Goal: Task Accomplishment & Management: Complete application form

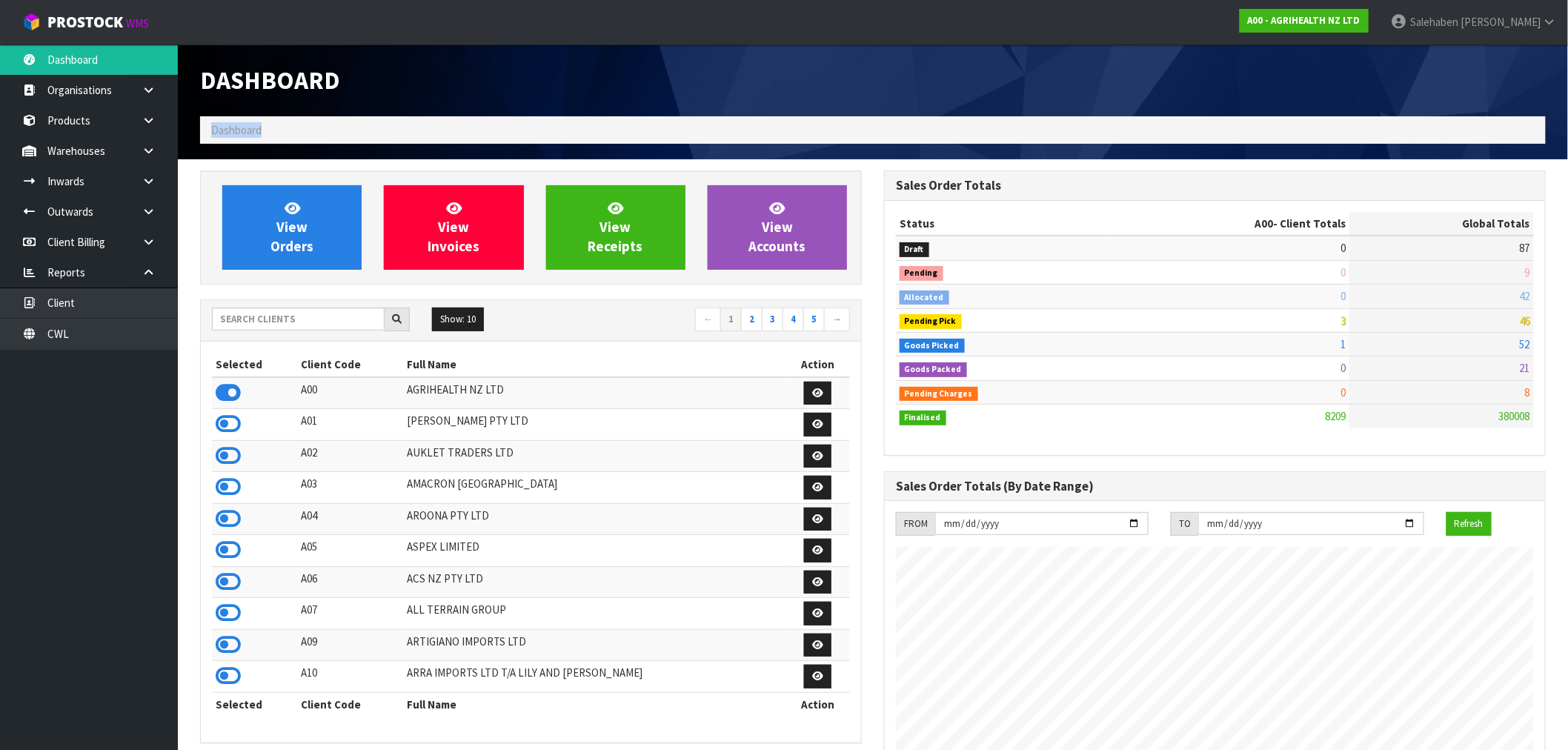
scroll to position [1123, 684]
drag, startPoint x: 347, startPoint y: 323, endPoint x: 334, endPoint y: 318, distance: 13.9
click at [347, 322] on input "text" at bounding box center [297, 318] width 173 height 23
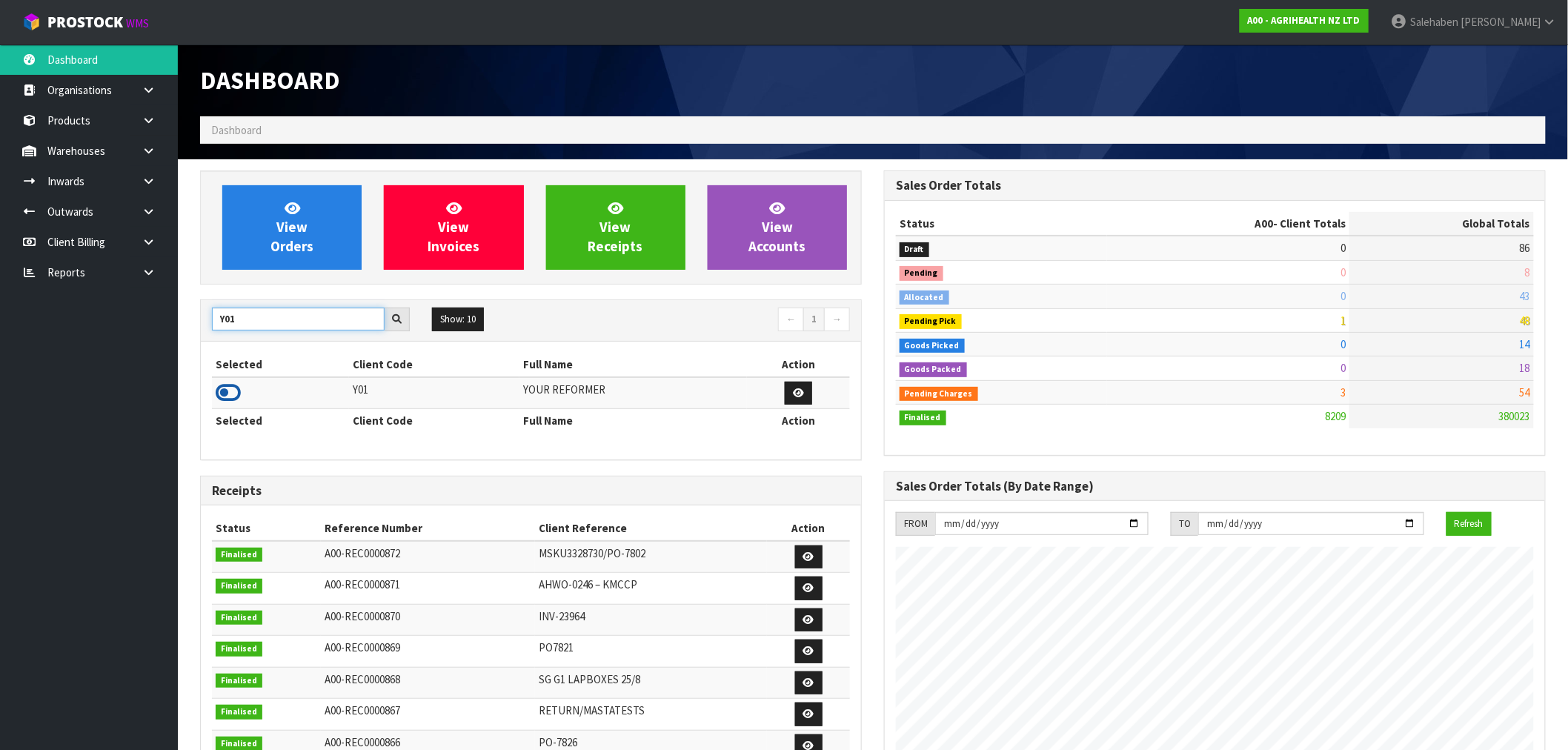
type input "Y01"
click at [225, 391] on icon at bounding box center [227, 392] width 25 height 22
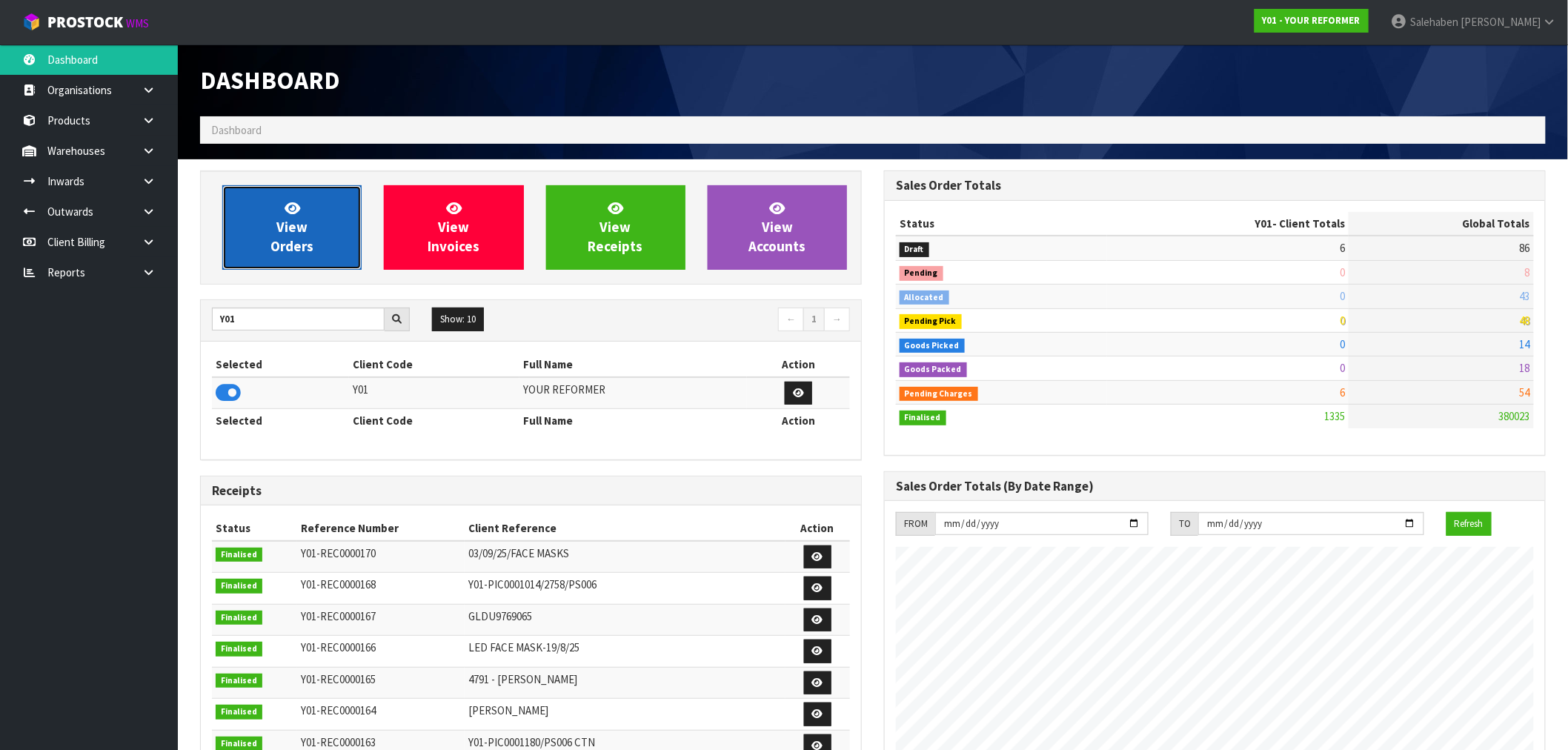
click at [296, 235] on link "View Orders" at bounding box center [291, 226] width 139 height 84
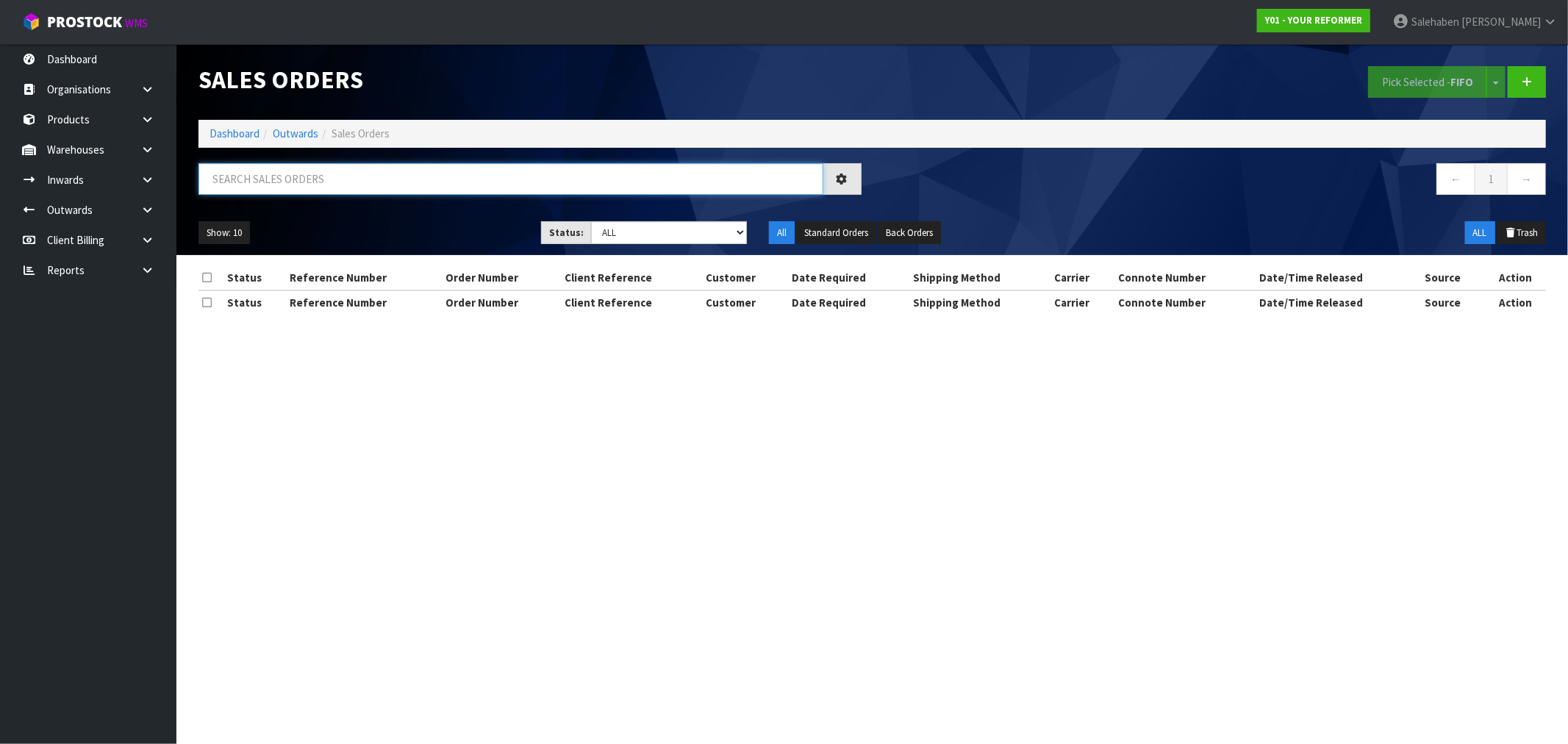
click at [265, 176] on input "text" at bounding box center [510, 178] width 624 height 31
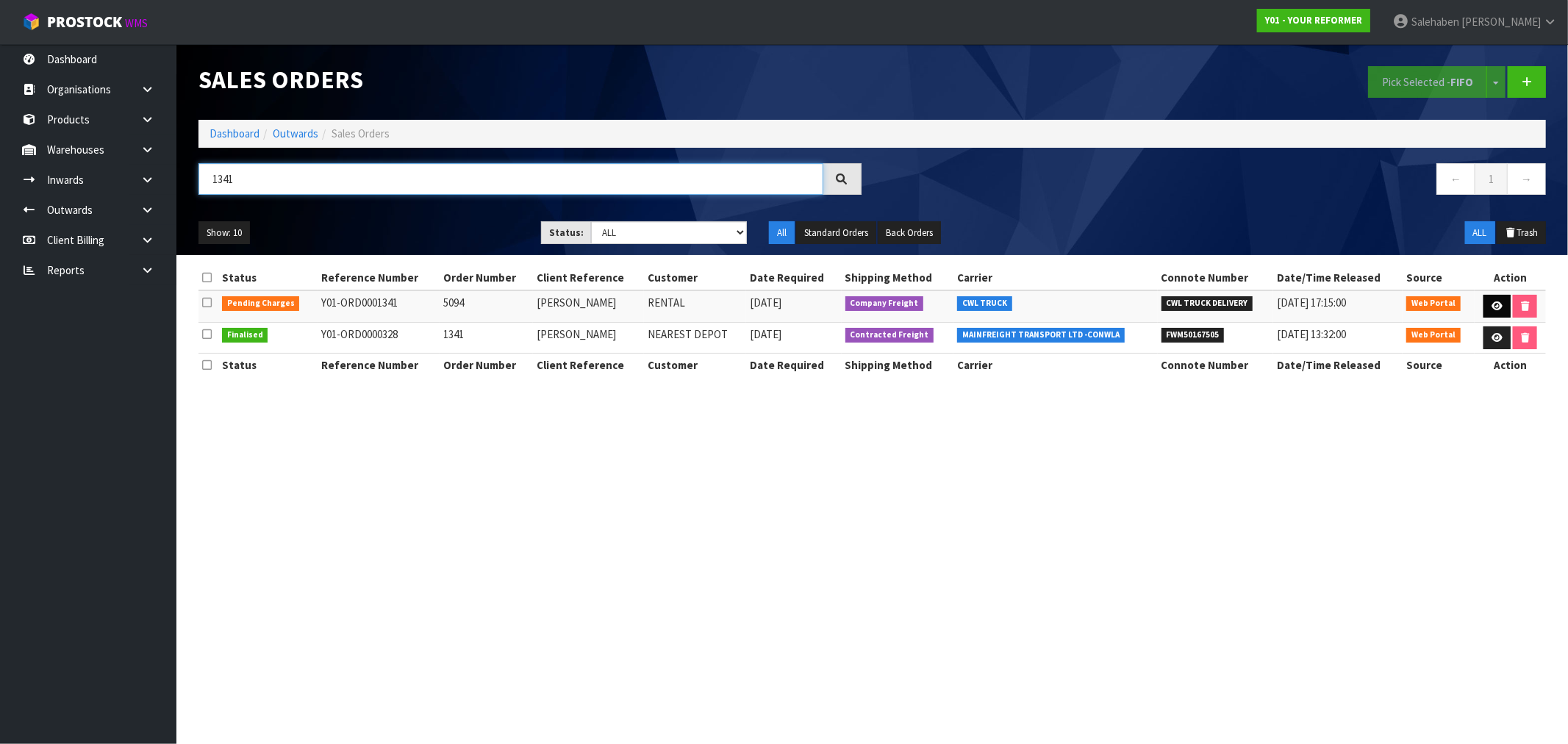
type input "1341"
click at [1494, 303] on icon at bounding box center [1496, 306] width 11 height 10
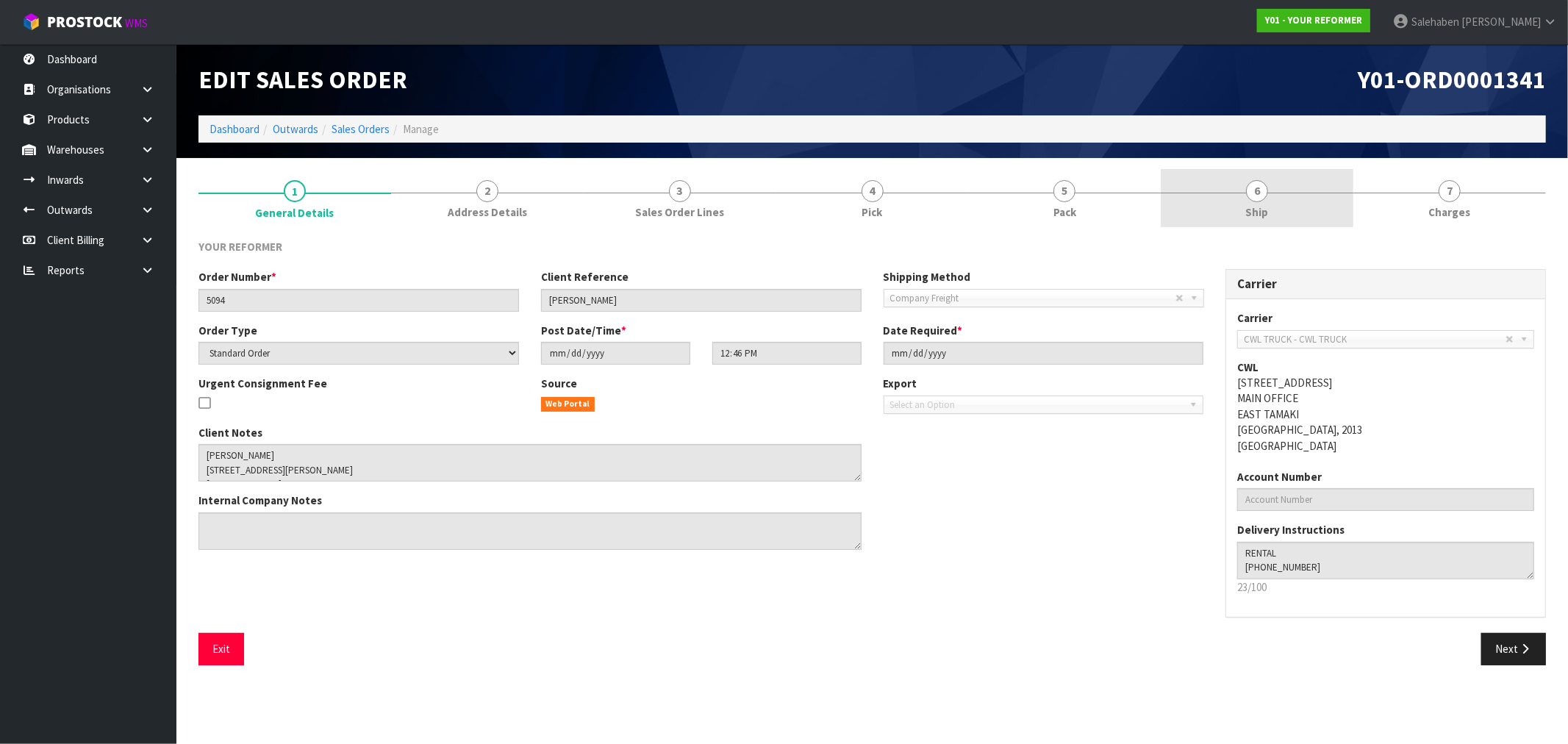
click at [1268, 215] on link "6 Ship" at bounding box center [1256, 197] width 192 height 58
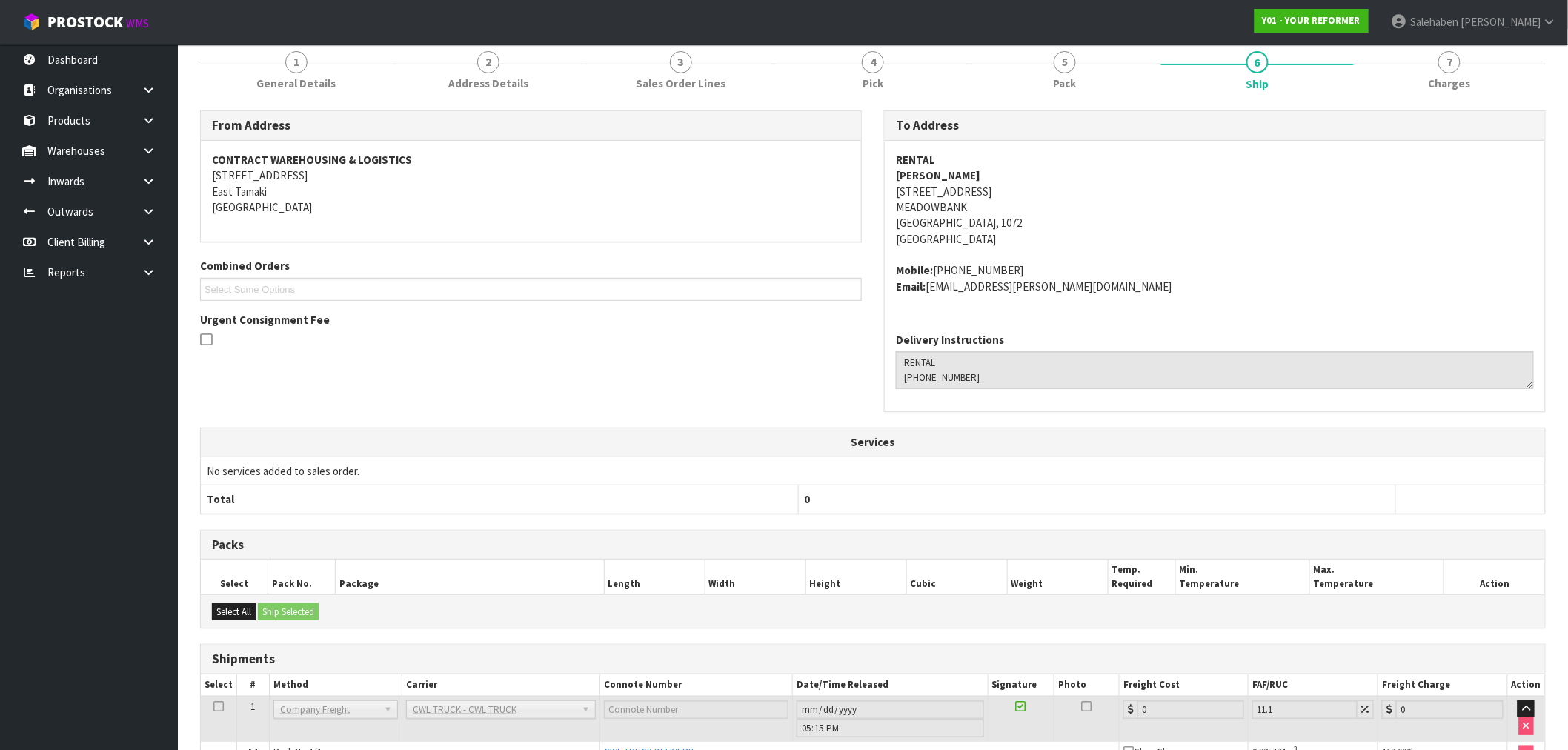
scroll to position [217, 0]
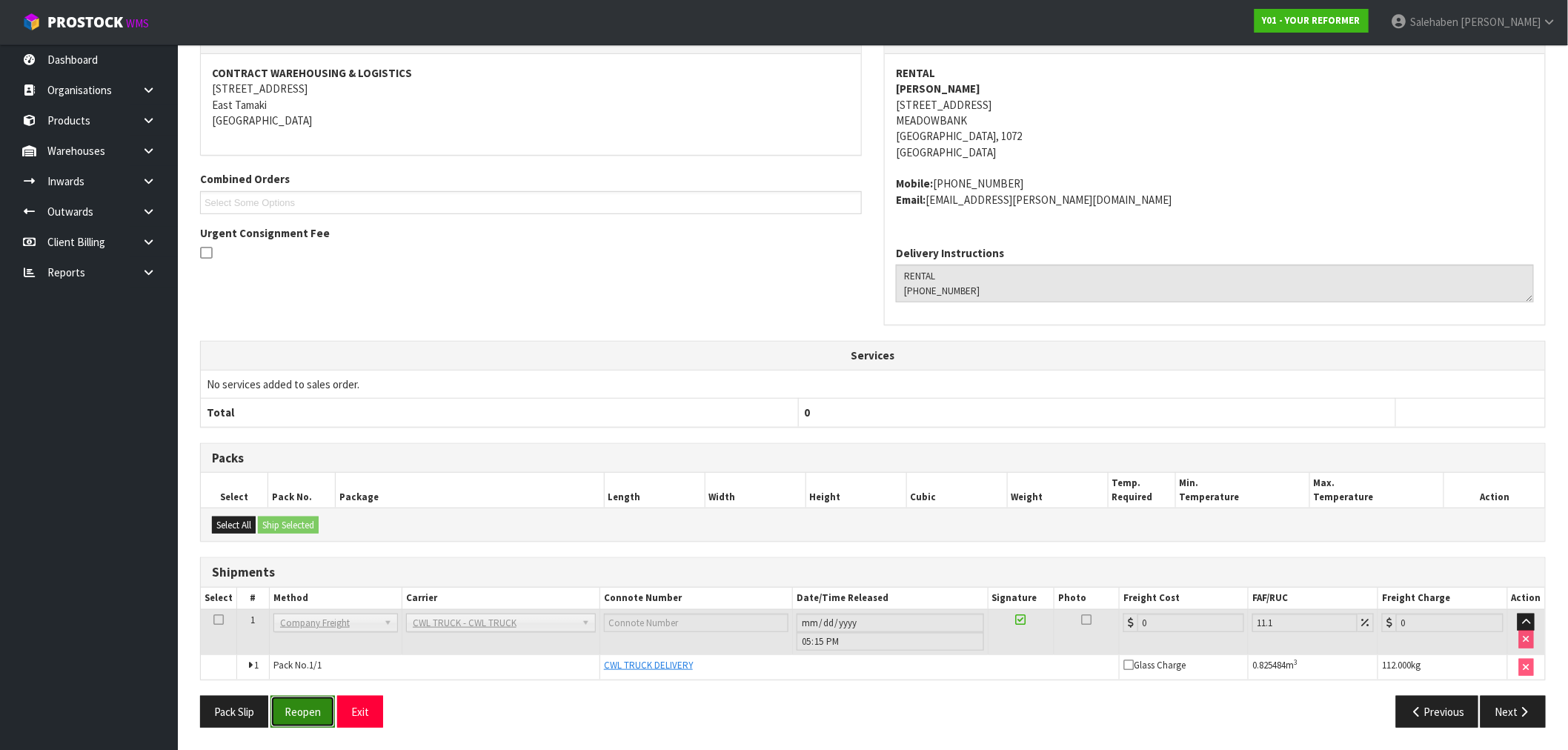
click at [308, 708] on button "Reopen" at bounding box center [302, 711] width 64 height 32
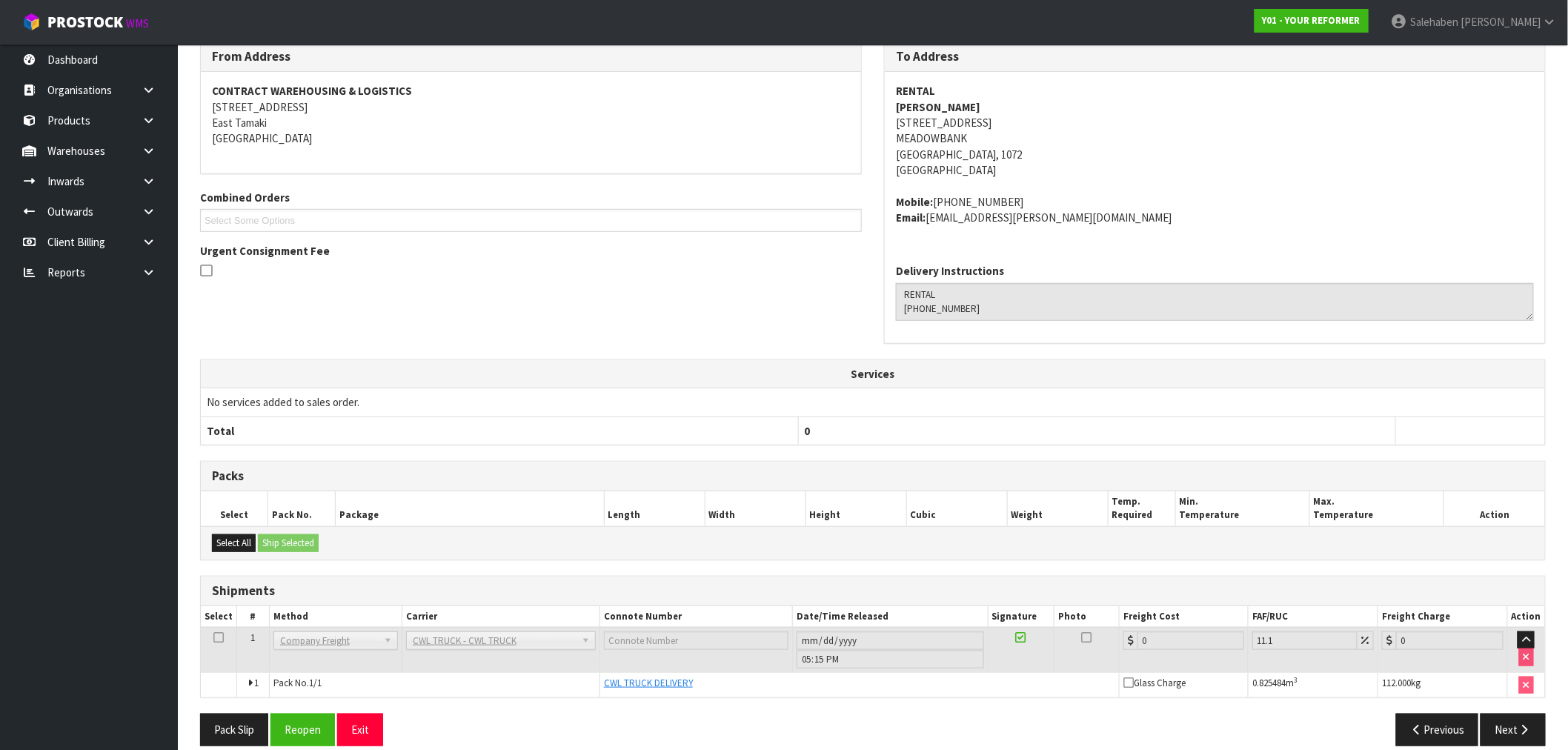
scroll to position [271, 0]
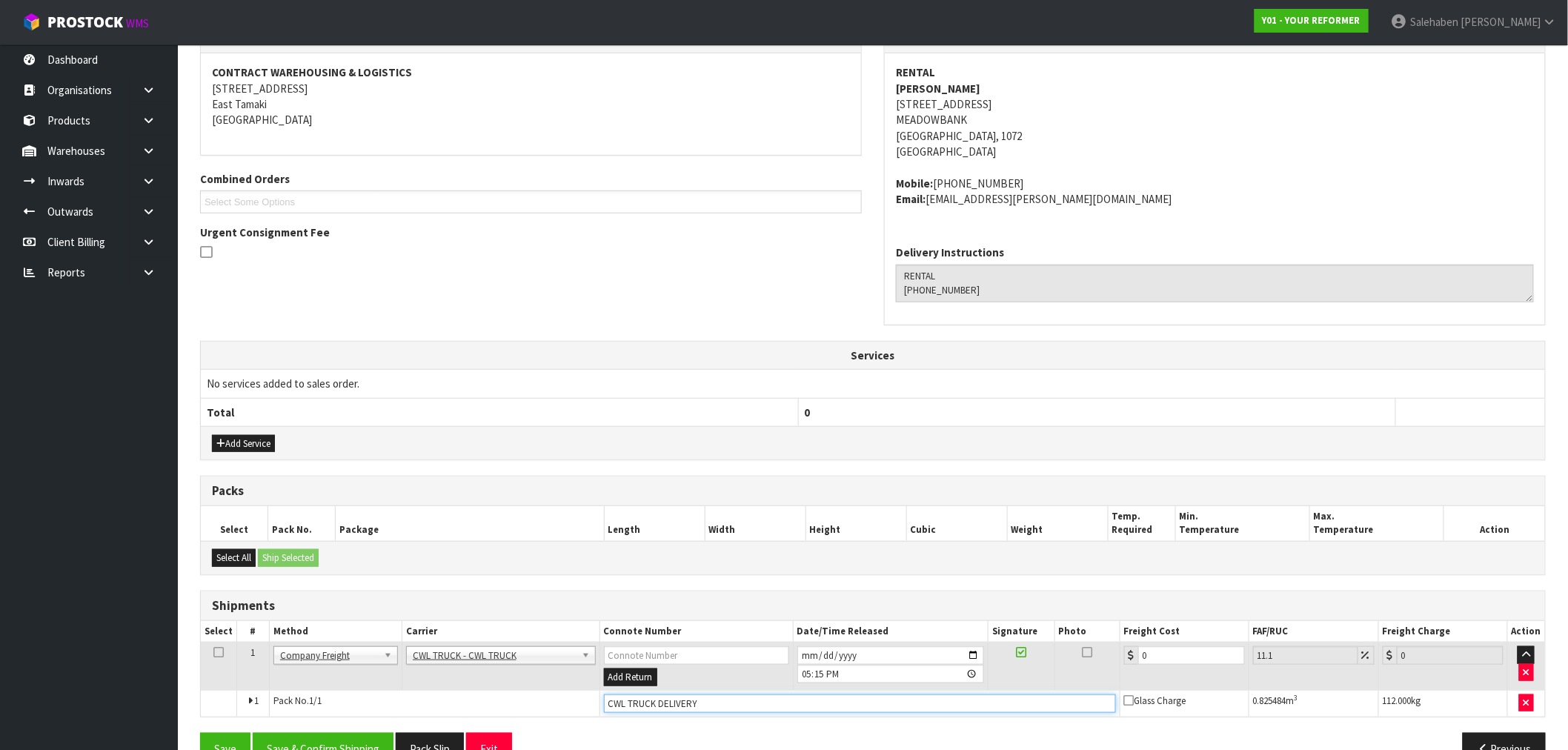
click at [726, 695] on input "CWL TRUCK DELIVERY" at bounding box center [860, 704] width 512 height 19
type input "CWL TRUCK DELIVERED"
drag, startPoint x: 1157, startPoint y: 656, endPoint x: 1095, endPoint y: 667, distance: 63.0
click at [1110, 665] on tr "1 Client Local Pickup Customer Local Pickup Company Freight Contracted Freight …" at bounding box center [872, 666] width 1344 height 48
type input "1"
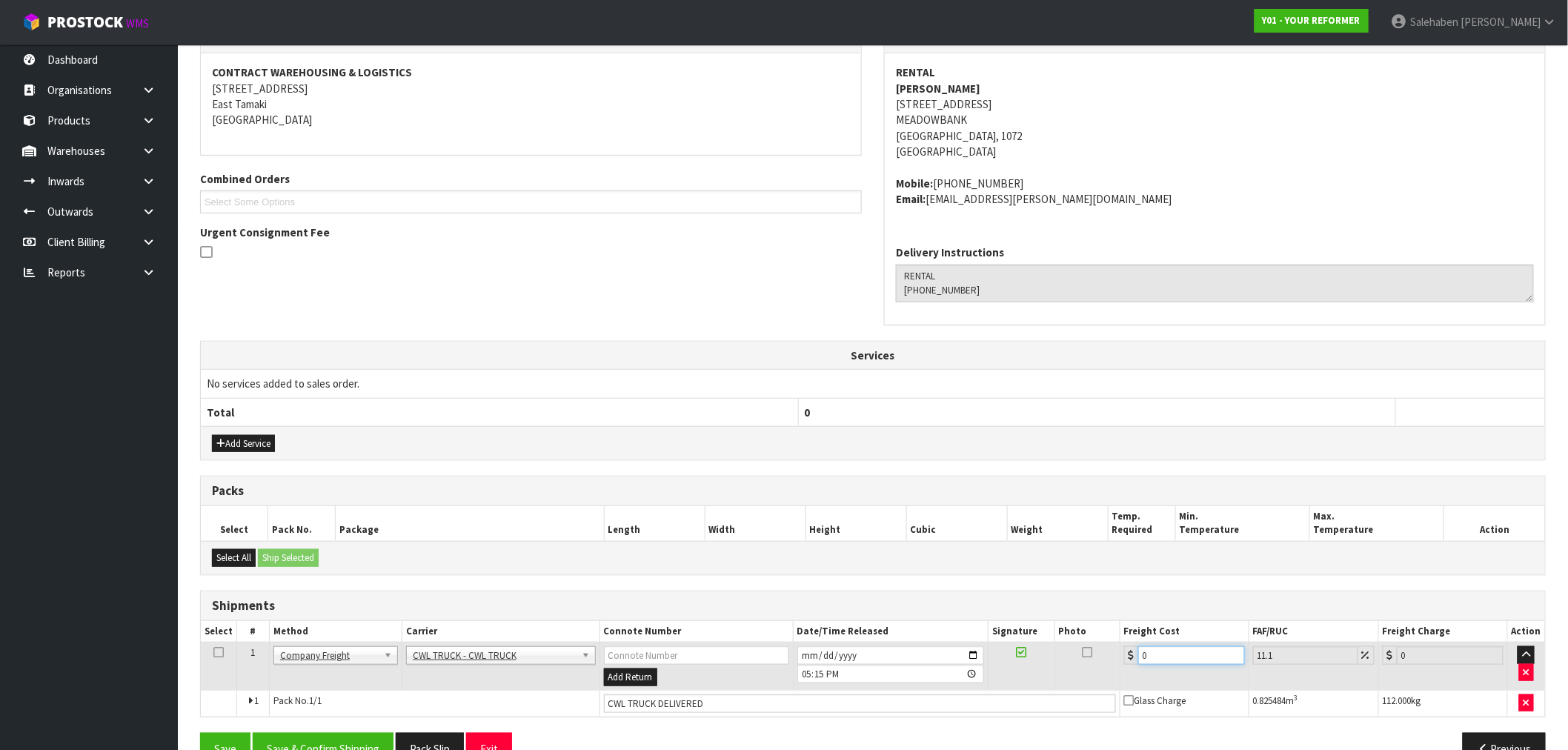
type input "1.11"
type input "16"
type input "17.78"
type input "168"
type input "186.65"
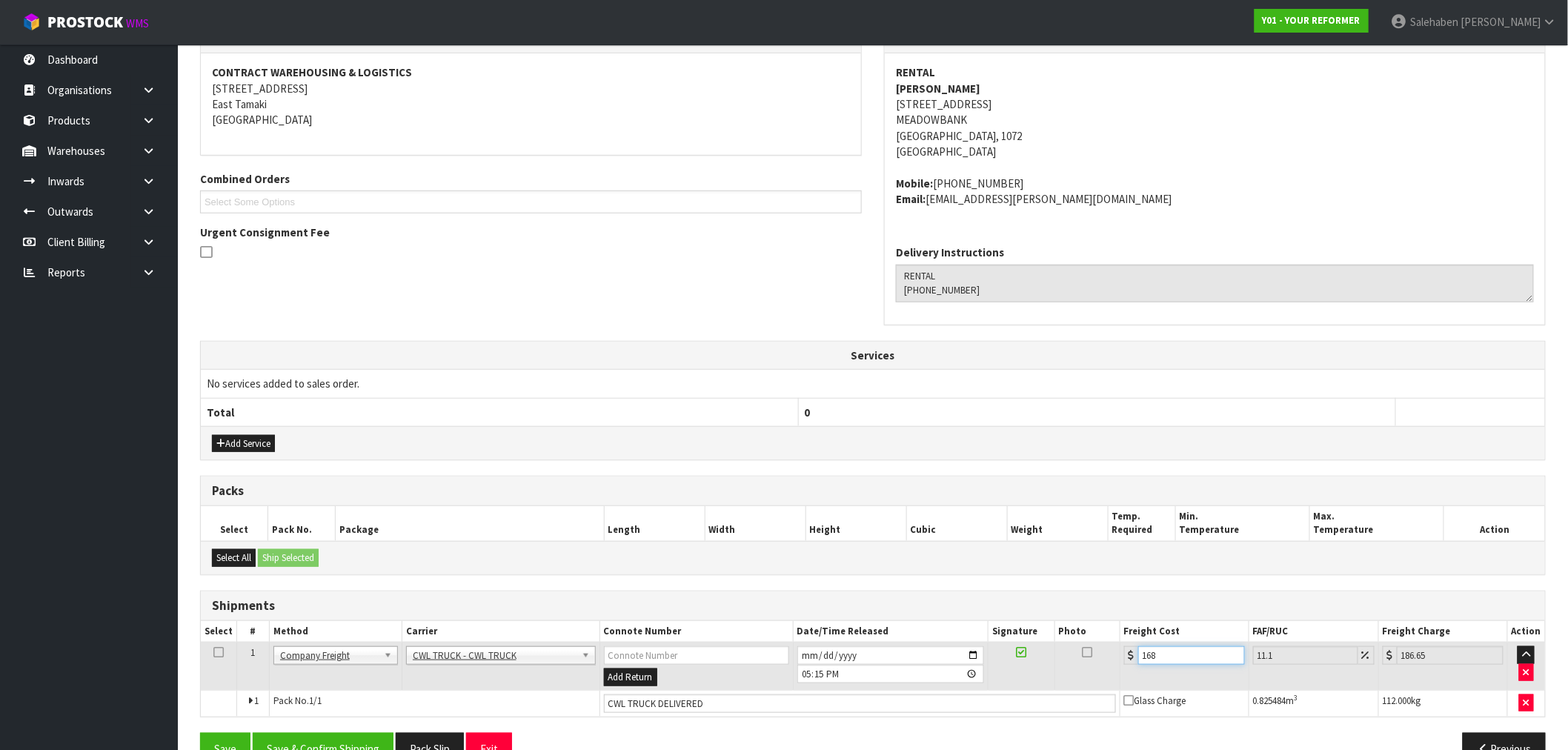
type input "168.5"
type input "187.2"
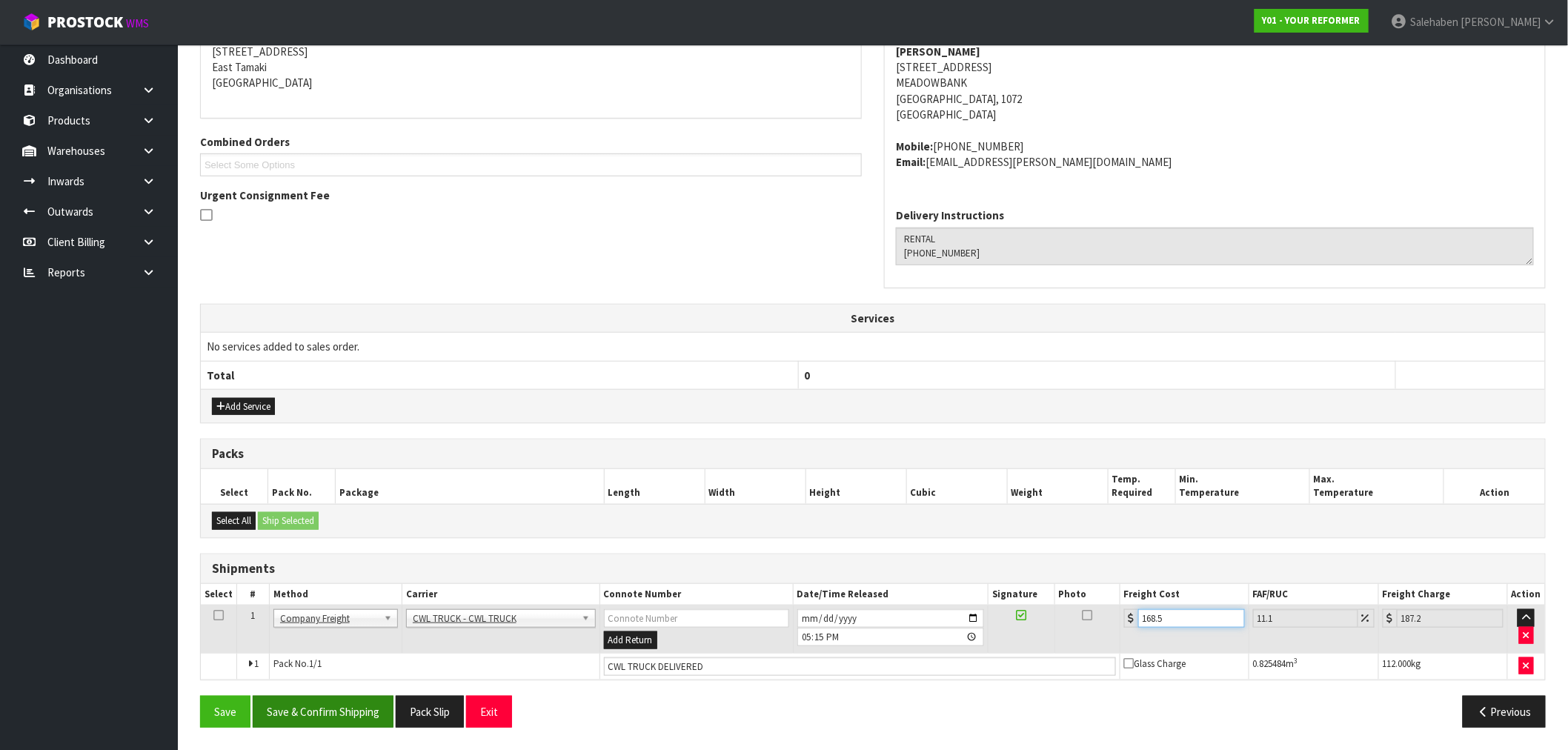
type input "168.5"
click at [345, 711] on button "Save & Confirm Shipping" at bounding box center [323, 711] width 140 height 32
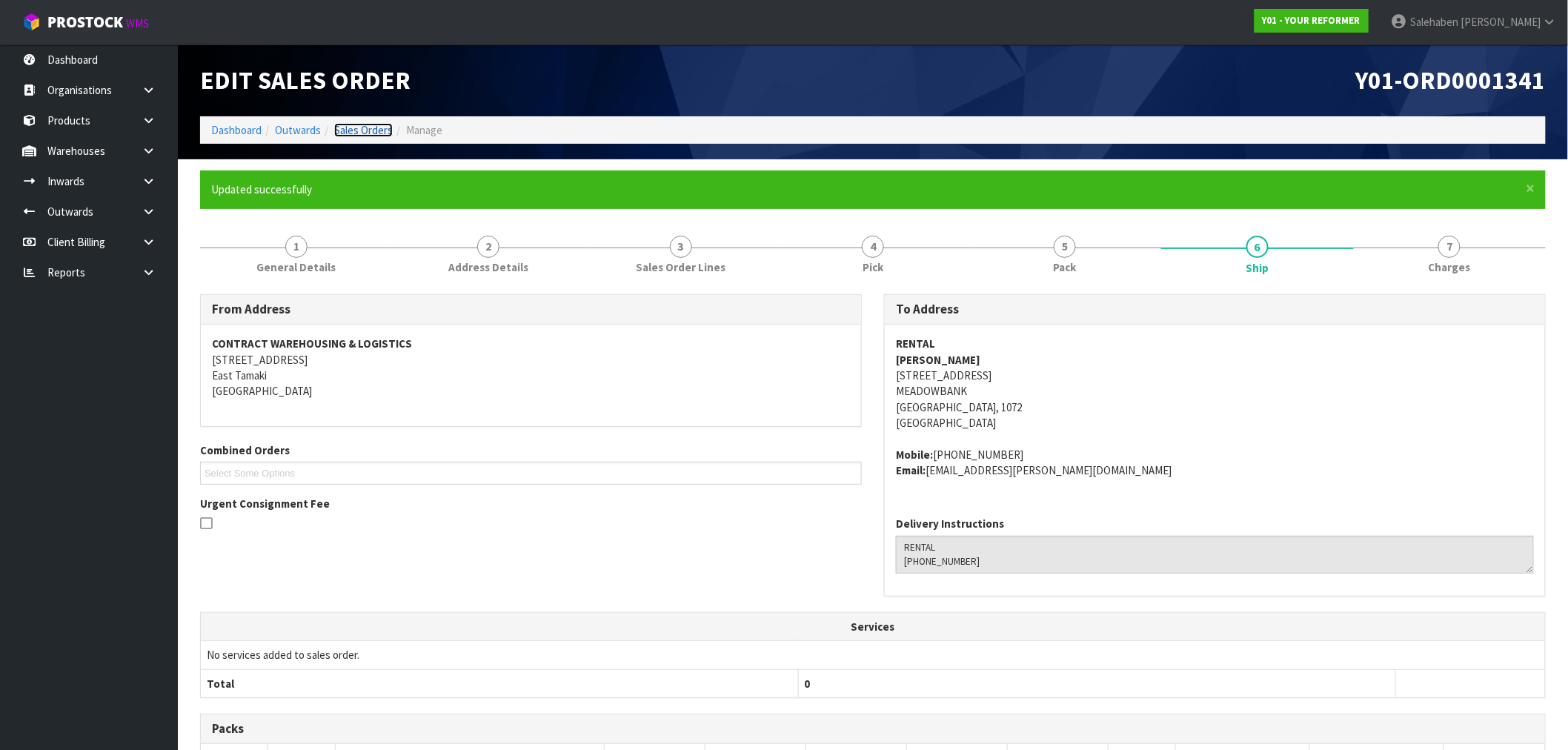
click at [366, 136] on link "Sales Orders" at bounding box center [363, 129] width 58 height 14
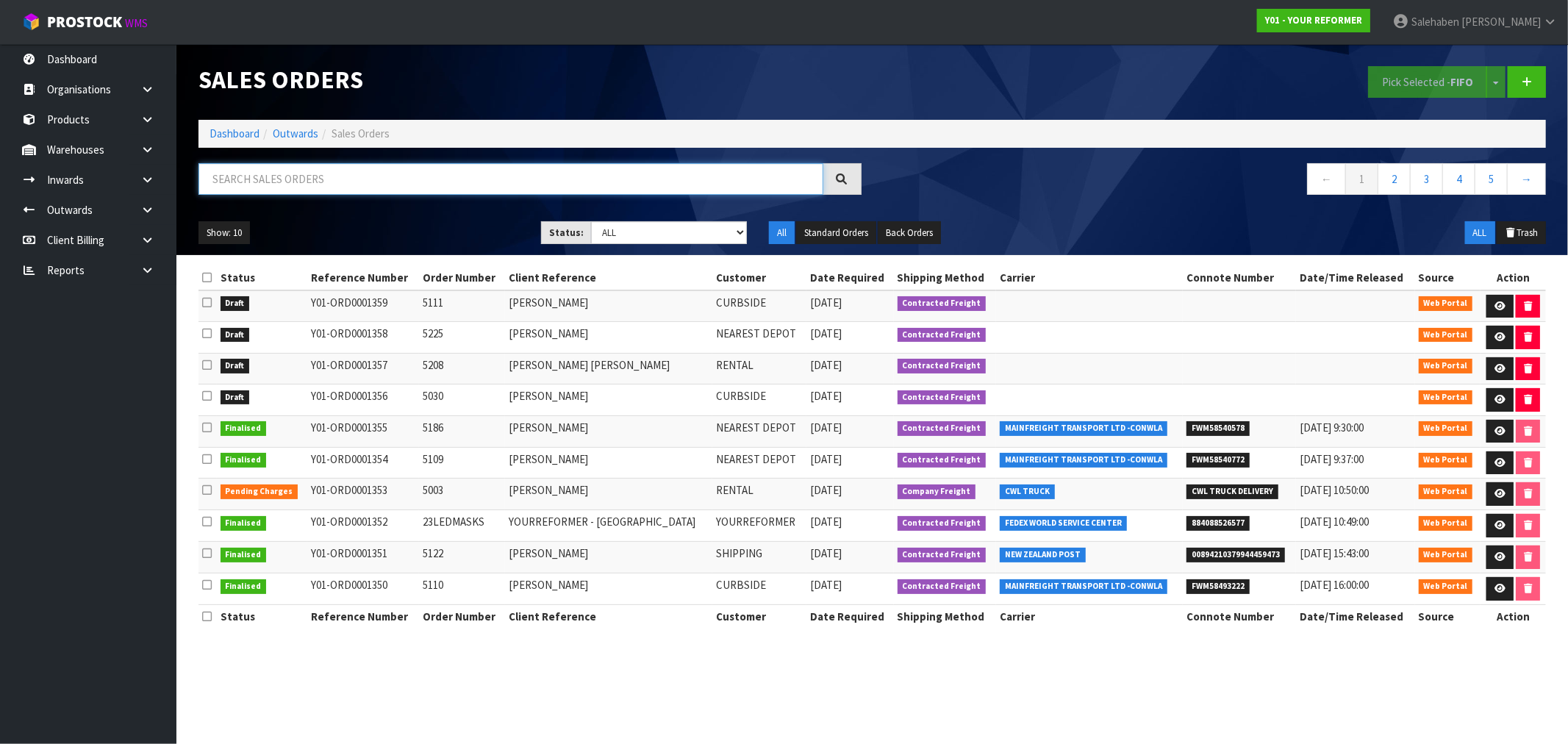
click at [357, 180] on input "text" at bounding box center [510, 178] width 624 height 31
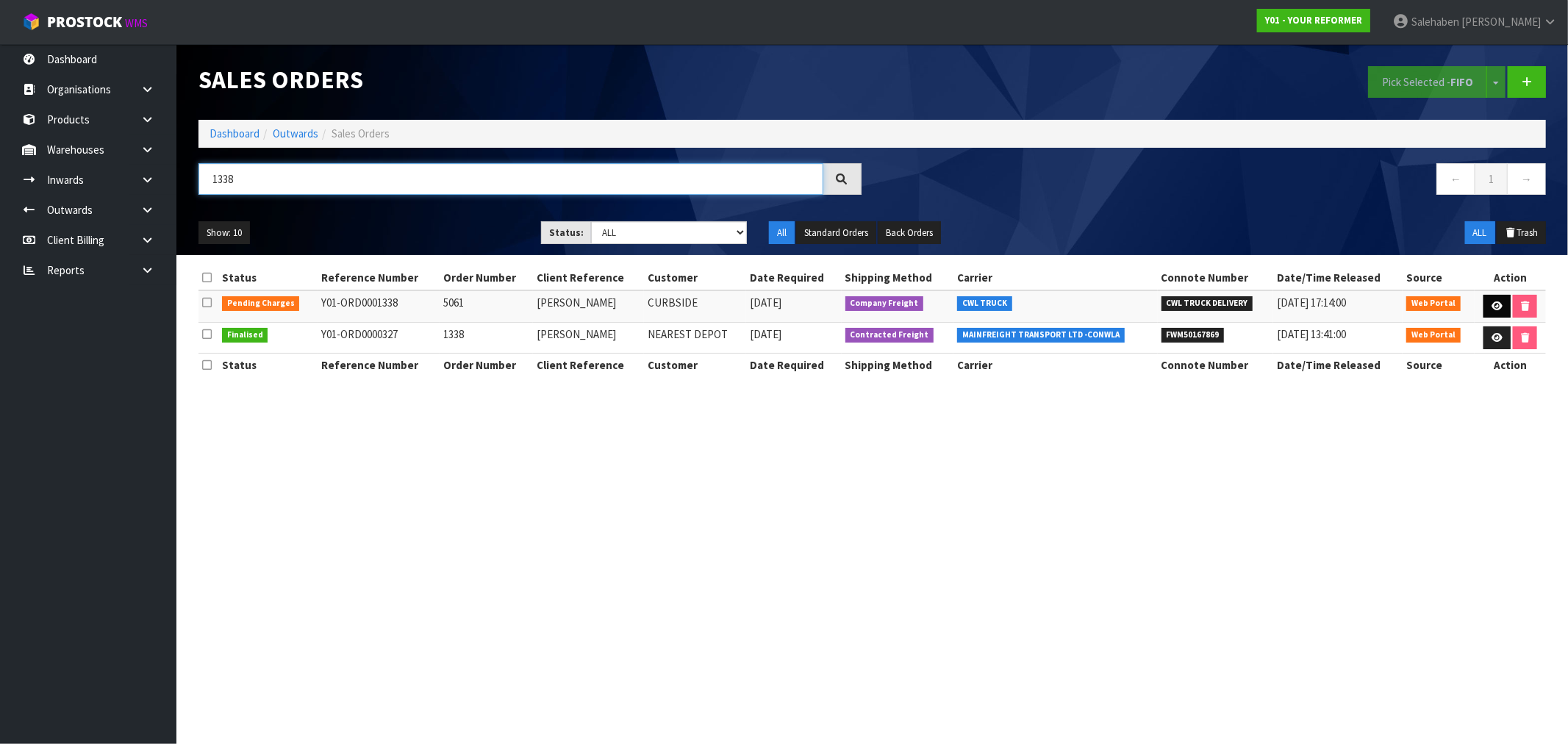
type input "1338"
click at [1499, 296] on link at bounding box center [1496, 307] width 27 height 24
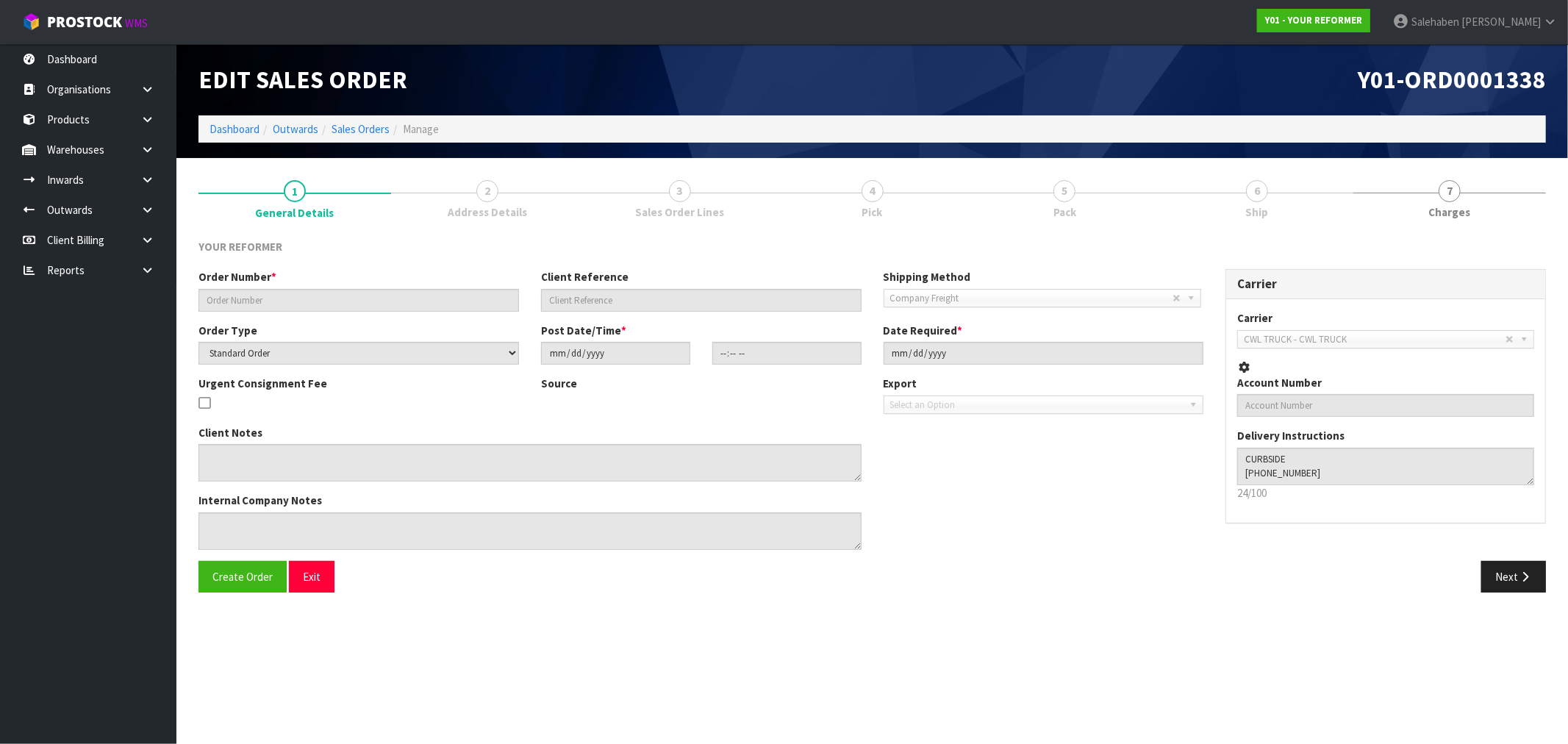
type input "5061"
type input "JENNIFER WEBBY"
select select "number:0"
type input "2025-08-27"
type input "12:55:00.000"
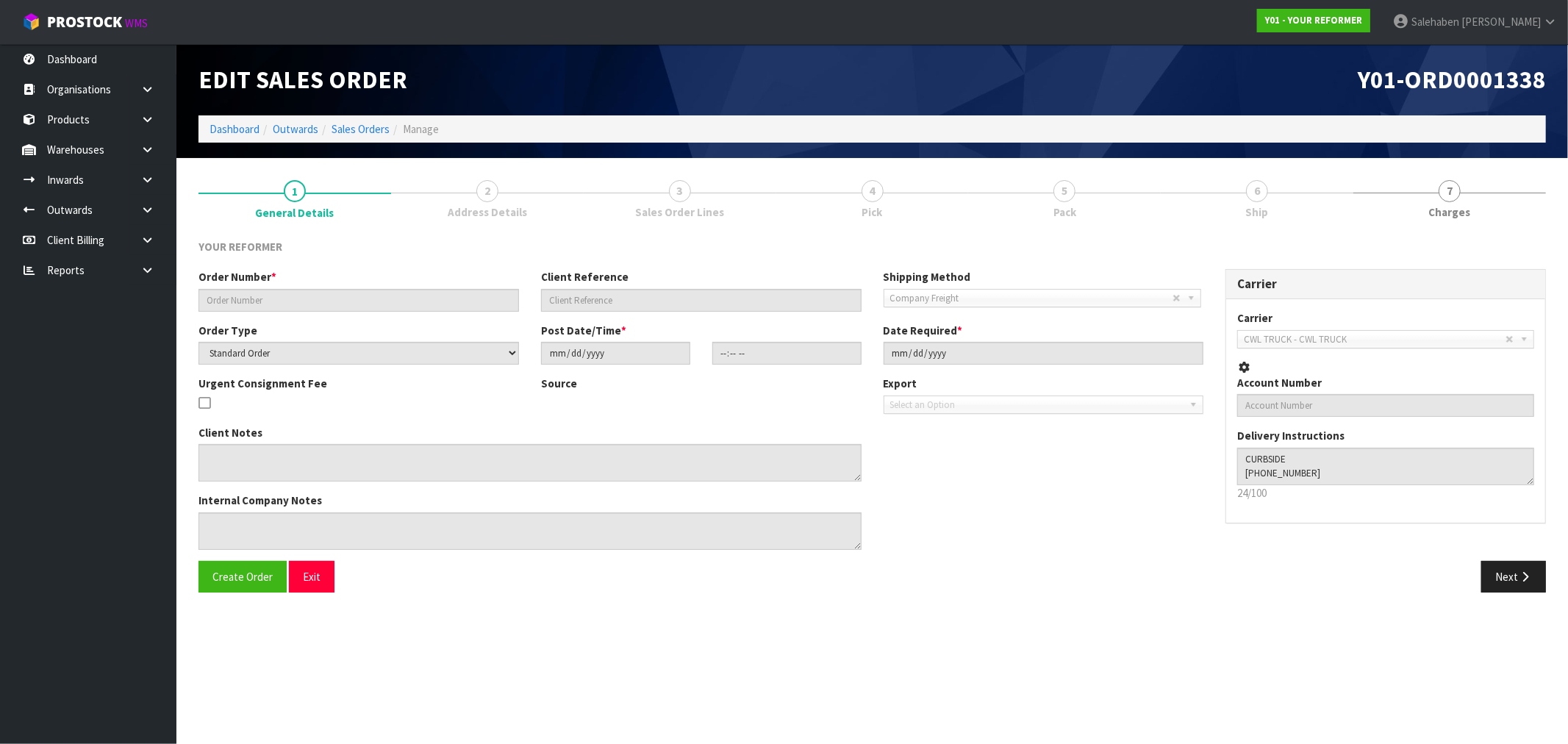
type input "2025-08-28"
type textarea "JENNIFER WEBBY 61 KITENUI AVENUE, MOUNT ALBERT AUK AUCKLAND 1025 NEW ZEALAND +6…"
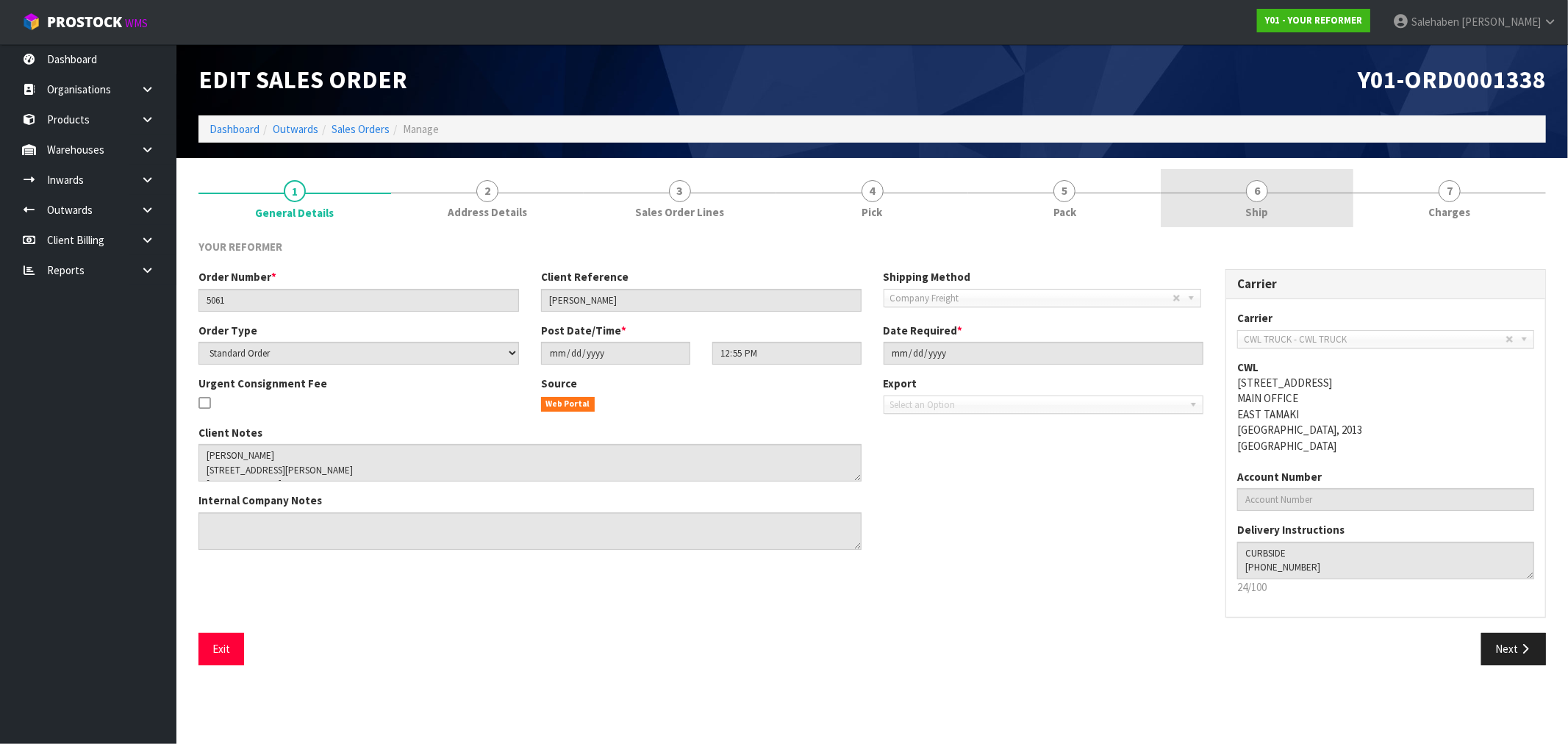
click at [1253, 213] on span "Ship" at bounding box center [1256, 212] width 23 height 16
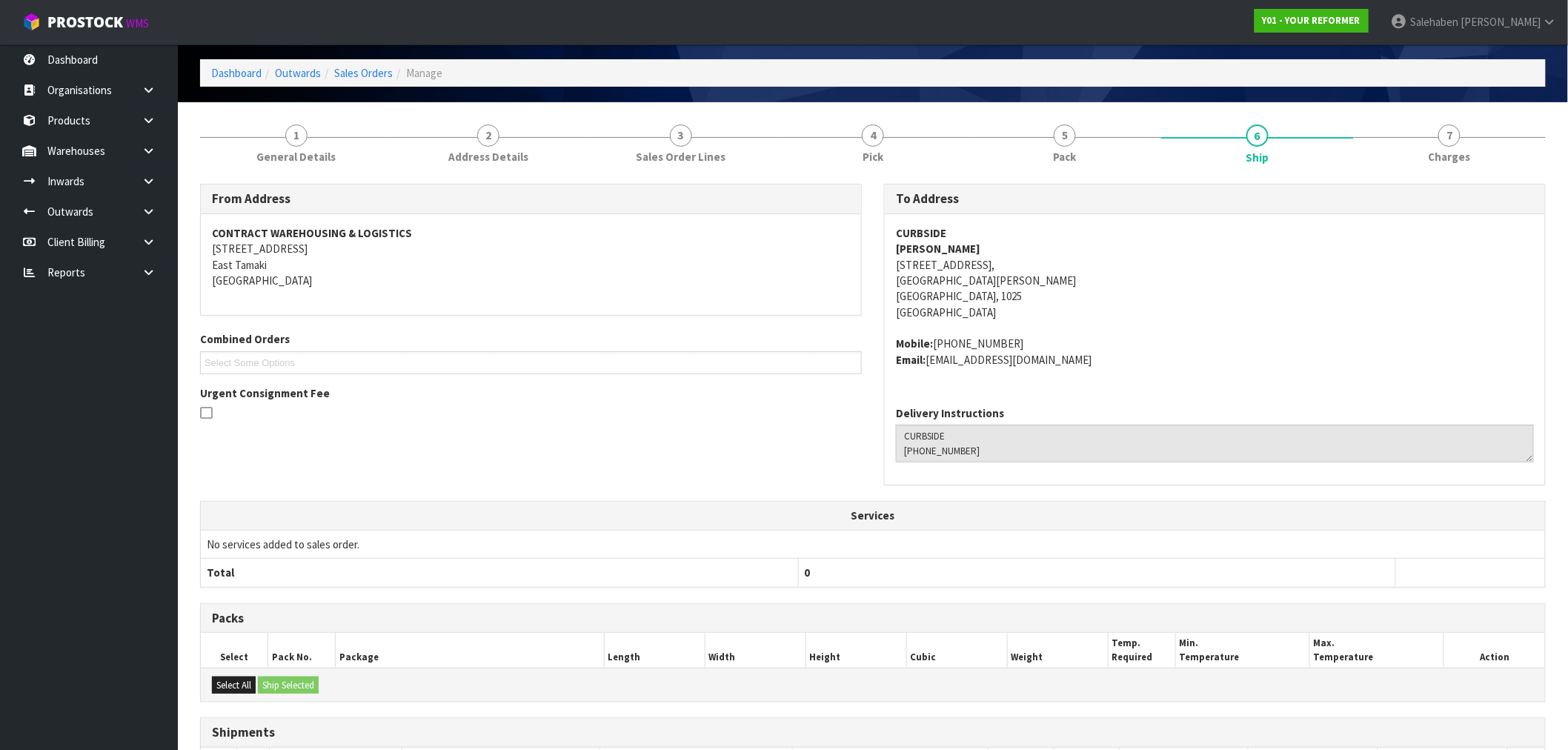
scroll to position [243, 0]
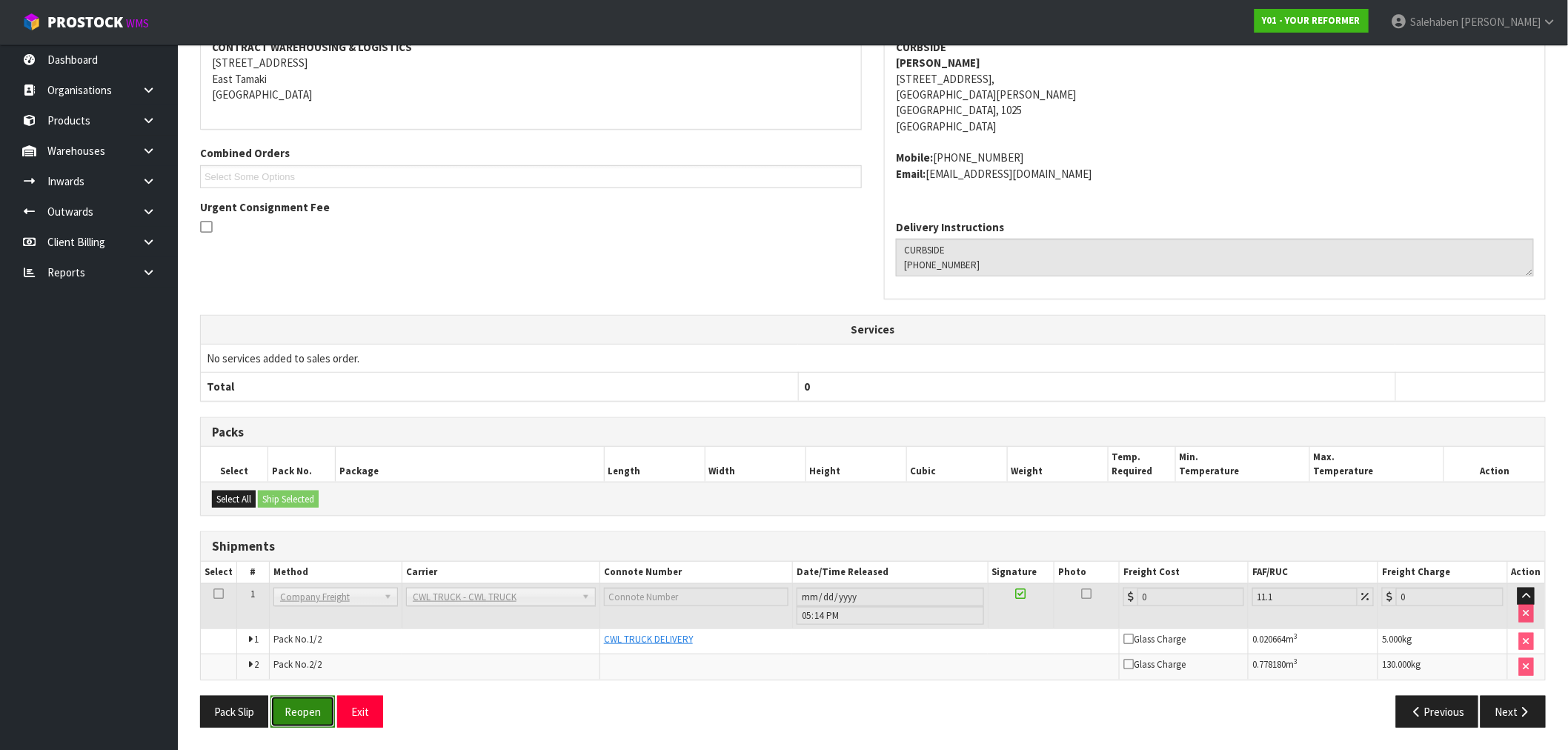
click at [277, 708] on button "Reopen" at bounding box center [302, 711] width 64 height 32
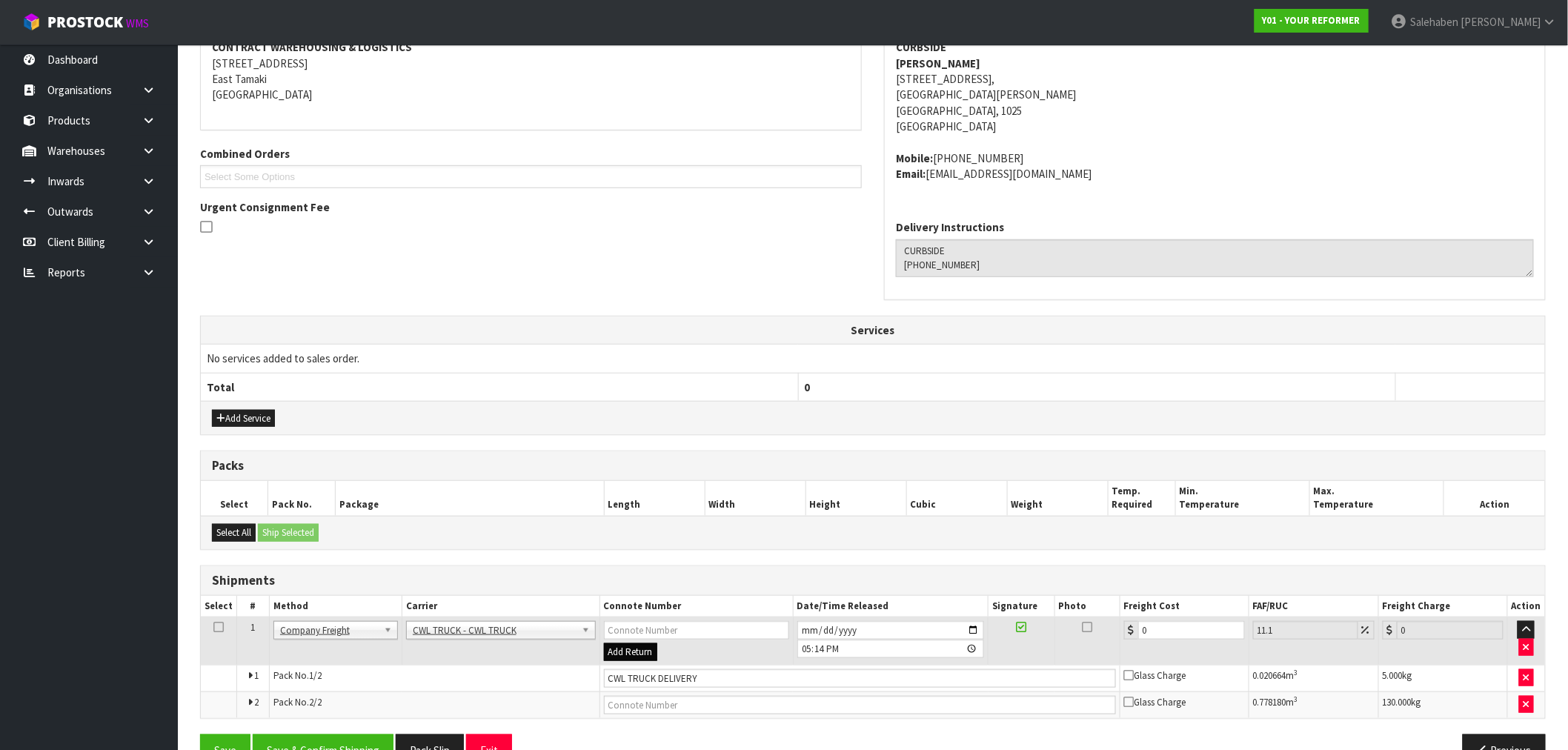
scroll to position [297, 0]
click at [717, 674] on input "CWL TRUCK DELIVERY" at bounding box center [860, 677] width 512 height 19
type input "CWL TRUCK DELIVERED"
drag, startPoint x: 1110, startPoint y: 653, endPoint x: 1101, endPoint y: 655, distance: 9.2
click at [1104, 653] on tr "1 Client Local Pickup Customer Local Pickup Company Freight Contracted Freight …" at bounding box center [872, 640] width 1344 height 48
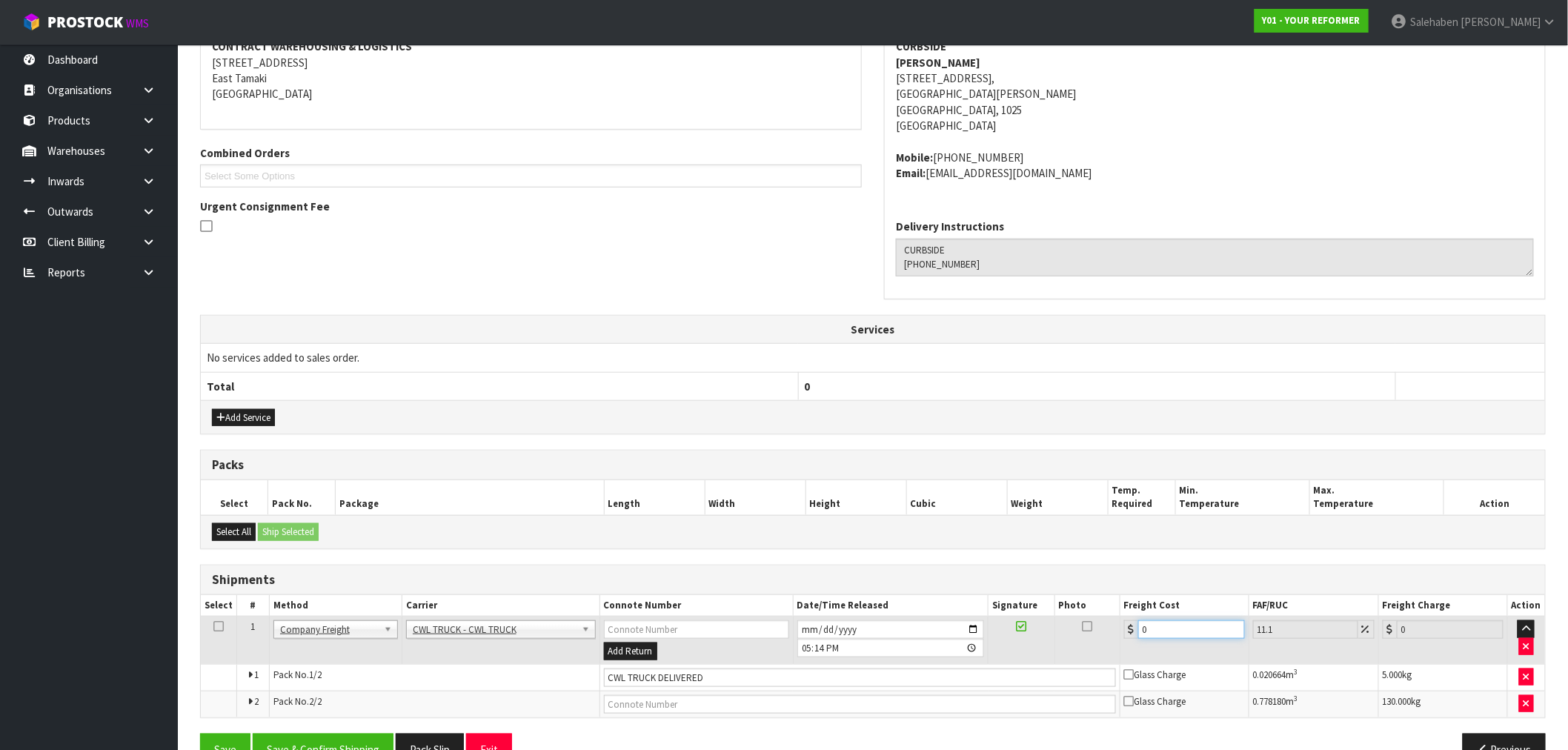
type input "1"
type input "1.11"
type input "12"
type input "13.33"
type input "120"
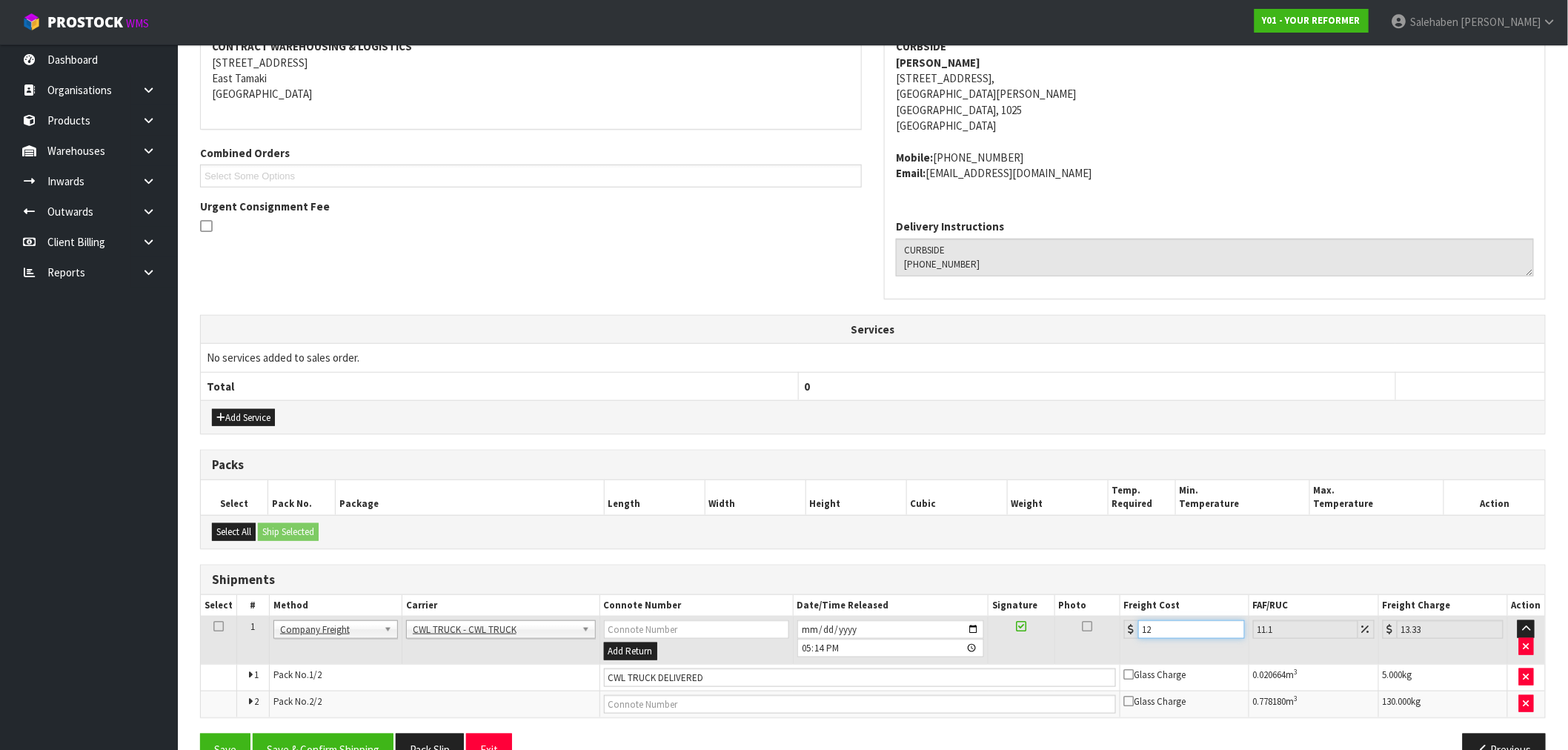
type input "133.32"
type input "120.5"
type input "133.88"
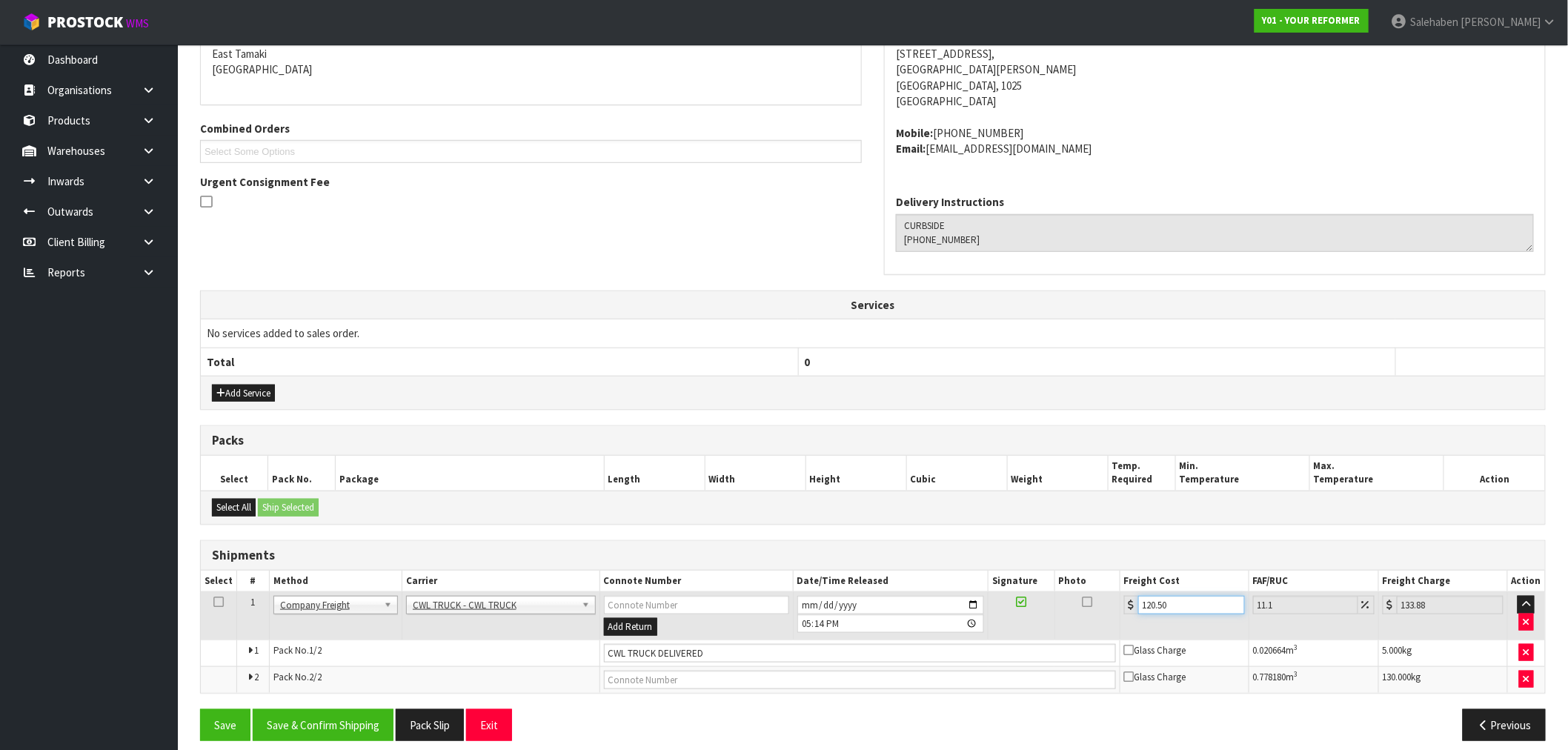
scroll to position [335, 0]
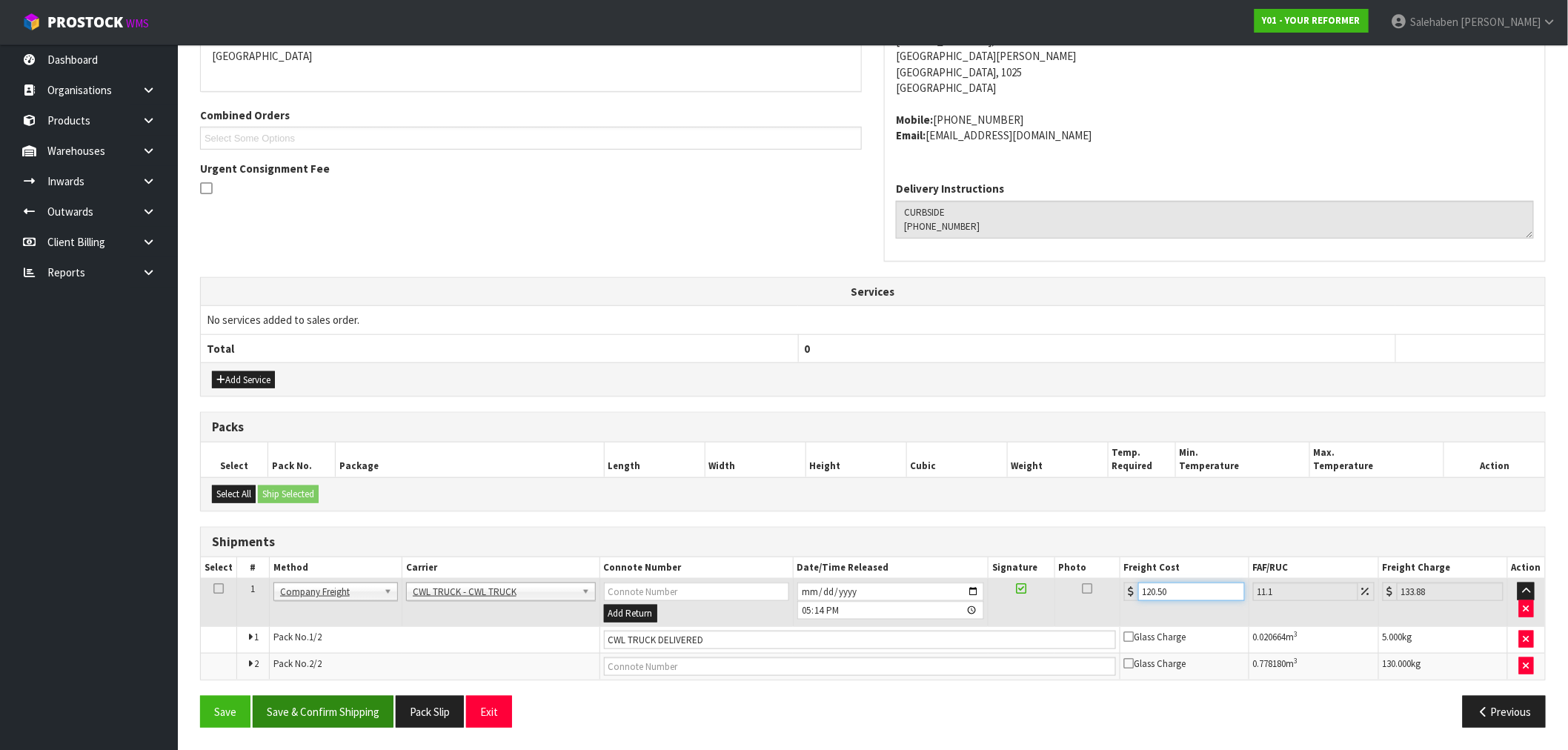
type input "120.50"
click at [332, 712] on button "Save & Confirm Shipping" at bounding box center [323, 711] width 140 height 32
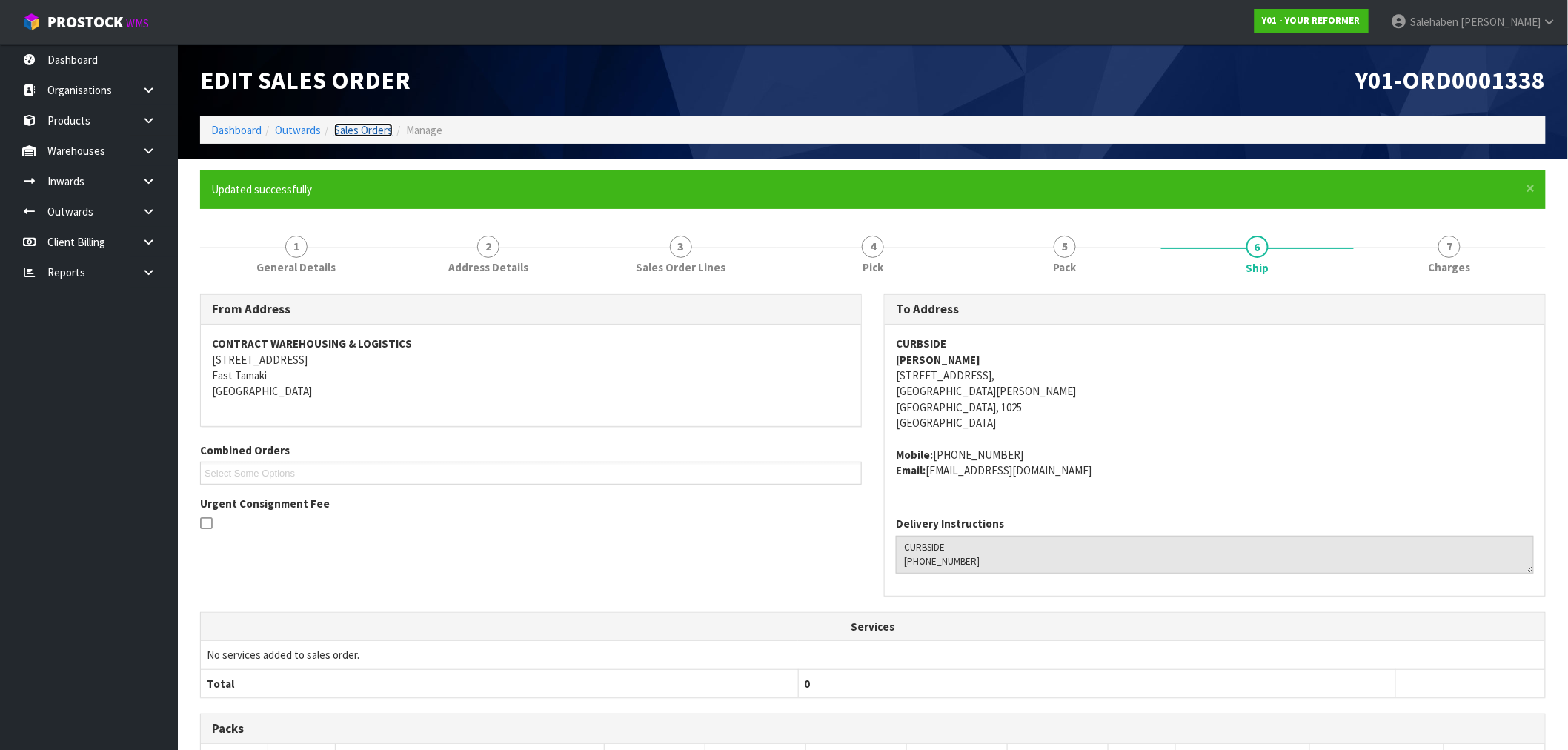
click at [352, 123] on link "Sales Orders" at bounding box center [363, 129] width 58 height 14
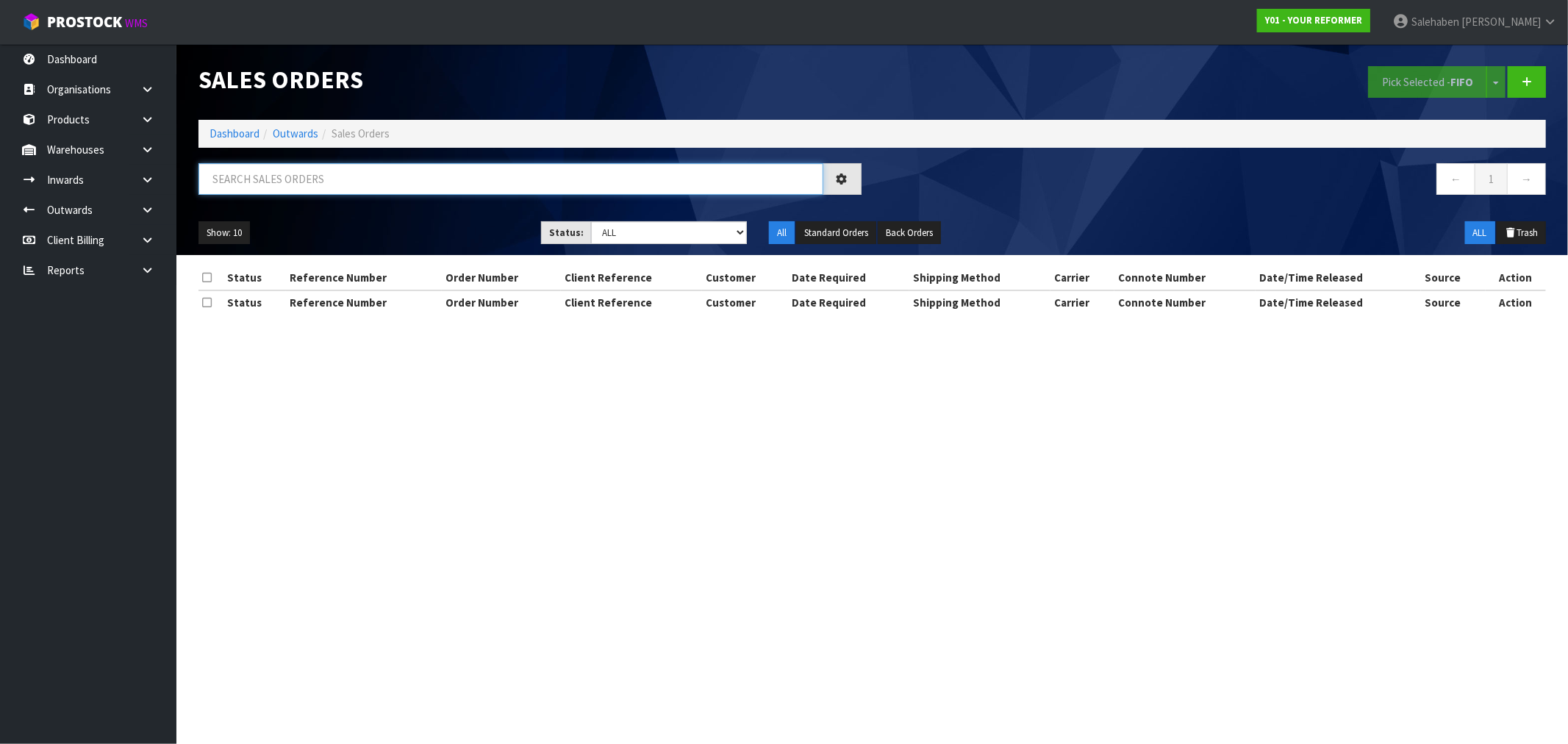
click at [323, 177] on input "text" at bounding box center [510, 178] width 624 height 31
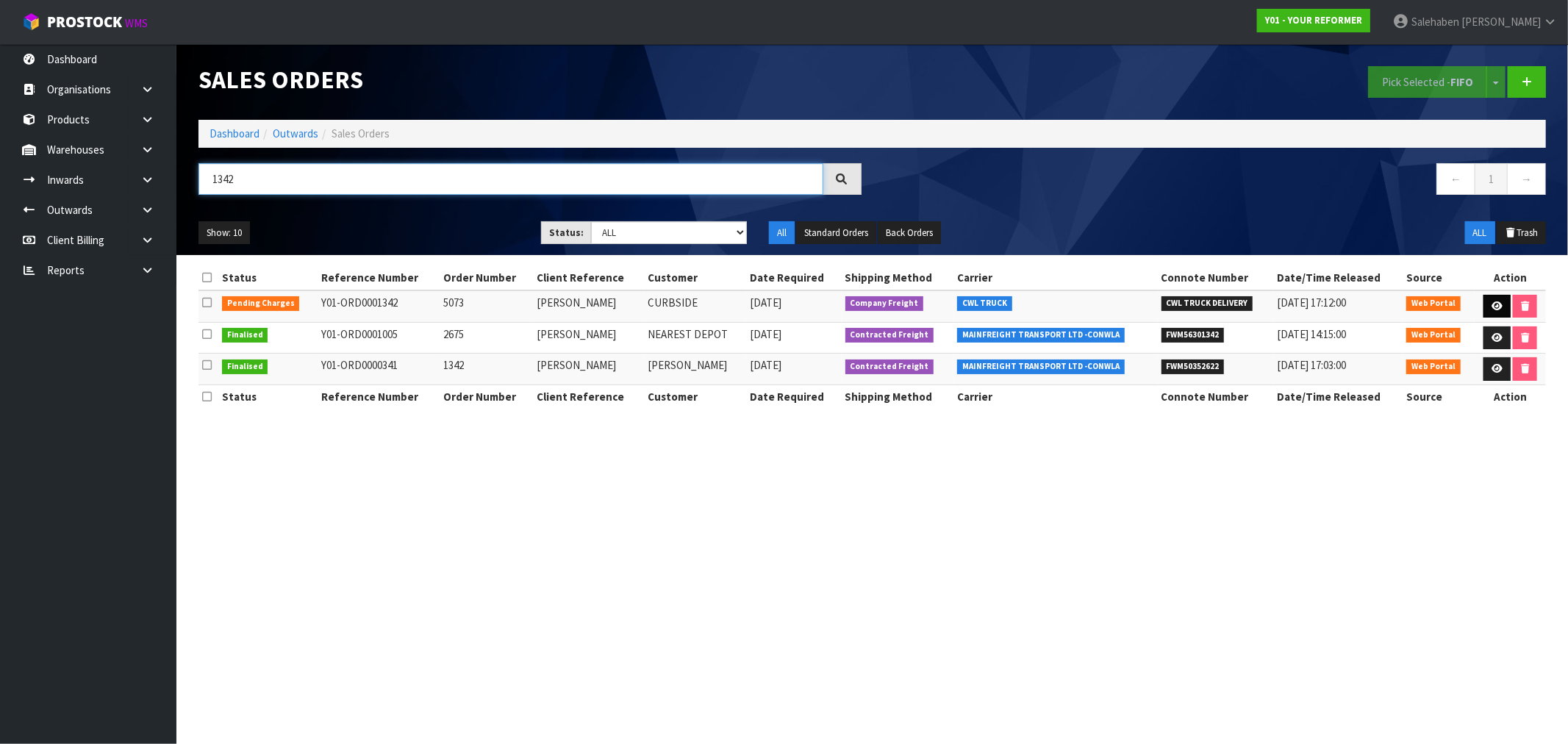
type input "1342"
click at [1492, 303] on icon at bounding box center [1496, 306] width 11 height 10
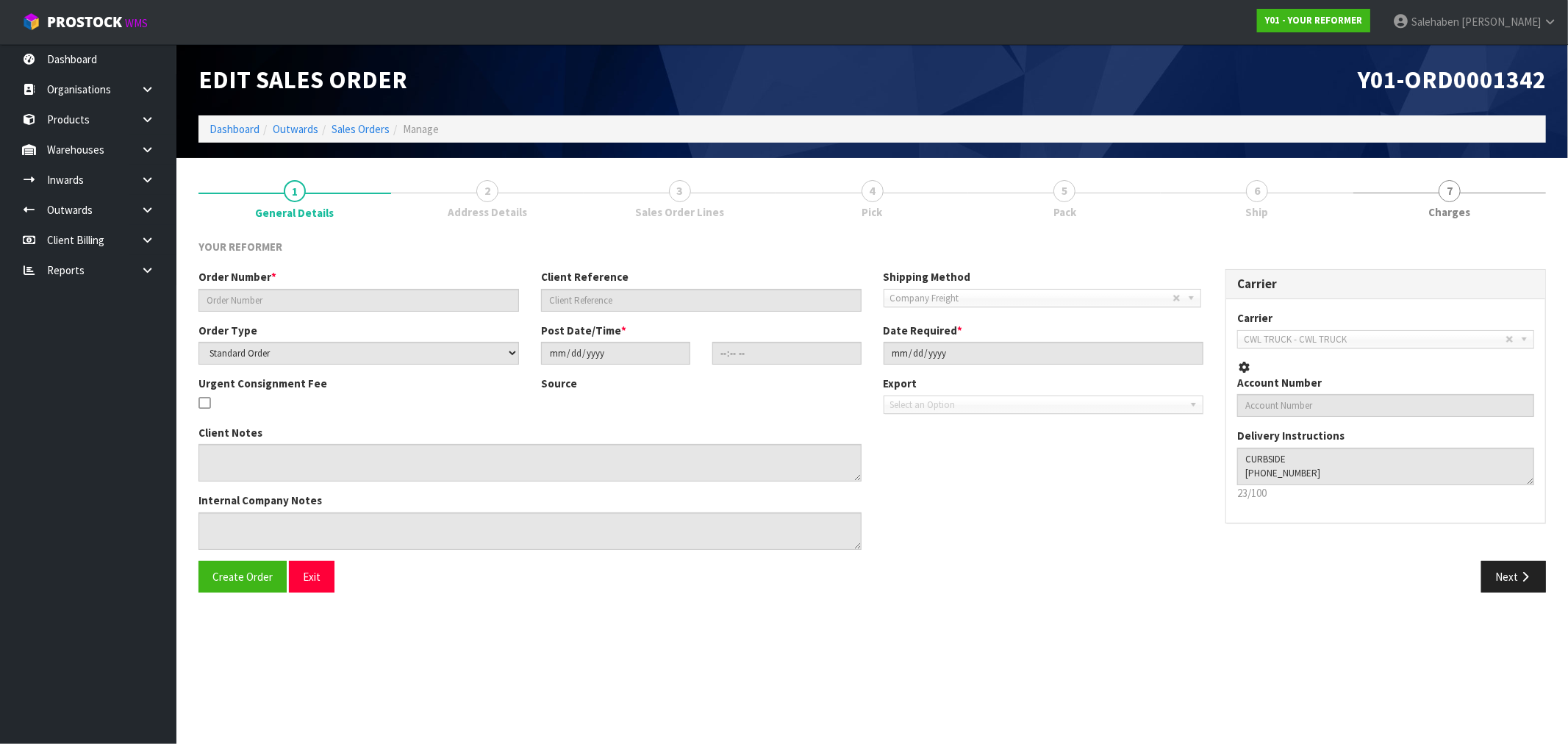
type input "5073"
type input "ANTONY ANGELOV"
select select "number:0"
type input "2025-08-28"
type input "12:48:00.000"
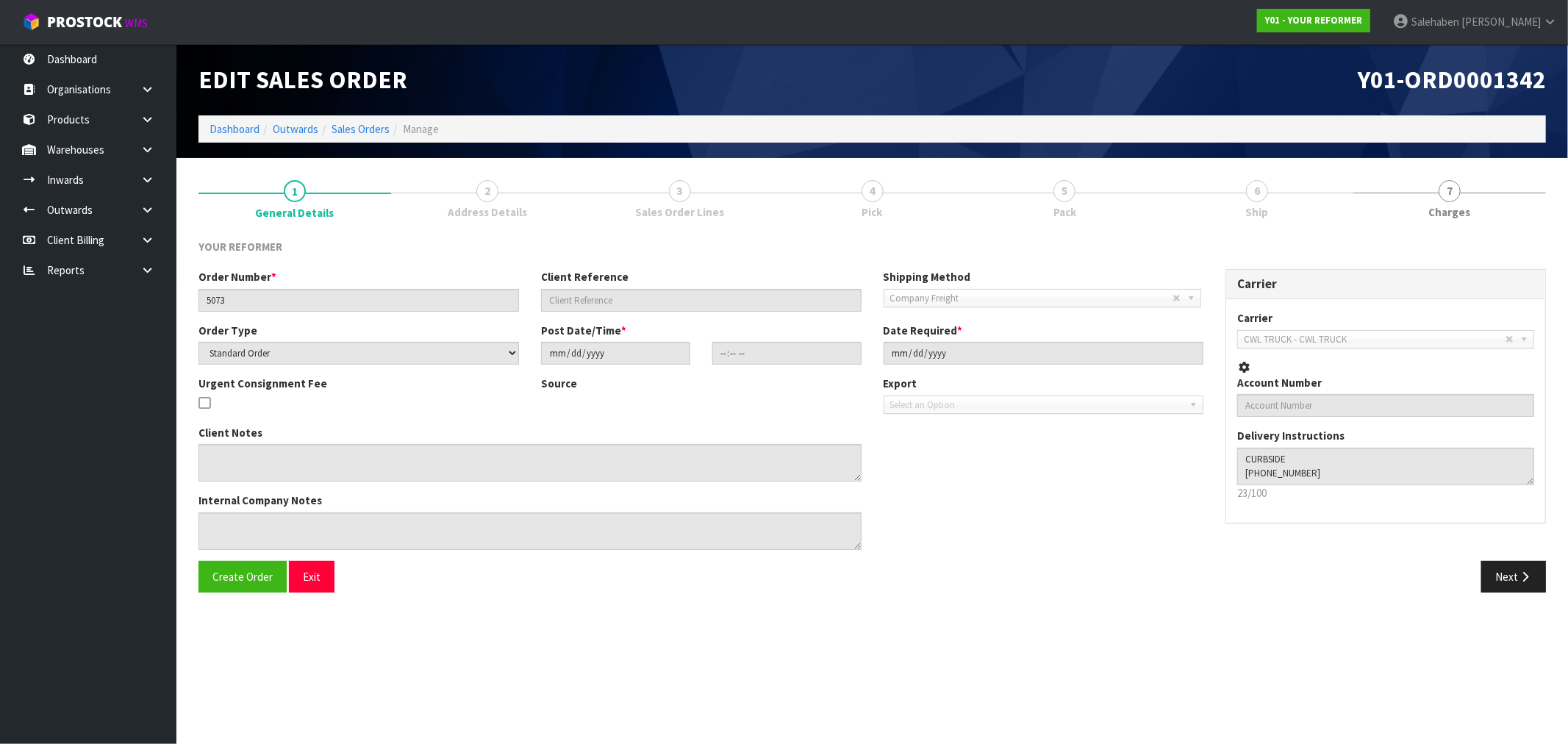
type input "2025-08-29"
type textarea "ANTONY ANGELOV 96B HOLLY ST AUK AVONDALE 1026 NEW ZEALAND +64 21 914 245"
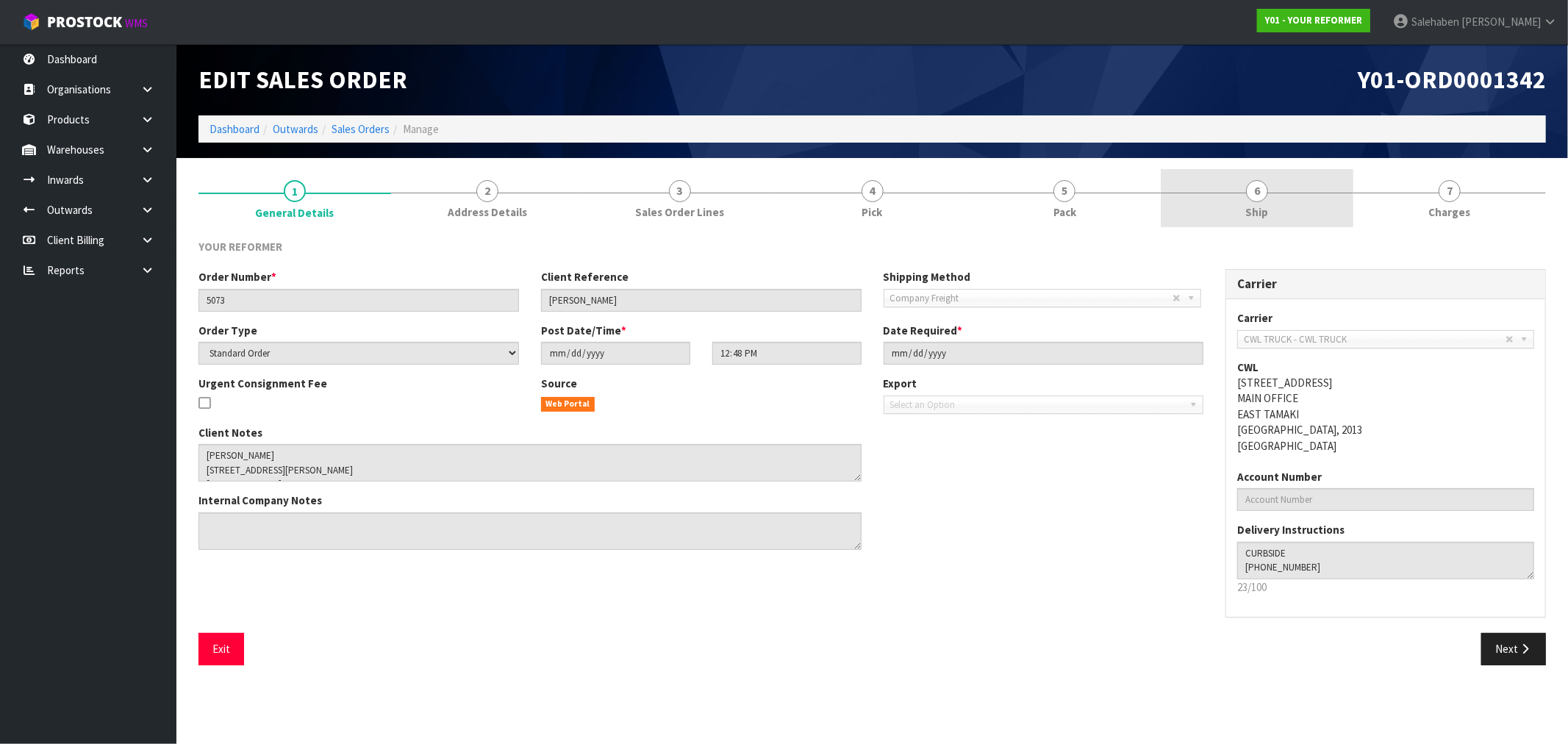
click at [1250, 215] on span "Ship" at bounding box center [1256, 212] width 23 height 16
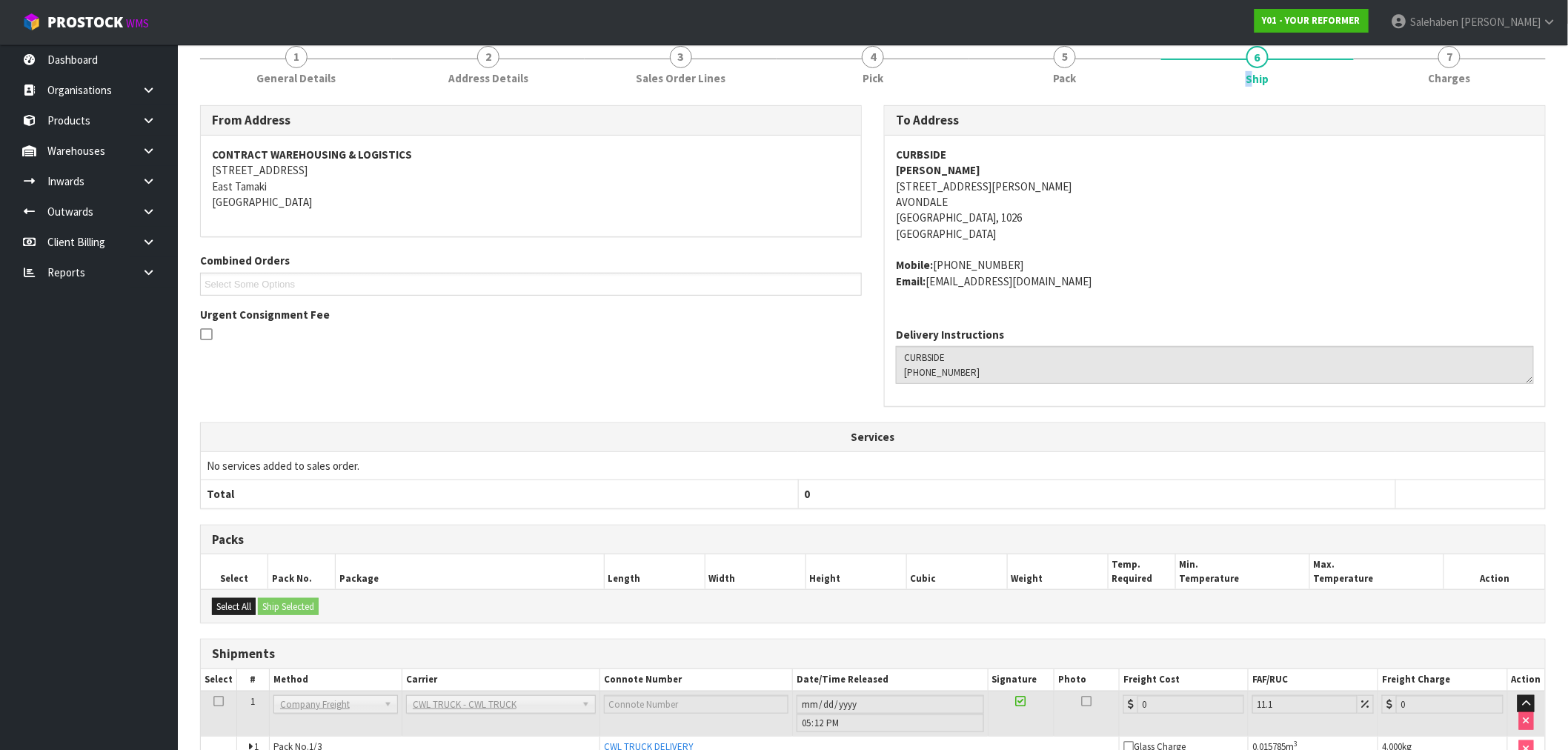
scroll to position [269, 0]
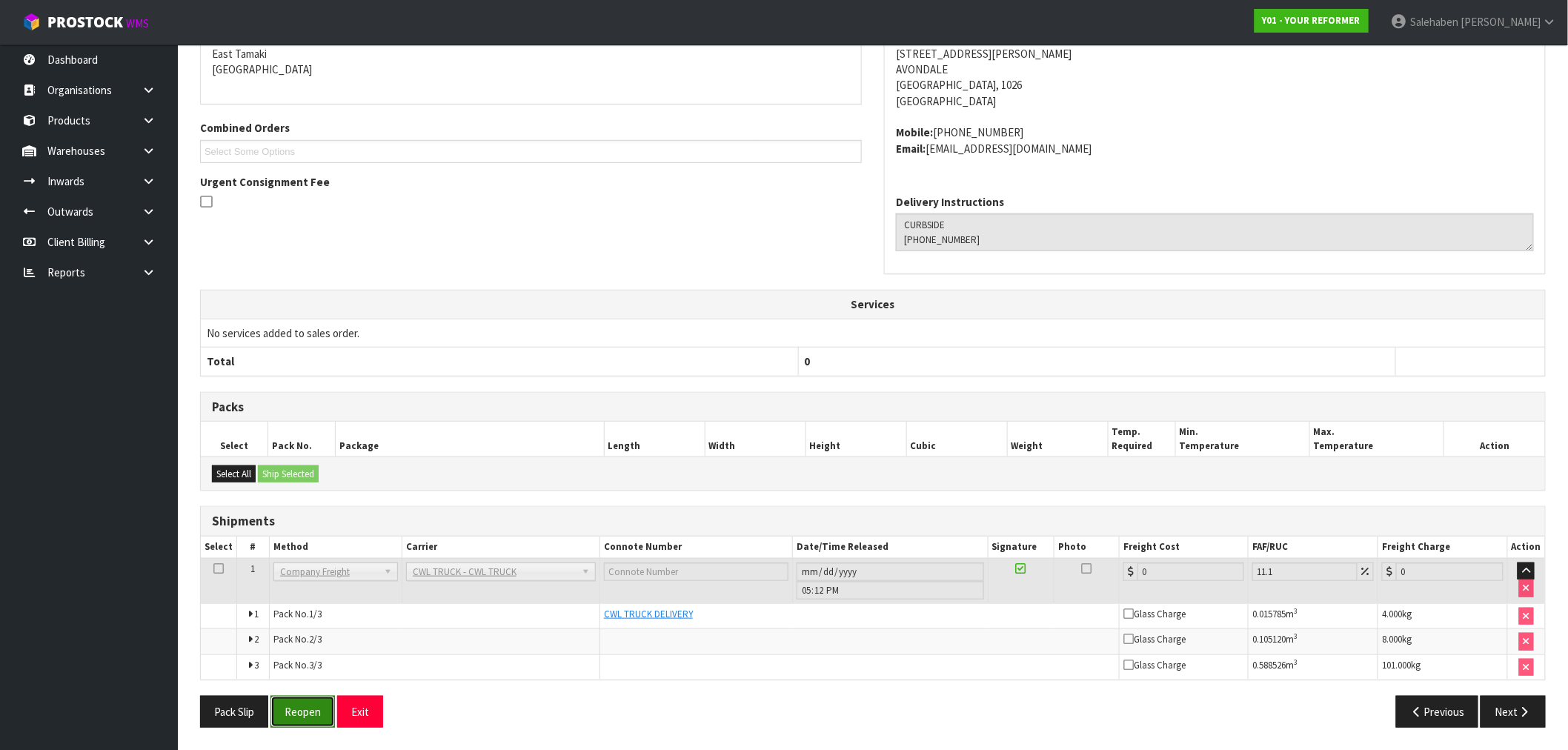
click at [303, 709] on button "Reopen" at bounding box center [302, 711] width 64 height 32
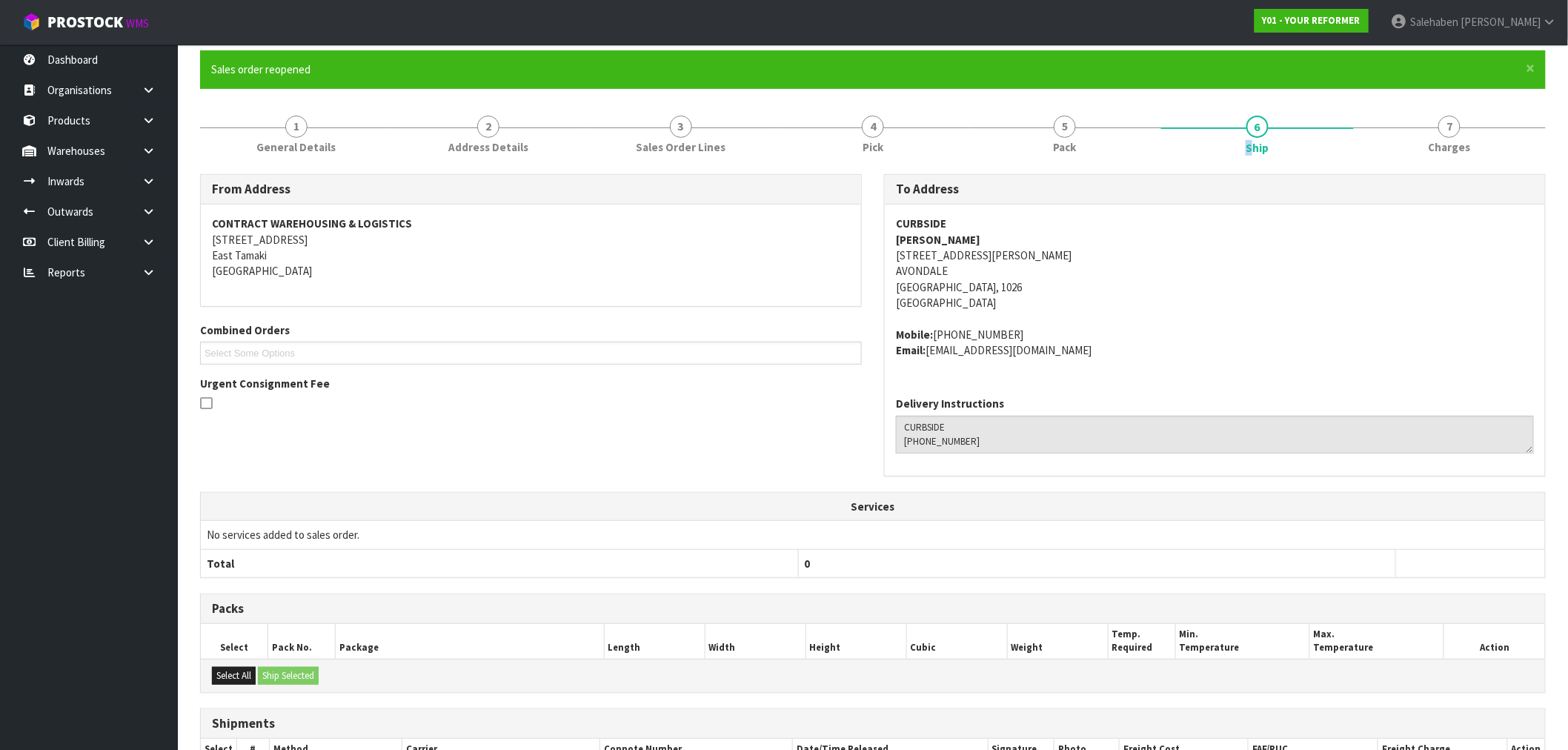
scroll to position [323, 0]
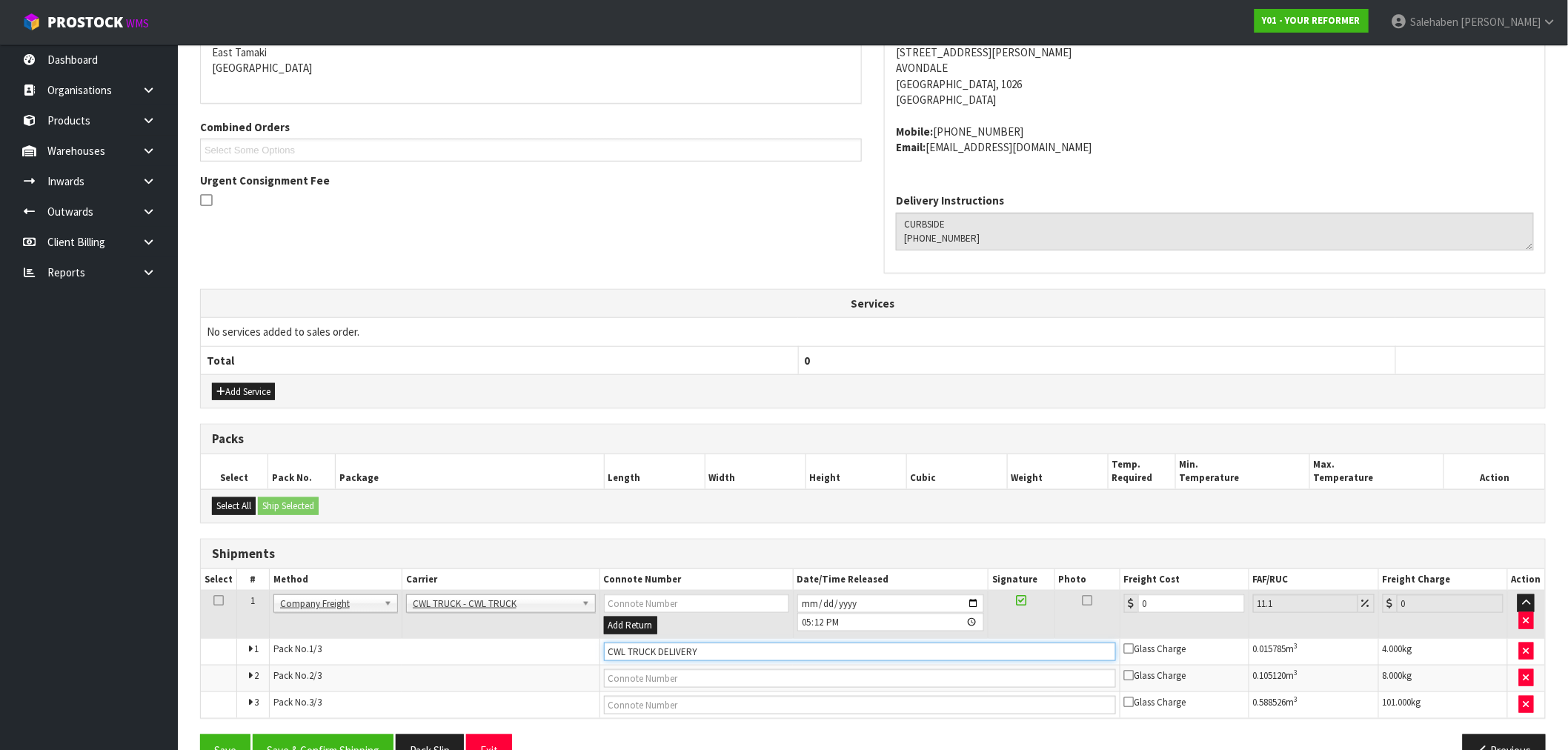
click at [722, 647] on input "CWL TRUCK DELIVERY" at bounding box center [860, 651] width 512 height 19
type input "CWL TRUCK DELIVERED"
drag, startPoint x: 1162, startPoint y: 597, endPoint x: 1102, endPoint y: 619, distance: 63.9
click at [1112, 614] on tr "1 Client Local Pickup Customer Local Pickup Company Freight Contracted Freight …" at bounding box center [872, 615] width 1344 height 48
type input "1"
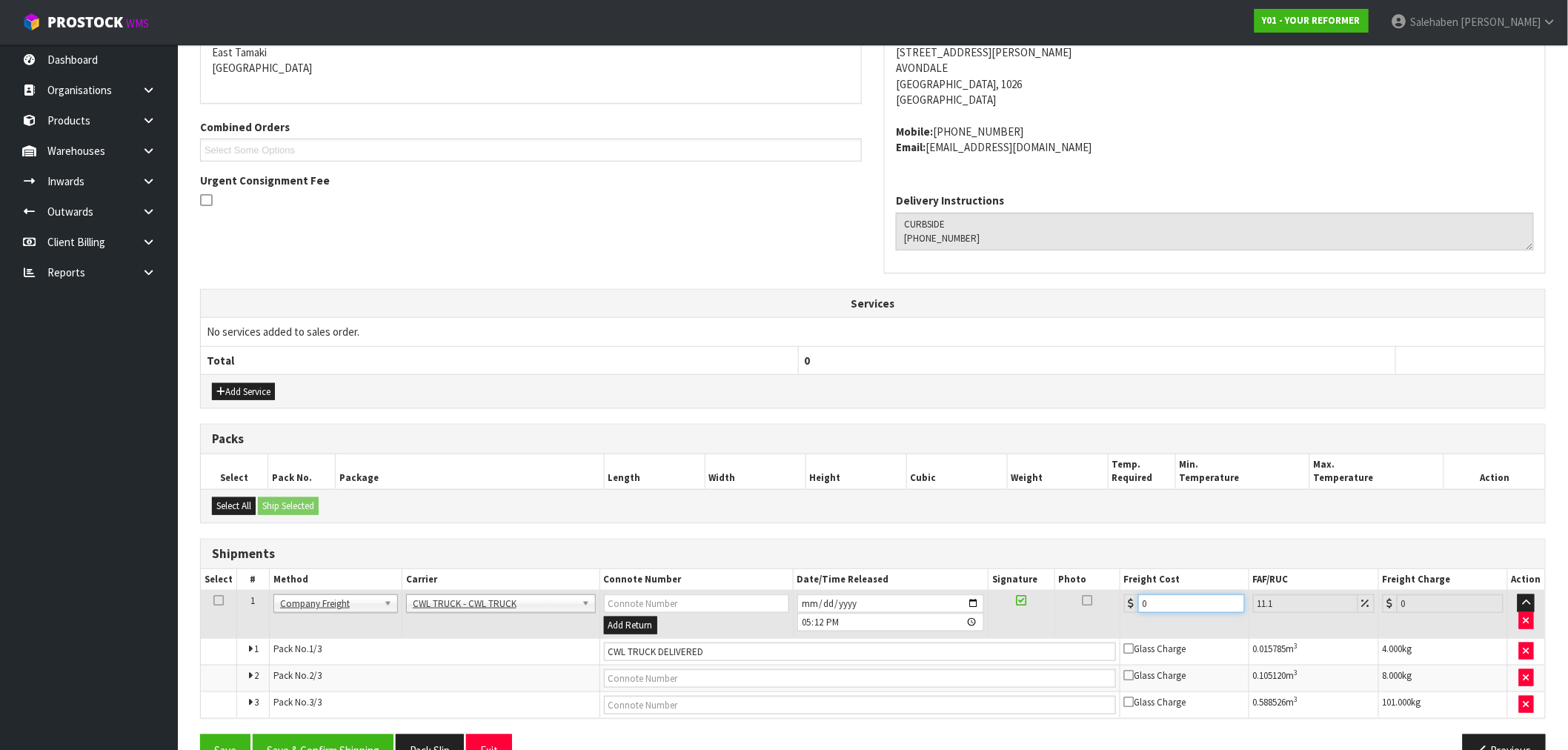
type input "1.11"
type input "12"
type input "13.33"
type input "120"
type input "133.32"
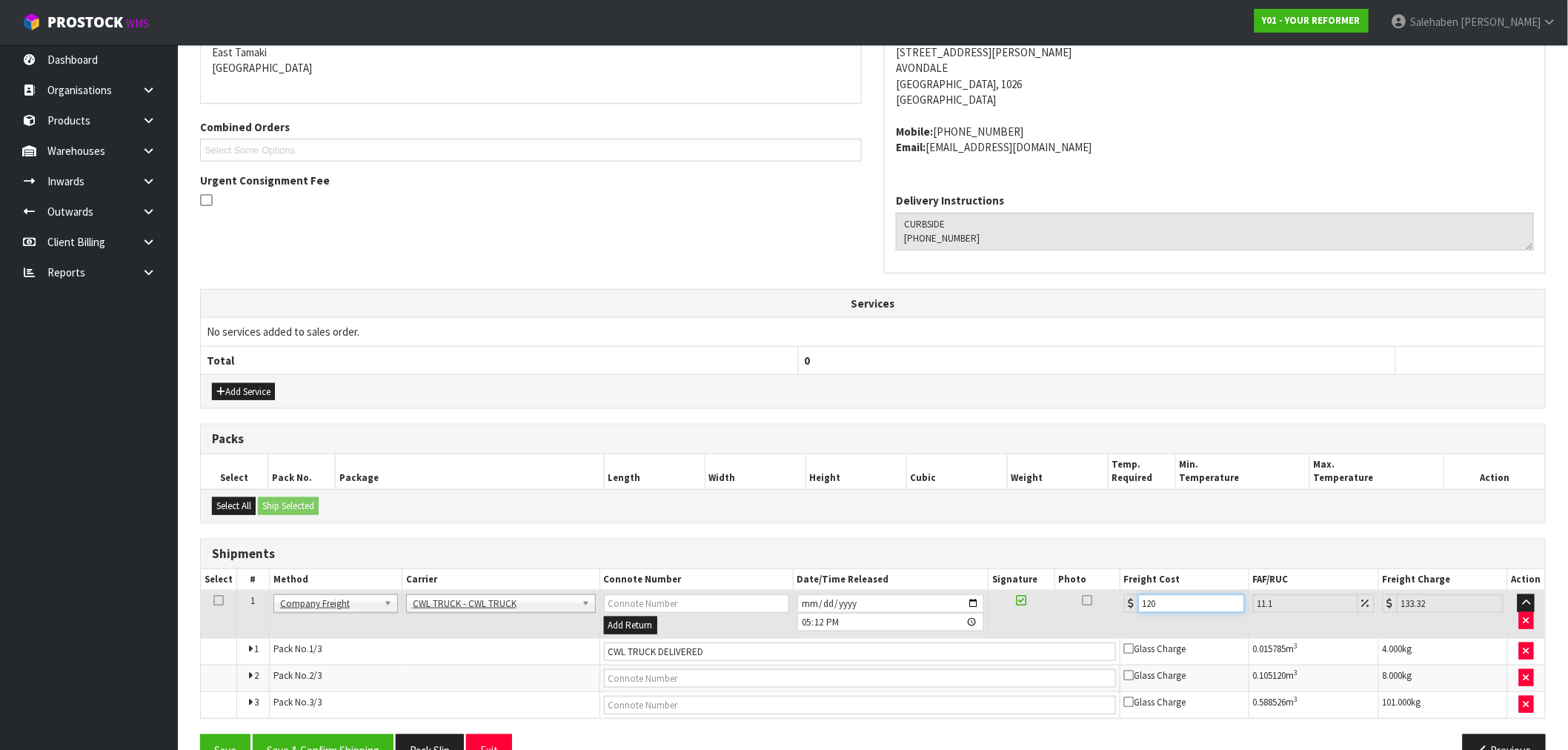
type input "120.5"
type input "133.88"
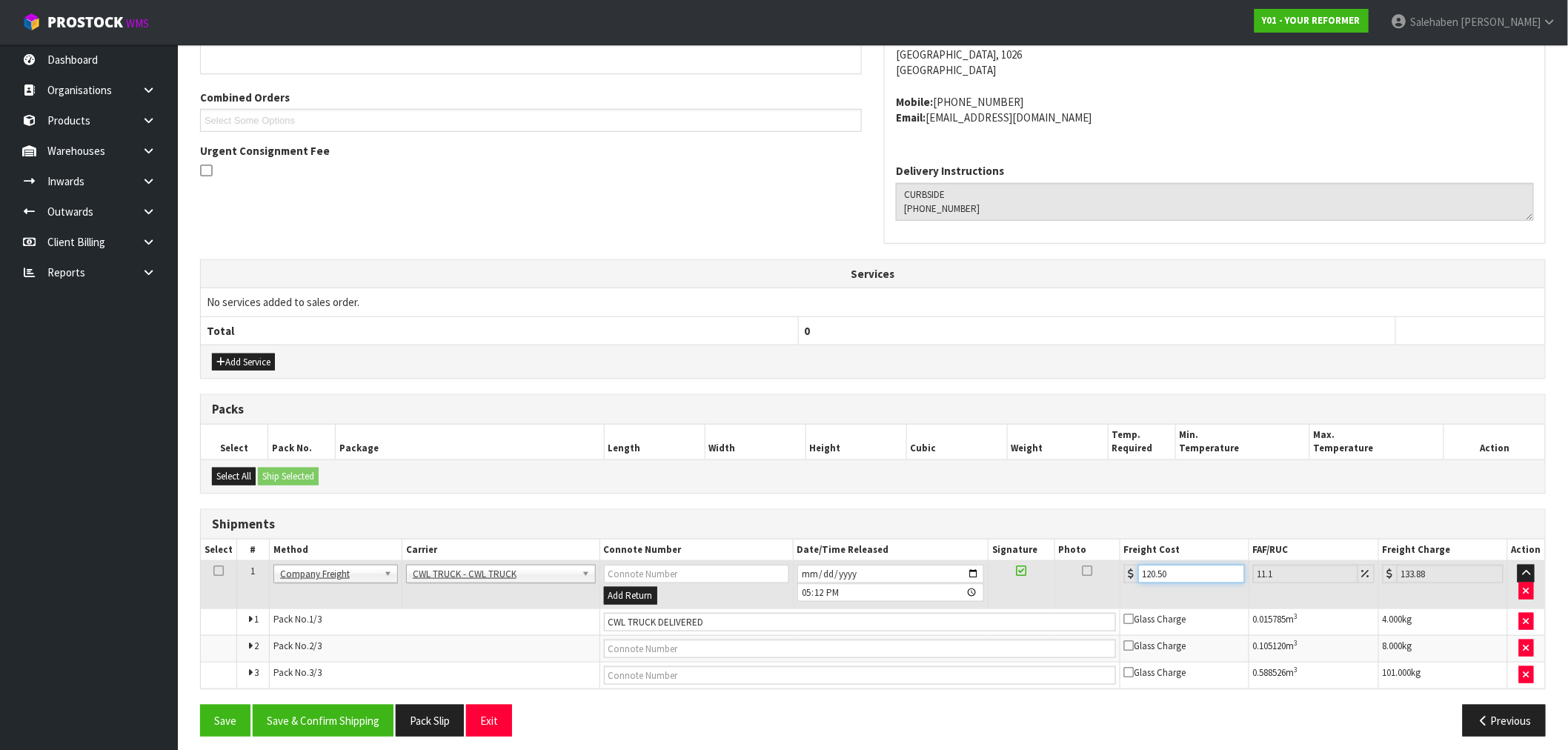
scroll to position [362, 0]
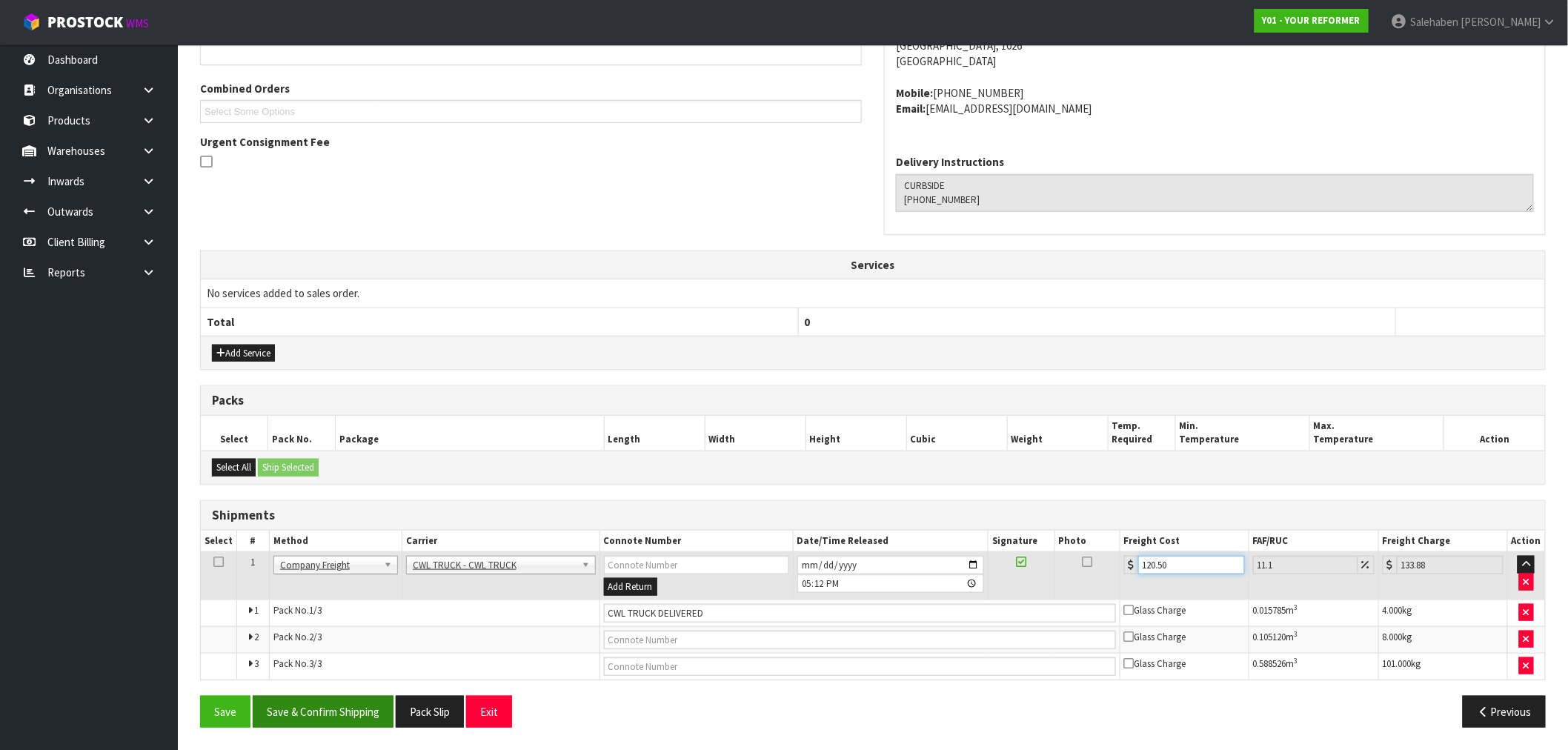
type input "120.50"
click at [334, 706] on button "Save & Confirm Shipping" at bounding box center [323, 711] width 140 height 32
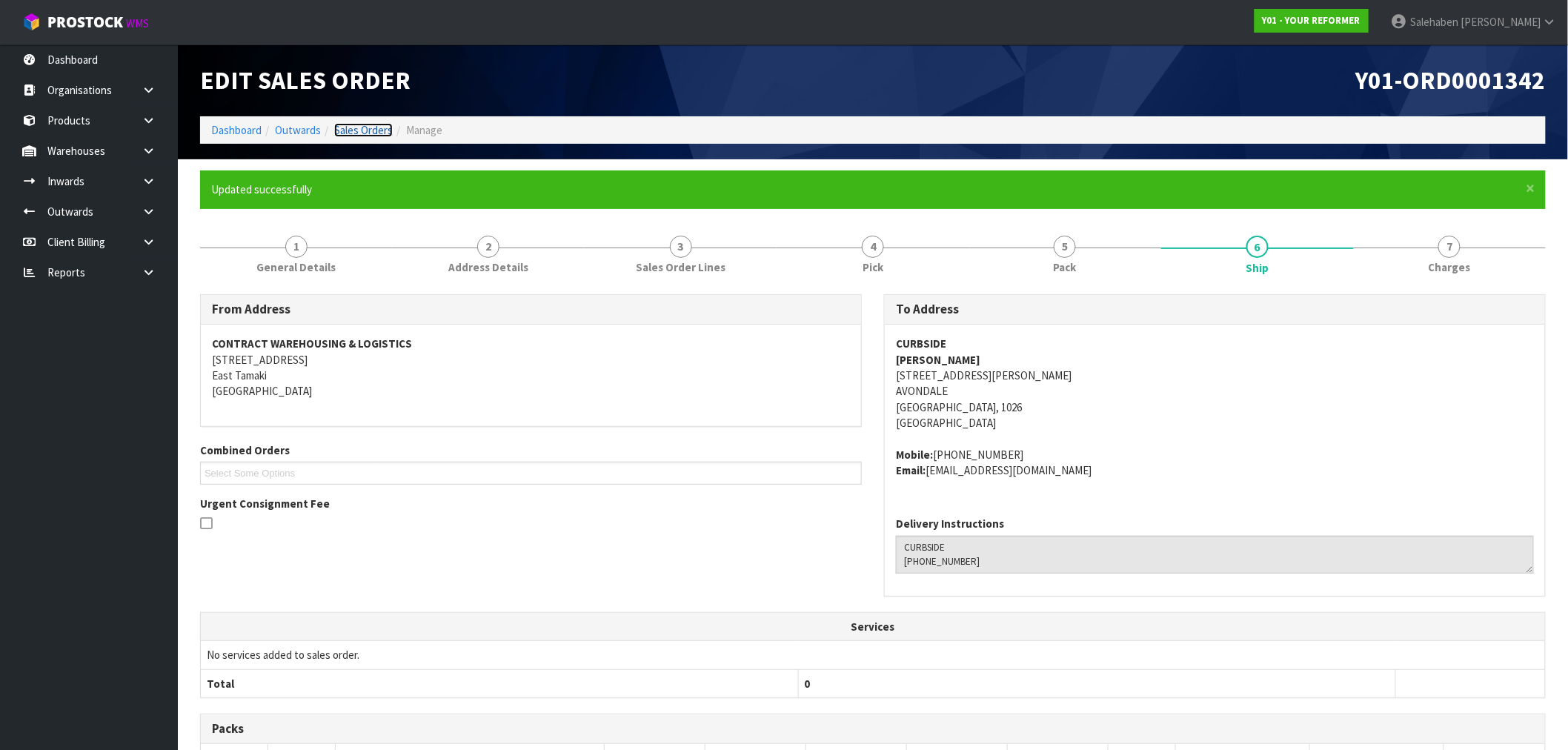
click at [369, 129] on link "Sales Orders" at bounding box center [363, 129] width 58 height 14
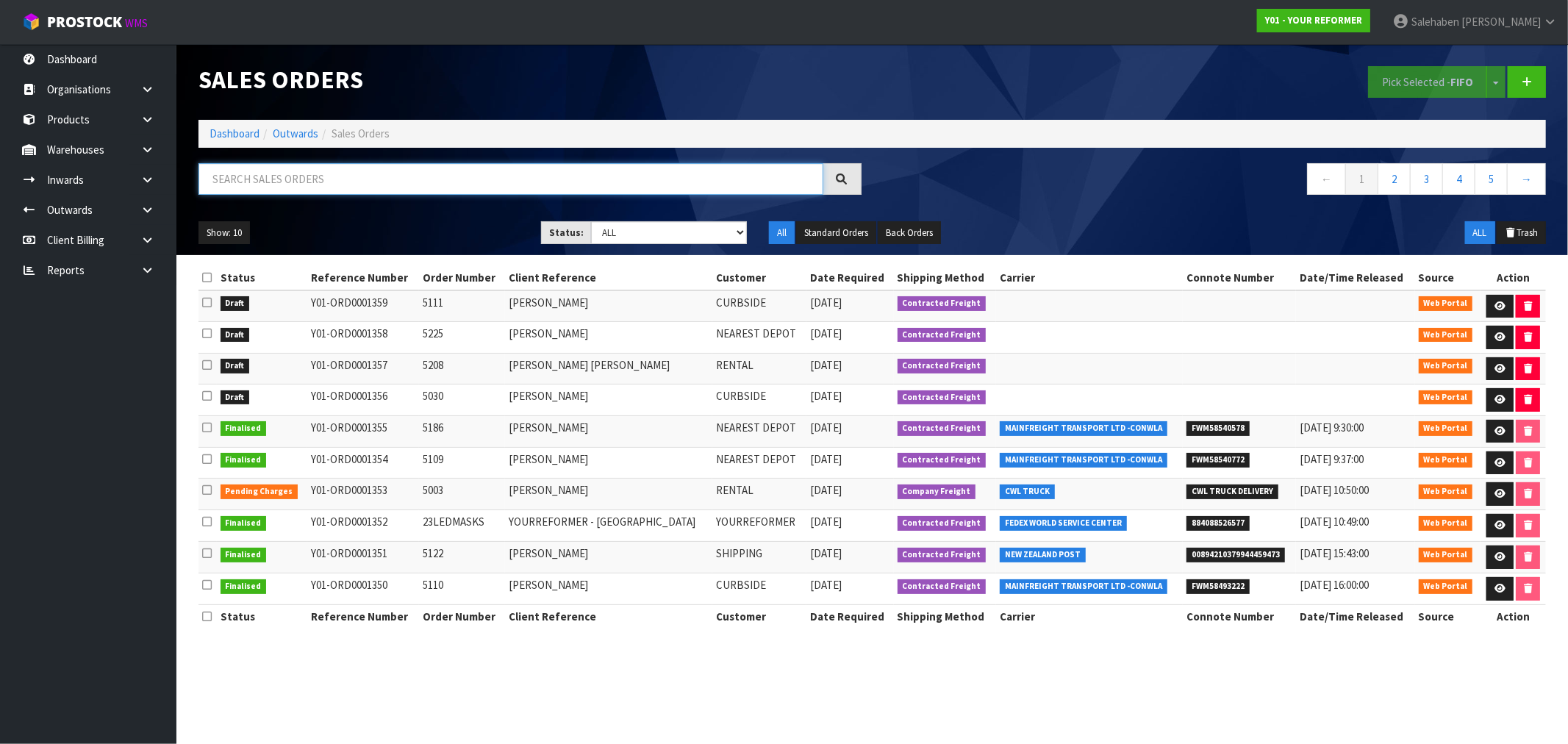
click at [429, 174] on input "text" at bounding box center [510, 178] width 624 height 31
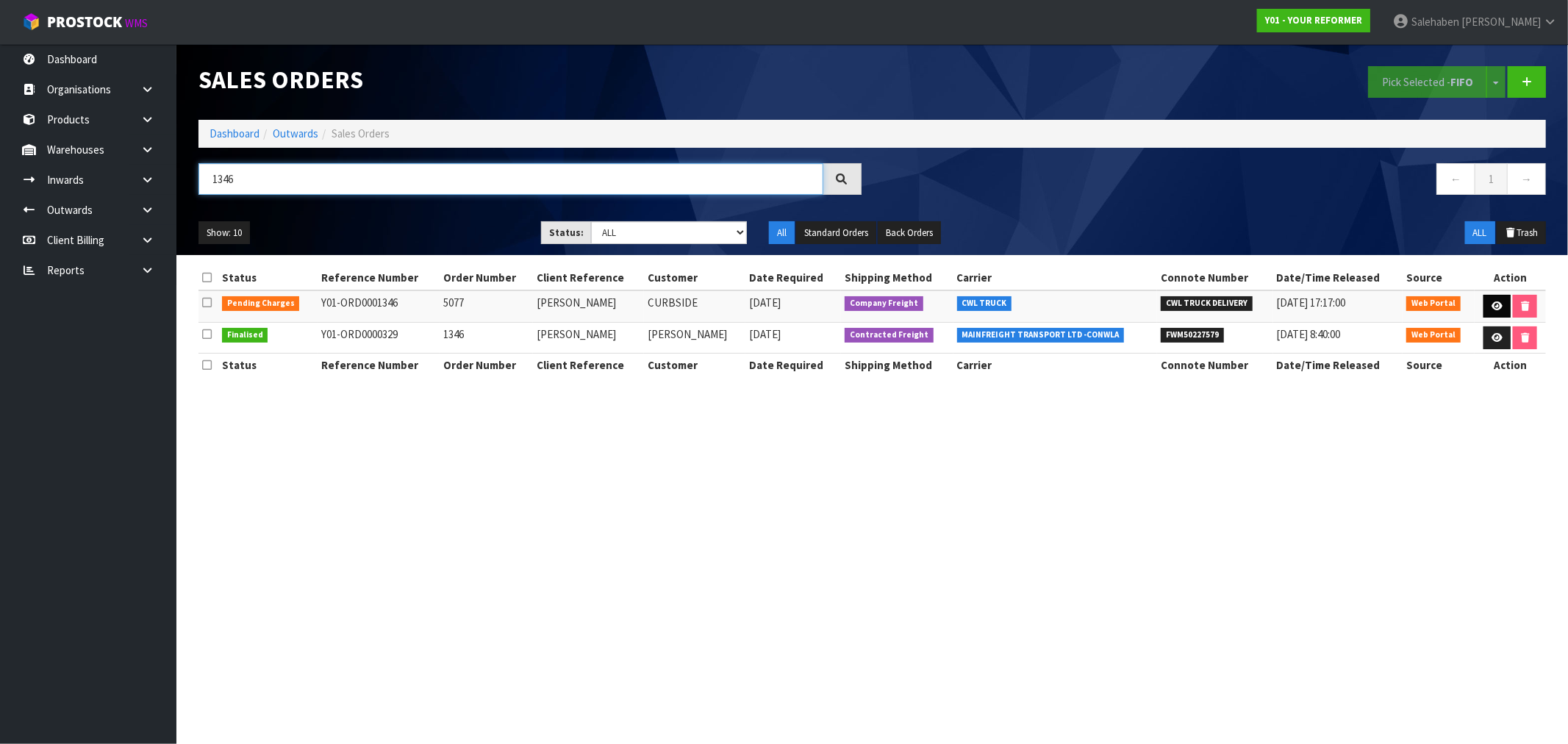
type input "1346"
click at [1494, 301] on icon at bounding box center [1496, 306] width 11 height 10
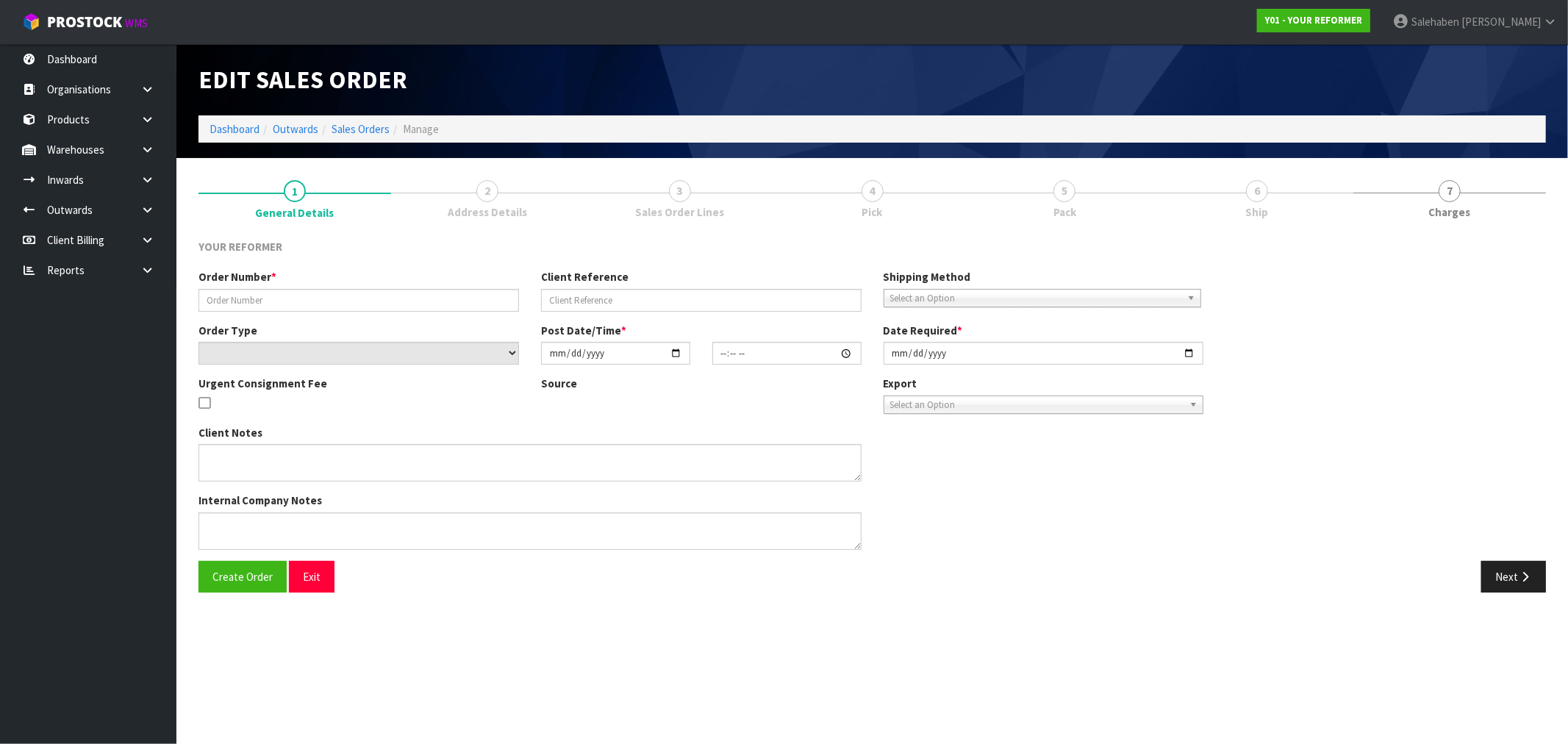
type input "5077"
type input "KRISTY FRITH"
select select "number:0"
type input "2025-08-28"
type input "13:02:00.000"
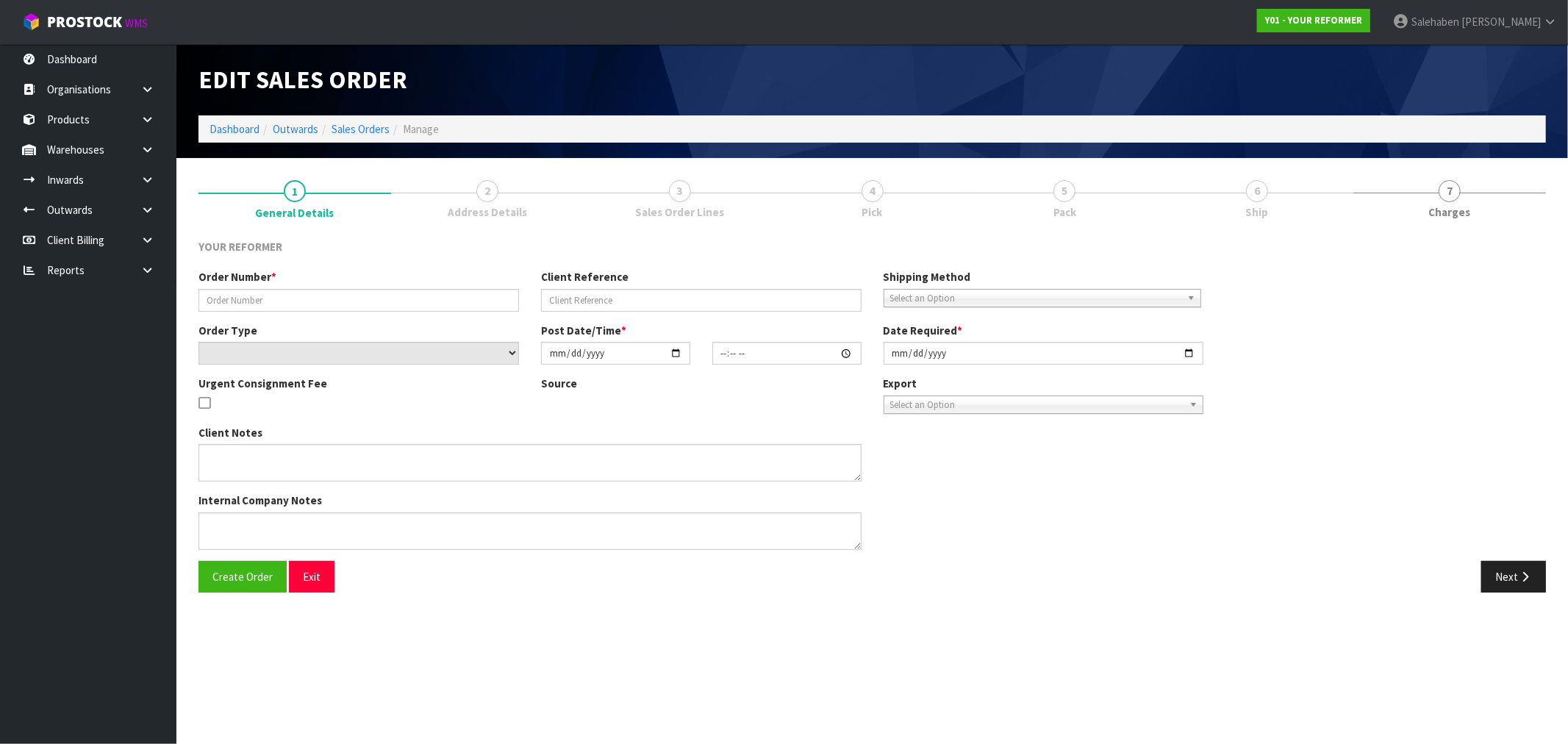
type input "2025-08-29"
type textarea "41 COMBES ROAD REMUERA AUK AUCKLAND 1050 NEW ZEALAND +64 27 215 7977"
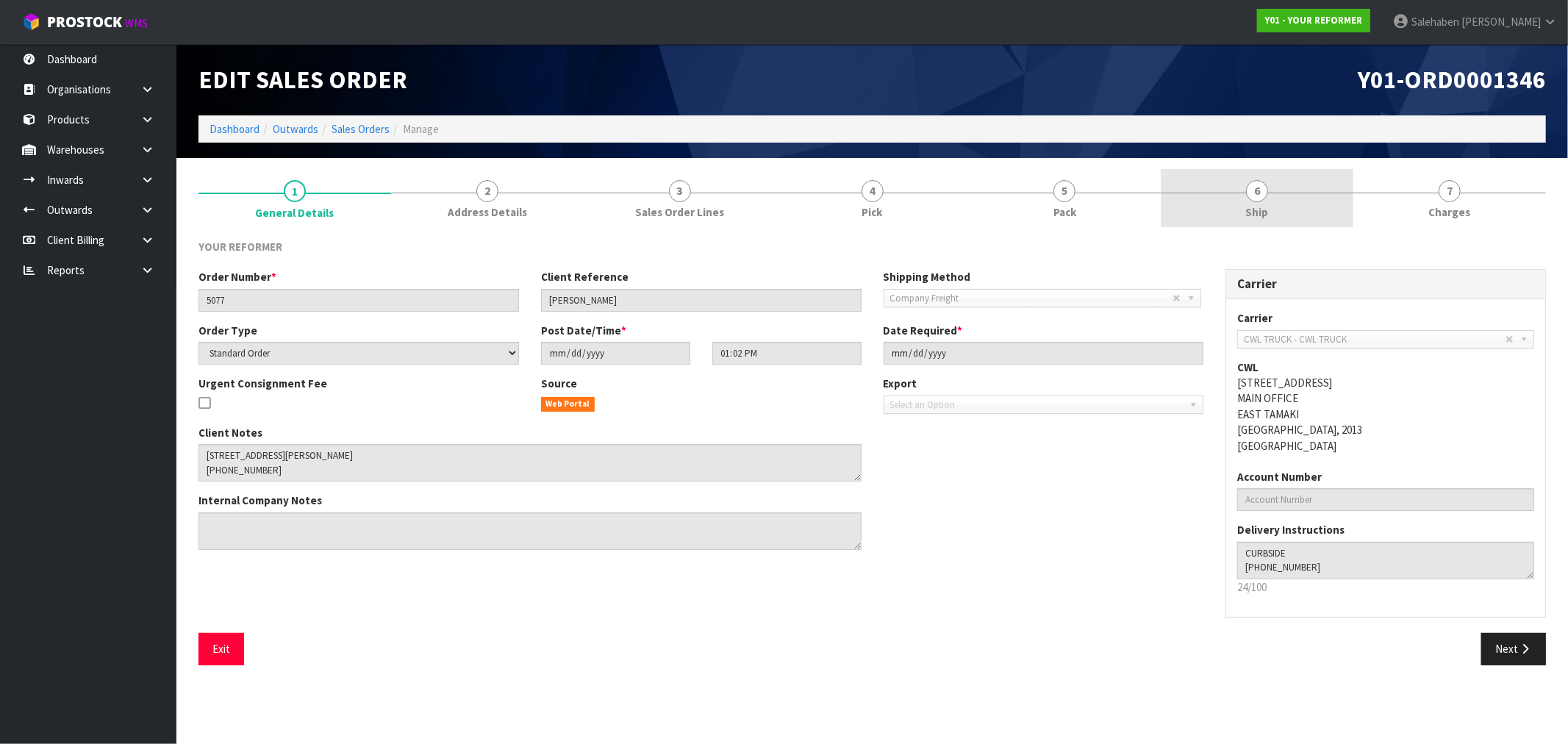
click at [1260, 214] on span "Ship" at bounding box center [1256, 212] width 23 height 16
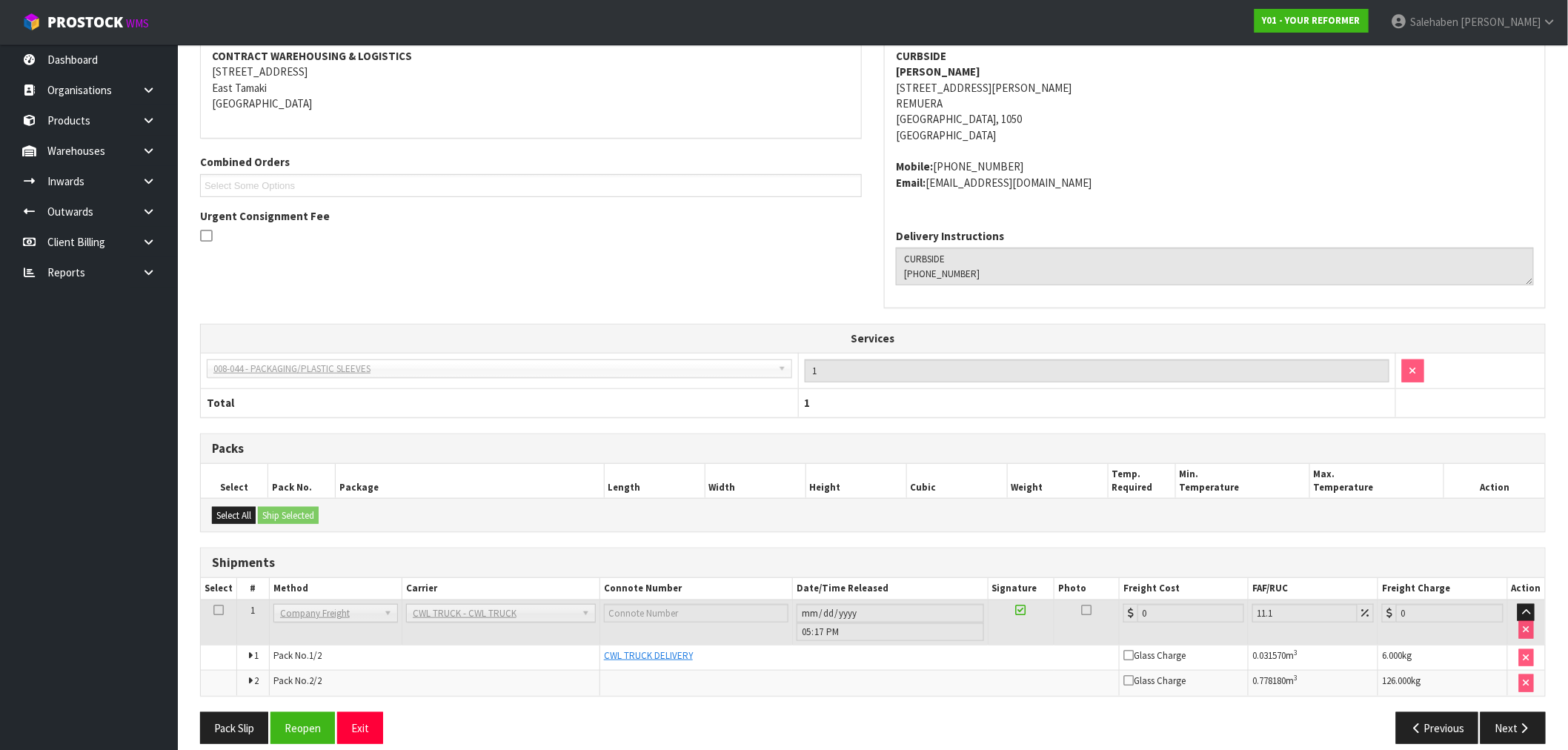
scroll to position [250, 0]
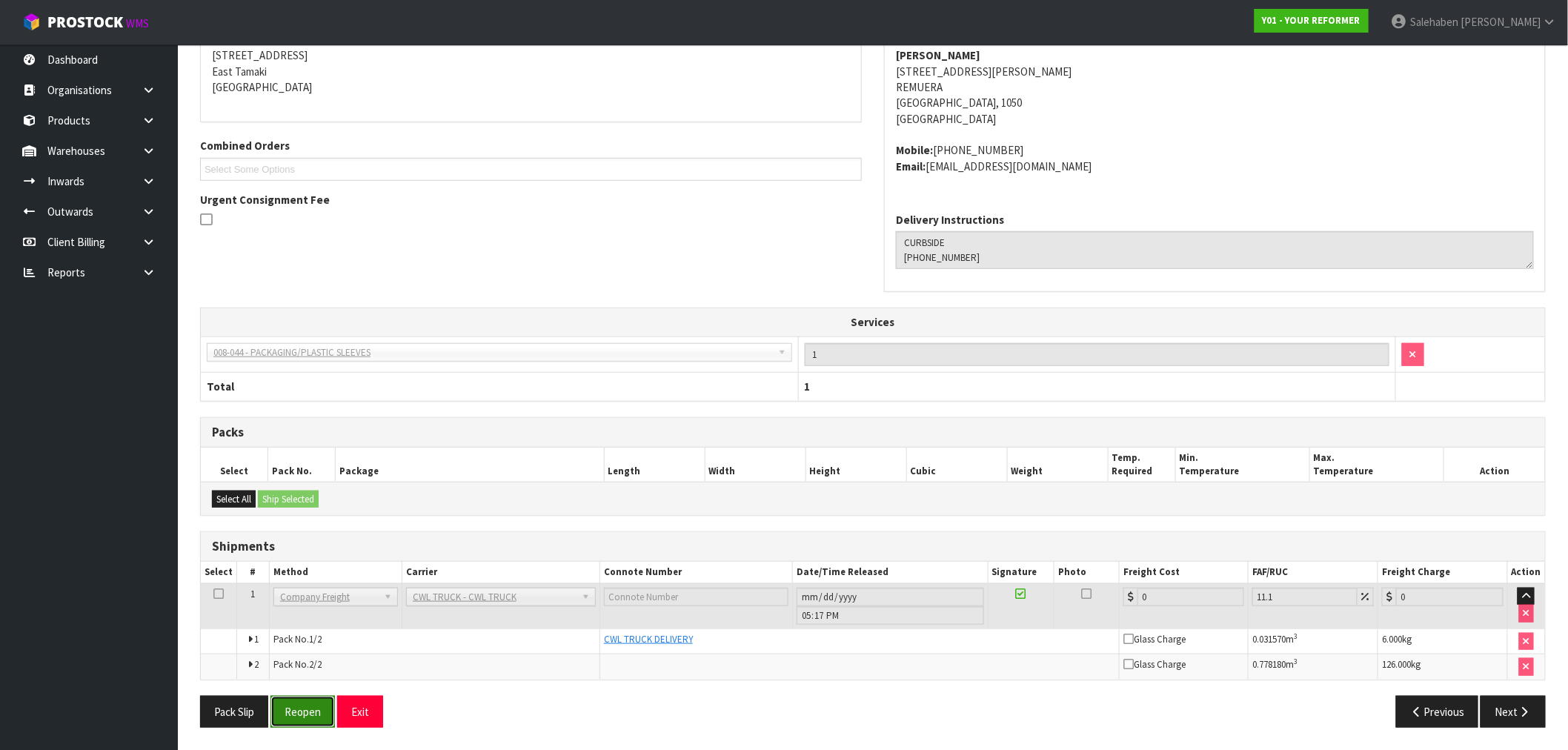
click at [297, 701] on button "Reopen" at bounding box center [302, 711] width 64 height 32
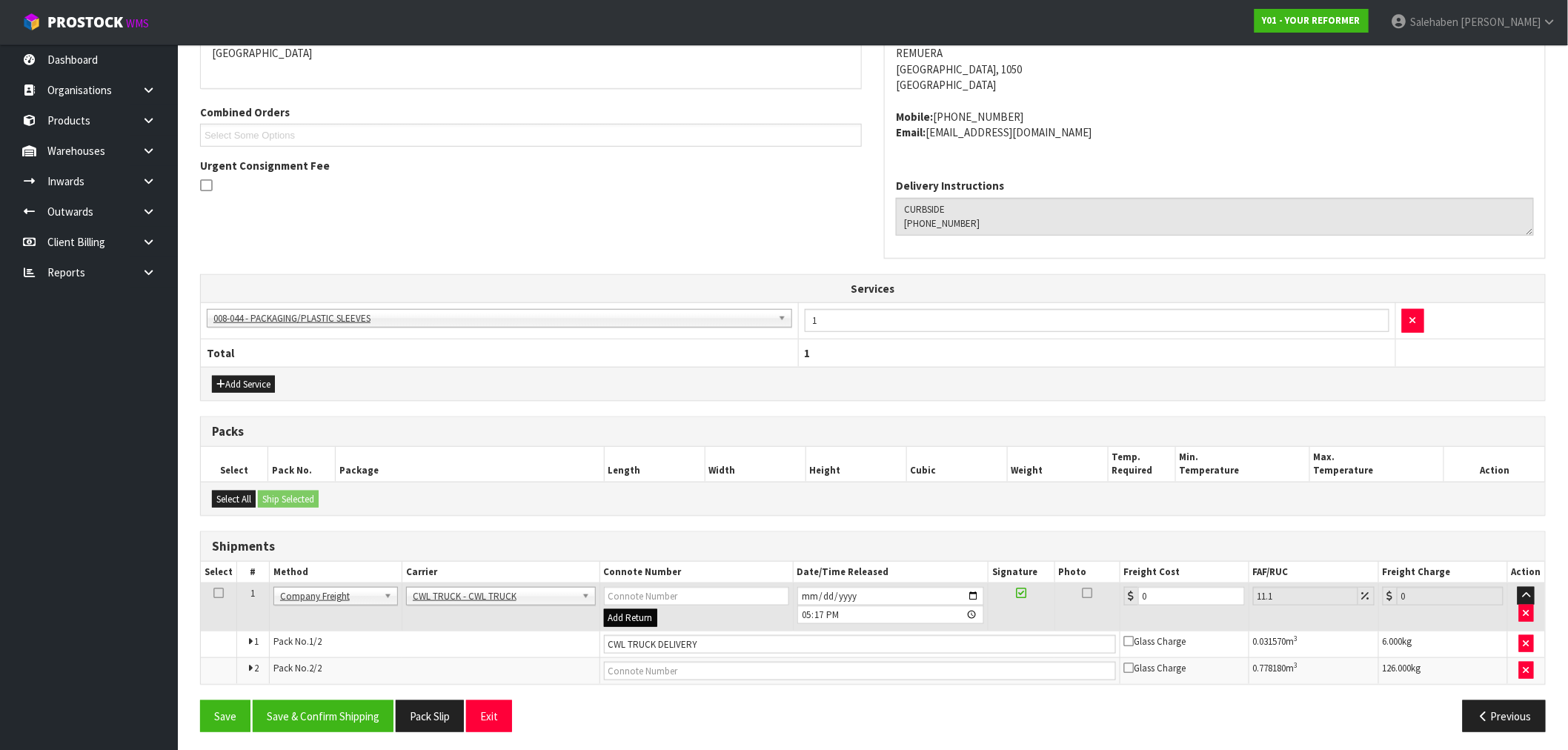
scroll to position [343, 0]
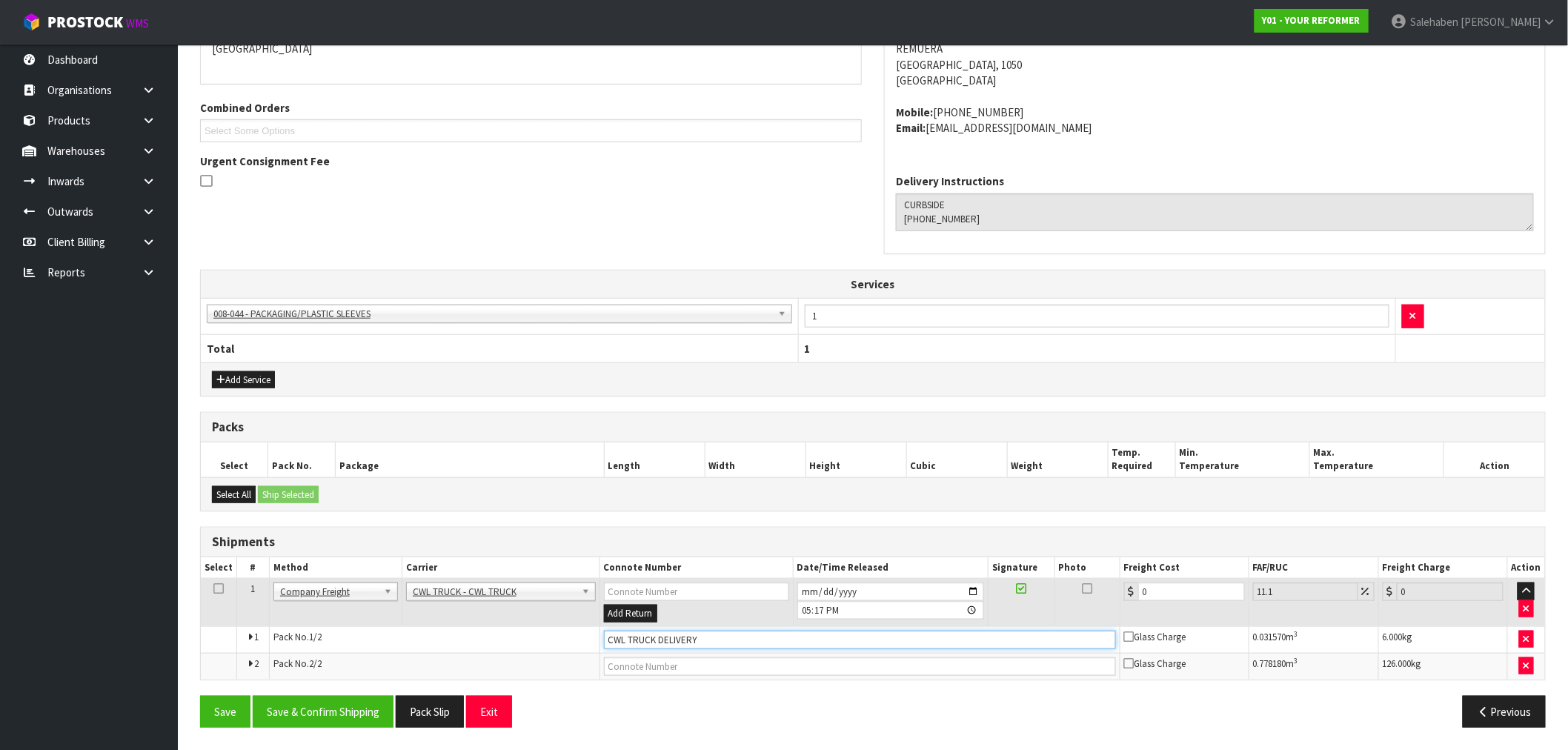
click at [717, 635] on input "CWL TRUCK DELIVERY" at bounding box center [860, 639] width 512 height 19
type input "CWL TRUCK DELIVERED"
click at [1110, 597] on tr "1 Client Local Pickup Customer Local Pickup Company Freight Contracted Freight …" at bounding box center [872, 603] width 1344 height 48
type input "1"
type input "1.11"
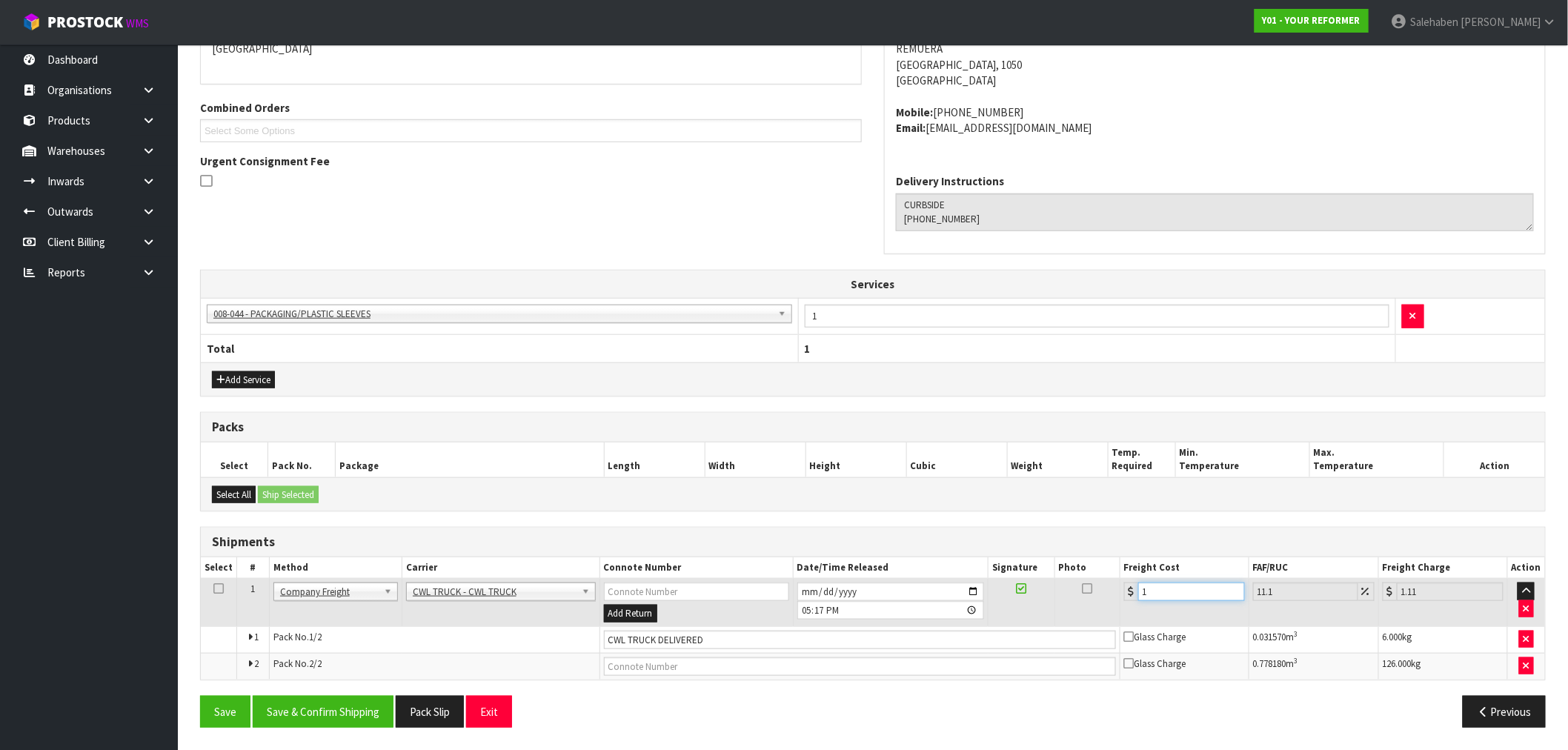
type input "11"
type input "12.22"
type input "113"
type input "125.54"
type input "113.5"
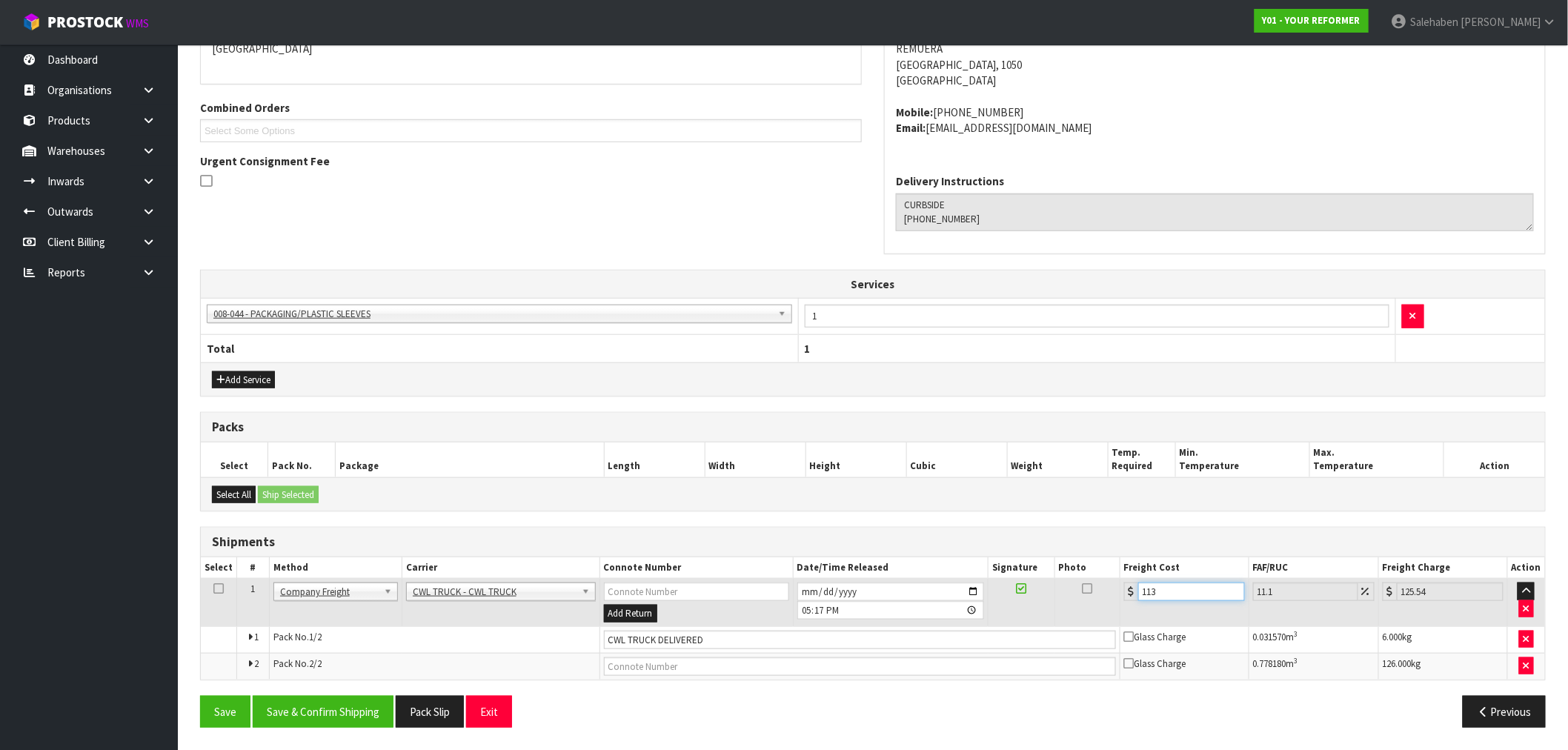
type input "126.1"
type input "113.5"
click at [308, 707] on button "Save & Confirm Shipping" at bounding box center [323, 711] width 140 height 32
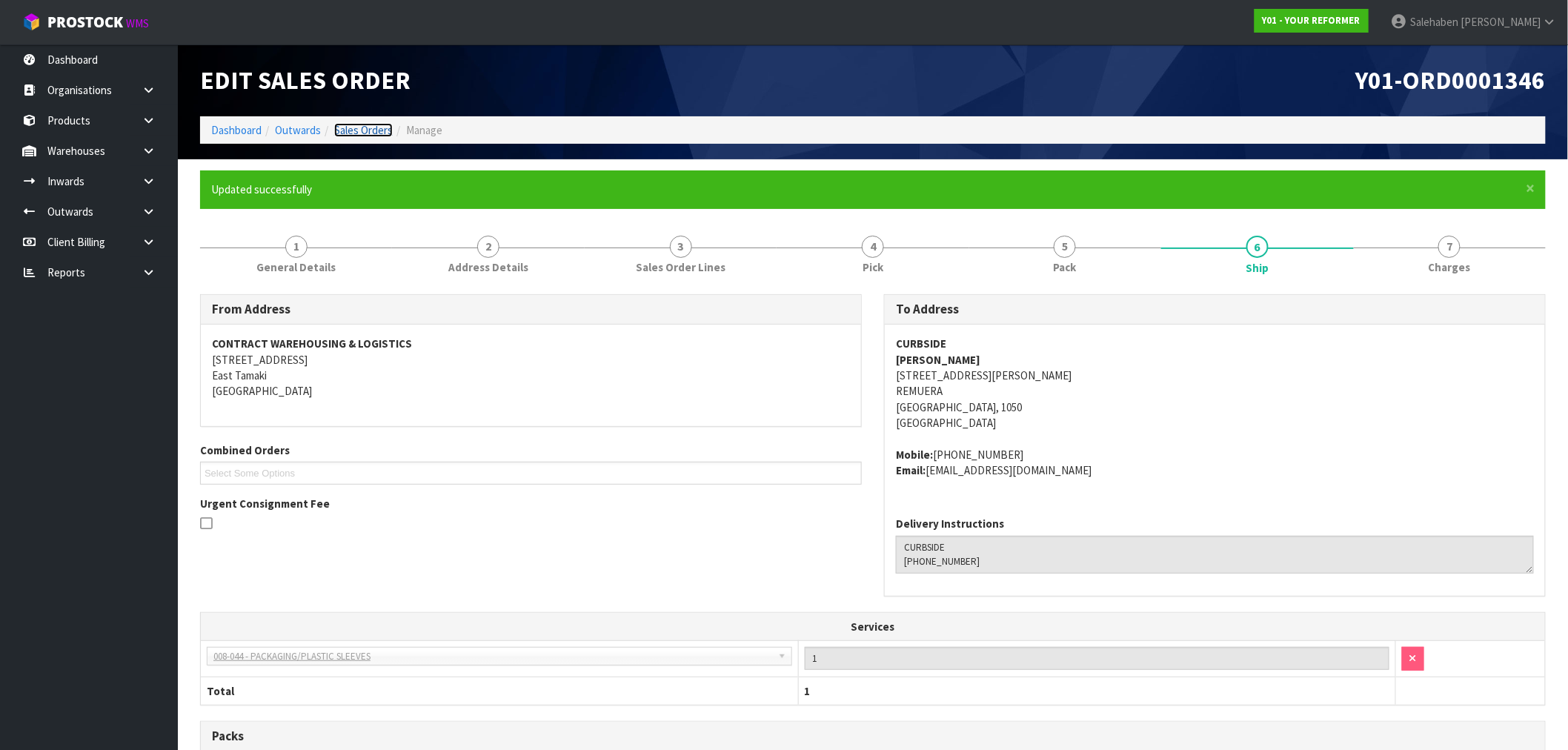
click at [354, 129] on link "Sales Orders" at bounding box center [363, 129] width 58 height 14
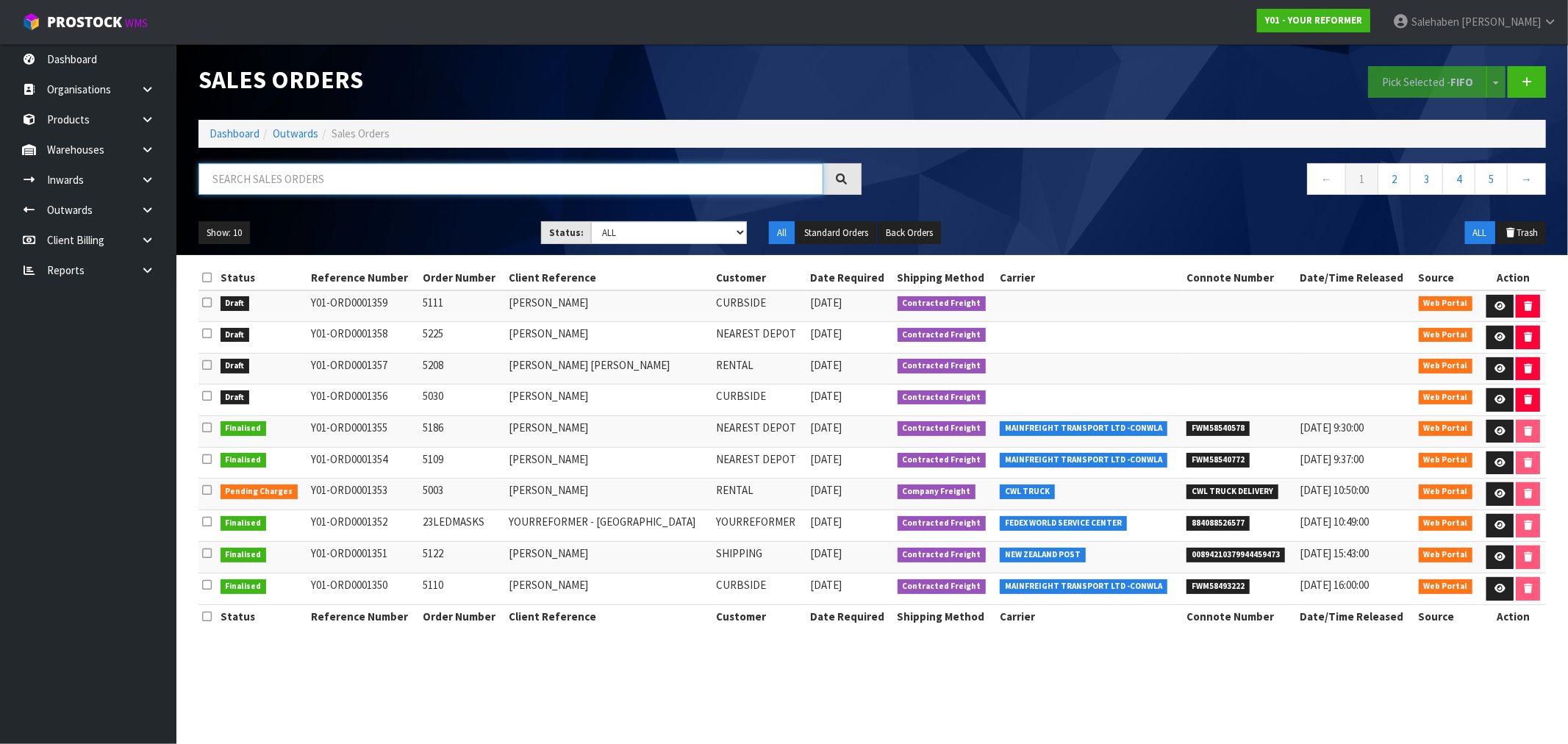
click at [334, 191] on input "text" at bounding box center [510, 178] width 624 height 31
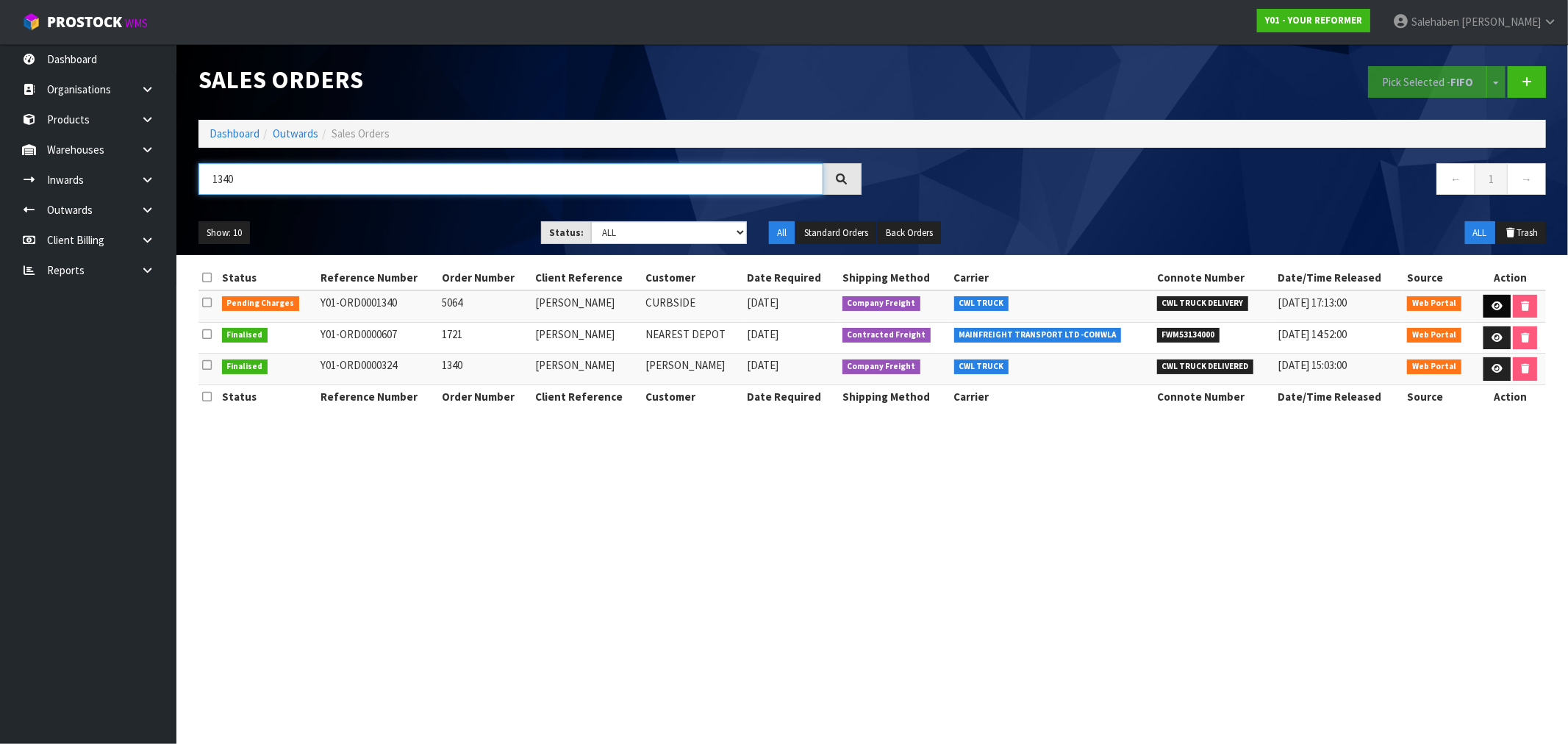
type input "1340"
click at [1494, 306] on icon at bounding box center [1496, 306] width 11 height 10
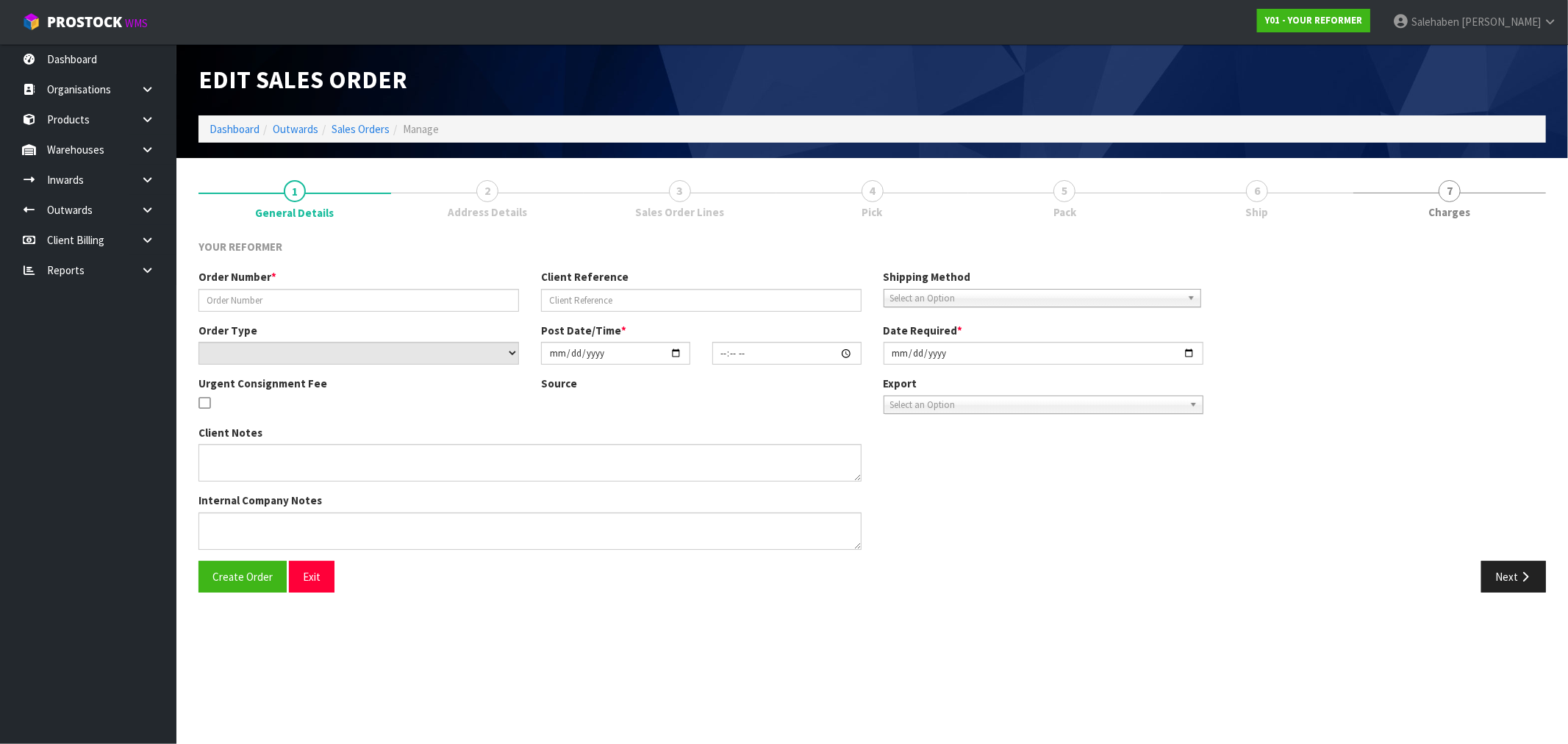
type input "5064"
type input "JESSE WOOD"
select select "number:0"
type input "2025-08-27"
type input "12:59:00.000"
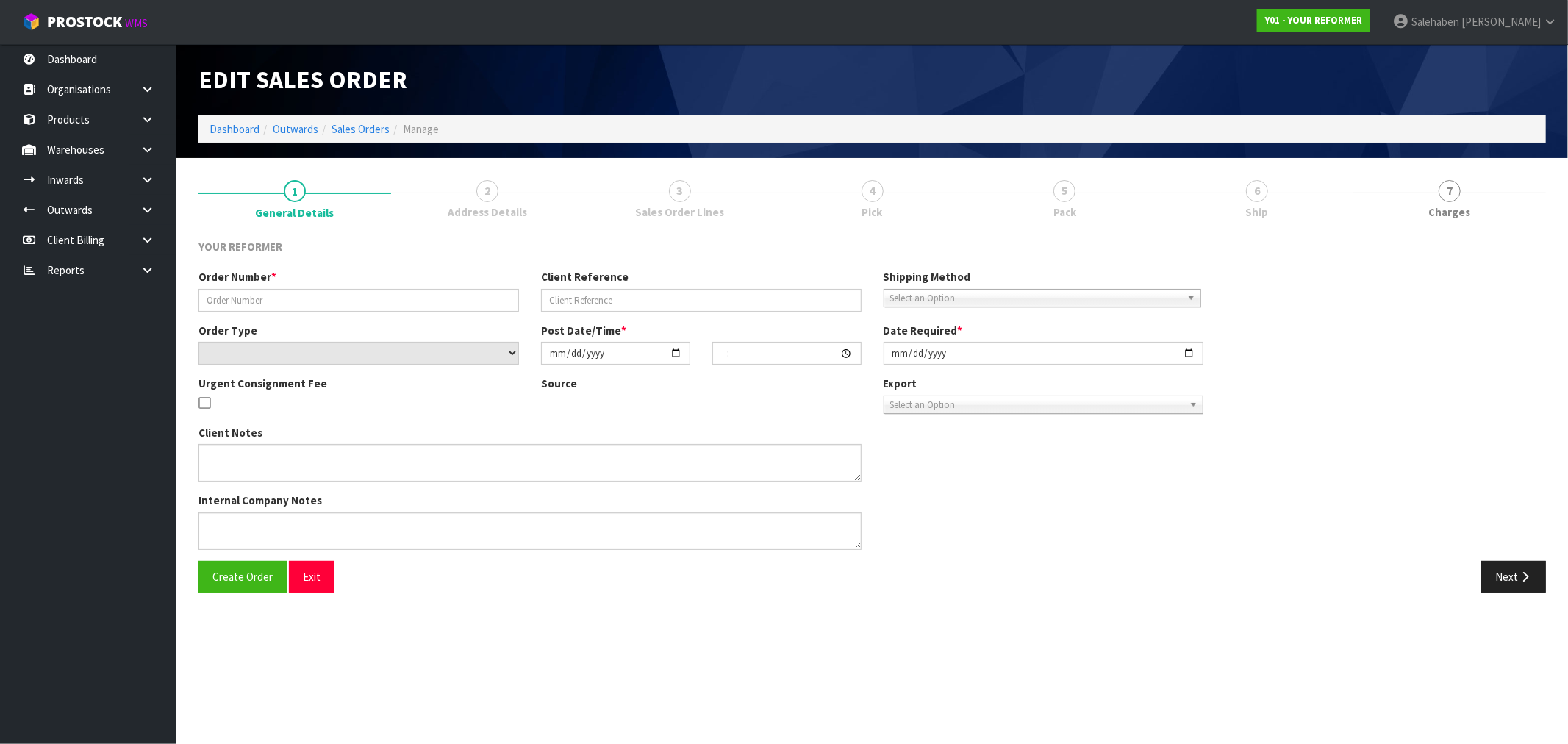
type input "2025-08-28"
type textarea "JESSE WOOD 95A MASKELL STREET SAINT HELIERS AUK AUCKLAND 1071 NEW ZEALAND +64 2…"
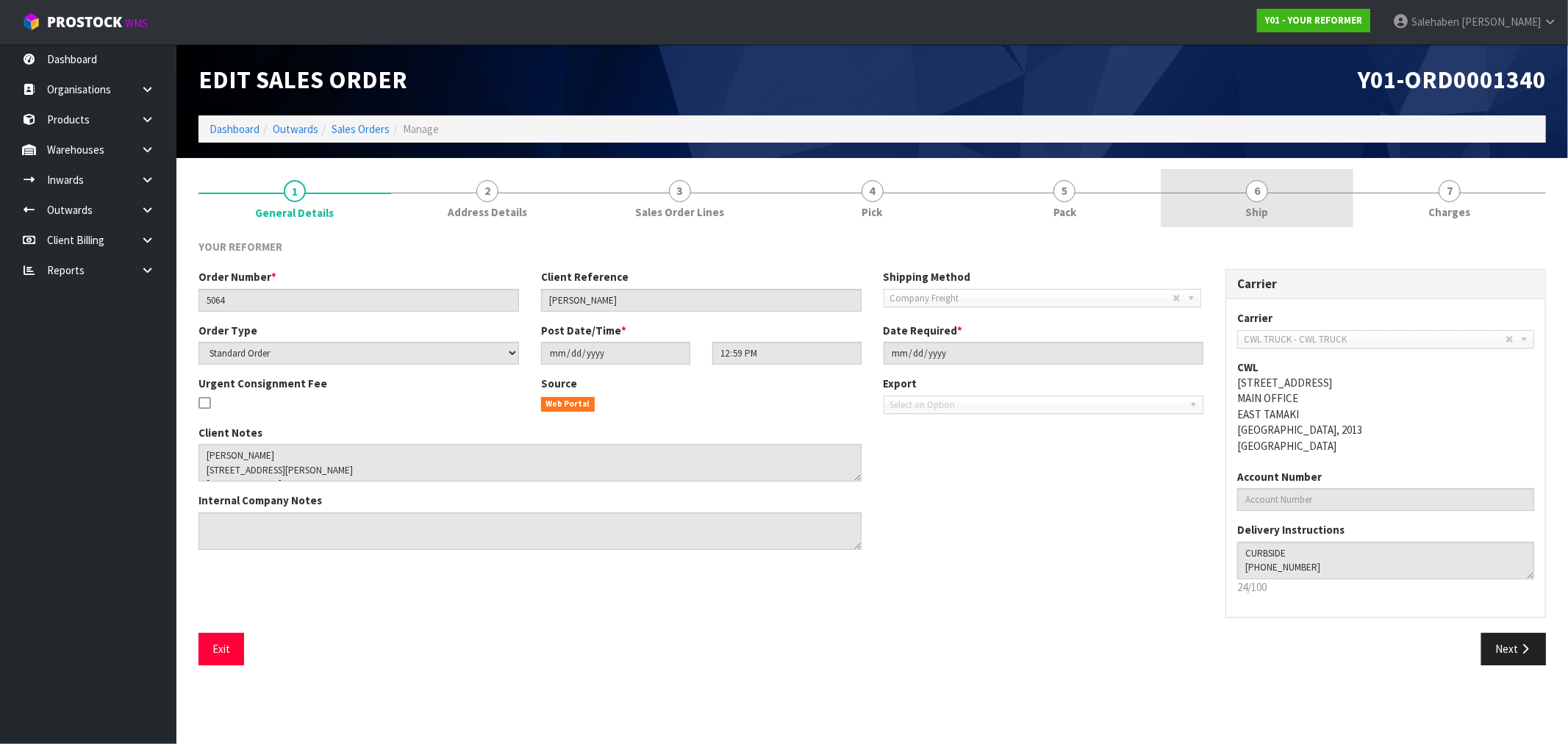
click at [1264, 198] on span "6" at bounding box center [1256, 191] width 22 height 22
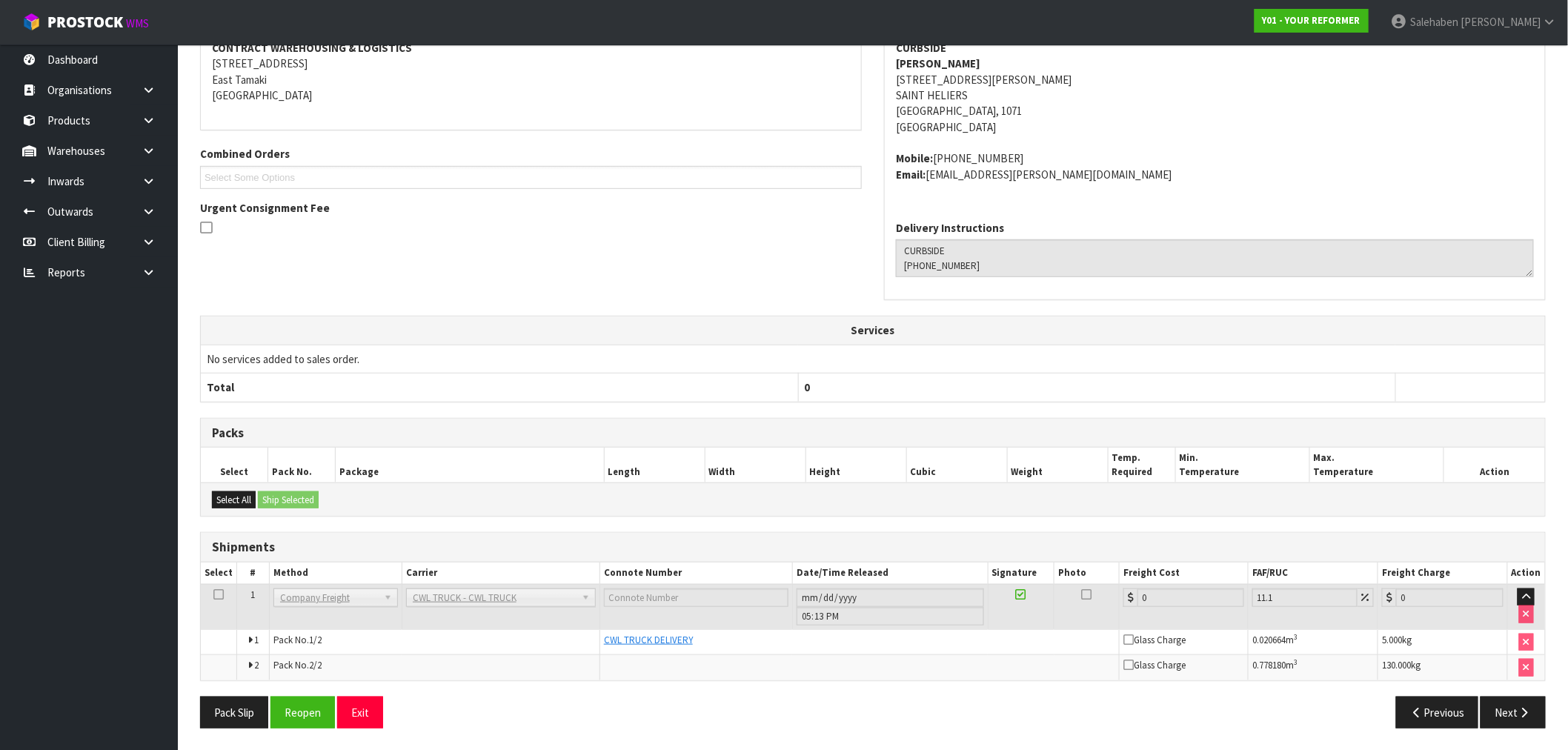
scroll to position [243, 0]
click at [301, 713] on button "Reopen" at bounding box center [302, 711] width 64 height 32
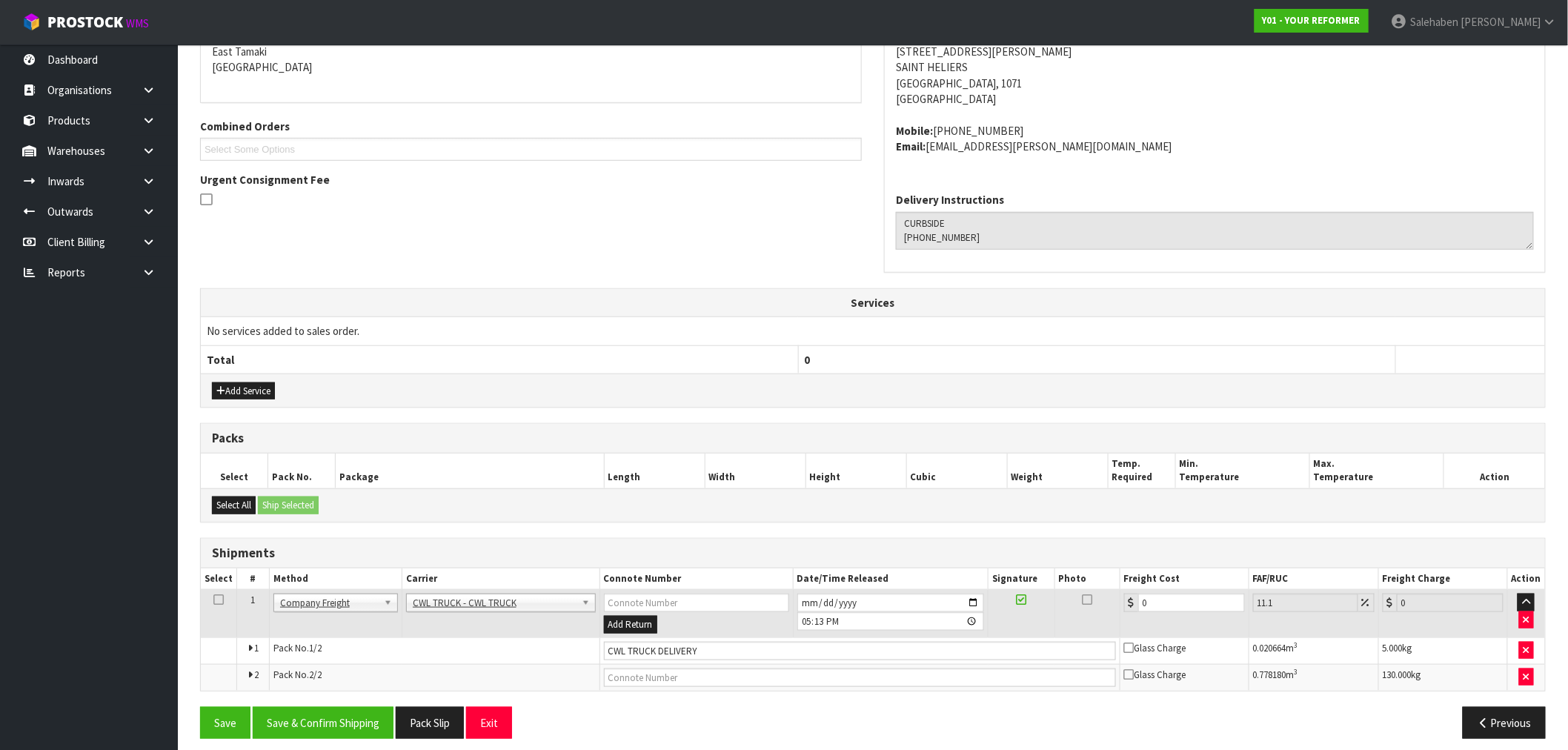
scroll to position [335, 0]
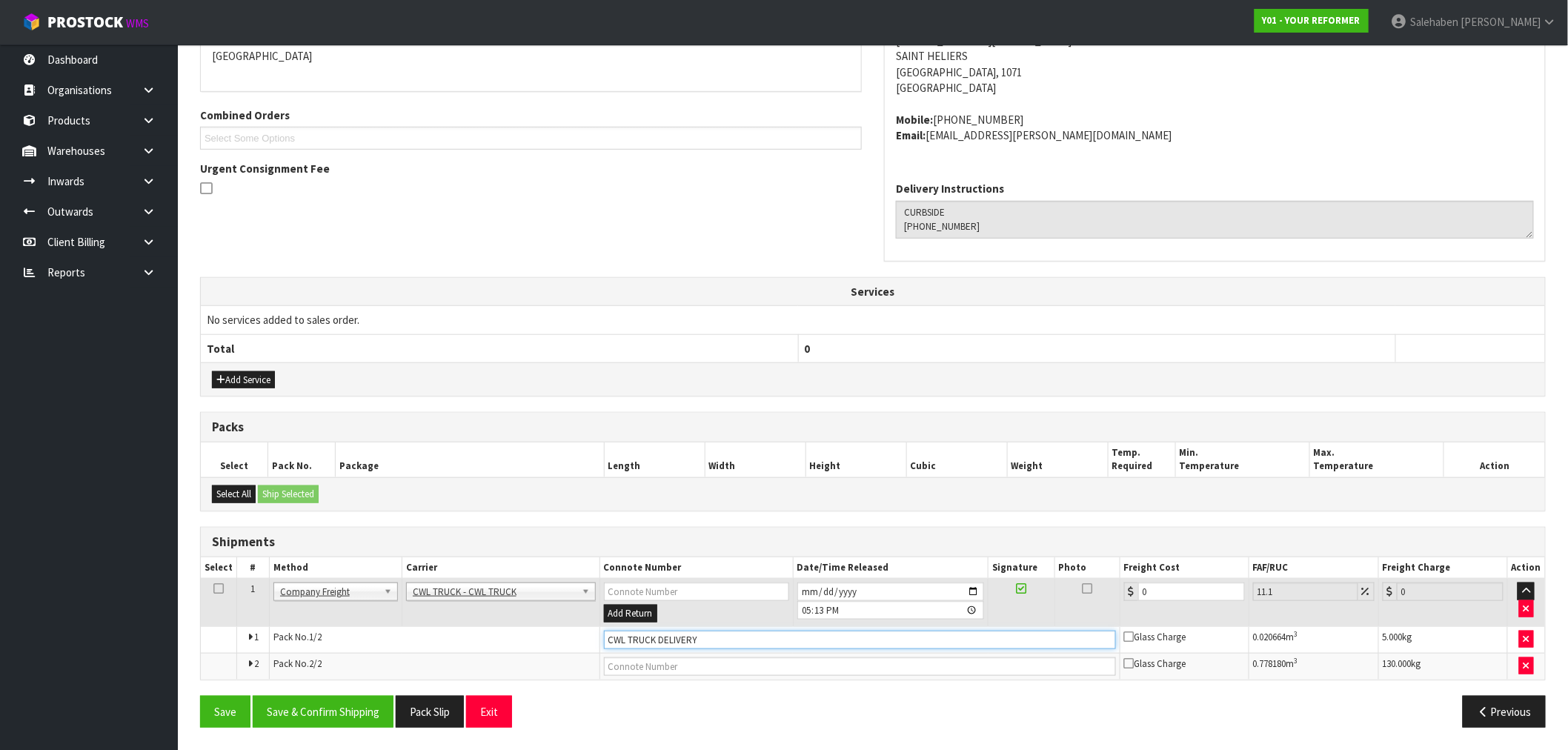
click at [708, 643] on input "CWL TRUCK DELIVERY" at bounding box center [860, 639] width 512 height 19
type input "CWL TRUCK DELIVERED"
drag, startPoint x: 1147, startPoint y: 597, endPoint x: 1092, endPoint y: 606, distance: 55.7
click at [1095, 605] on tr "1 Client Local Pickup Customer Local Pickup Company Freight Contracted Freight …" at bounding box center [872, 603] width 1344 height 48
type input "1"
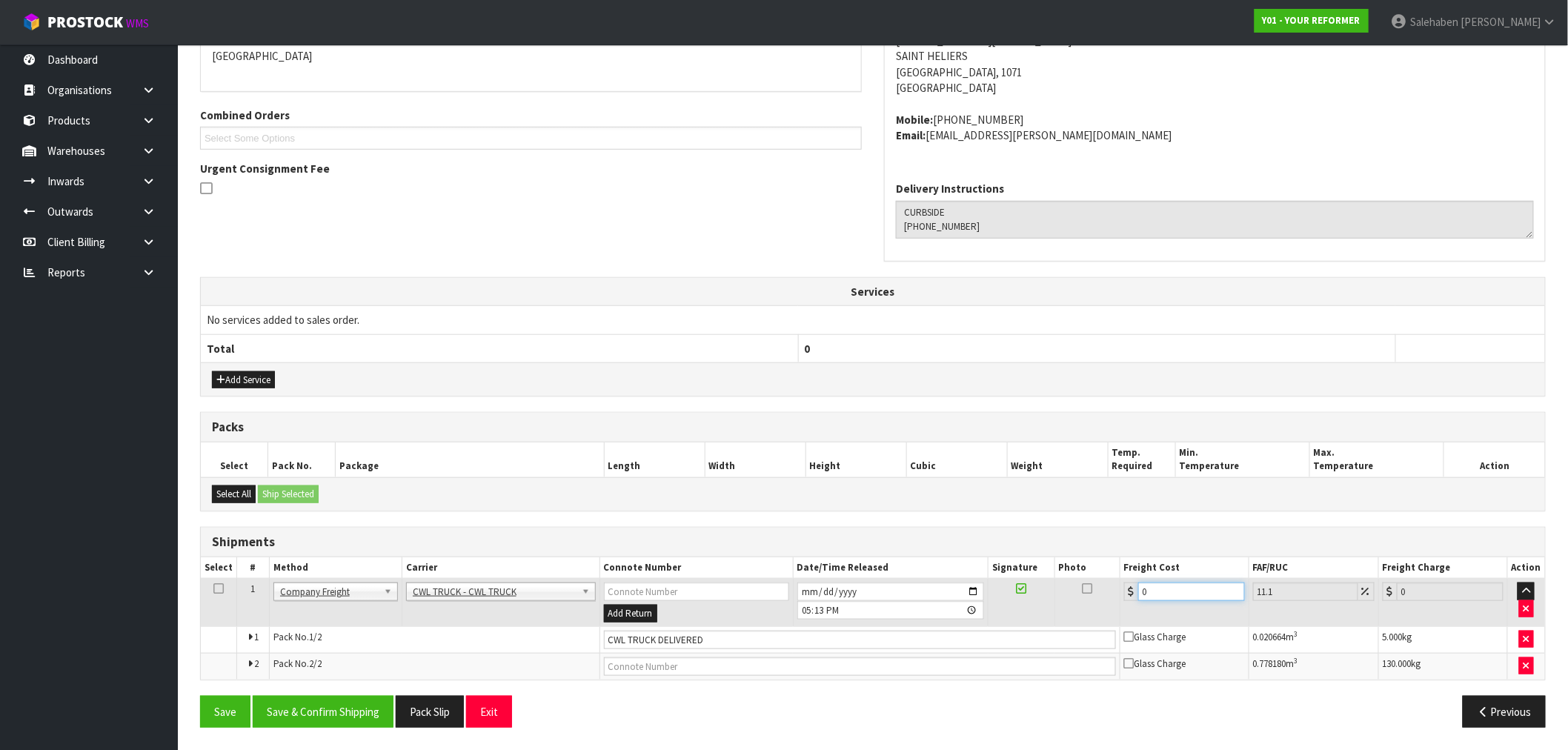
type input "1.11"
type input "11"
type input "12.22"
type input "113"
type input "125.54"
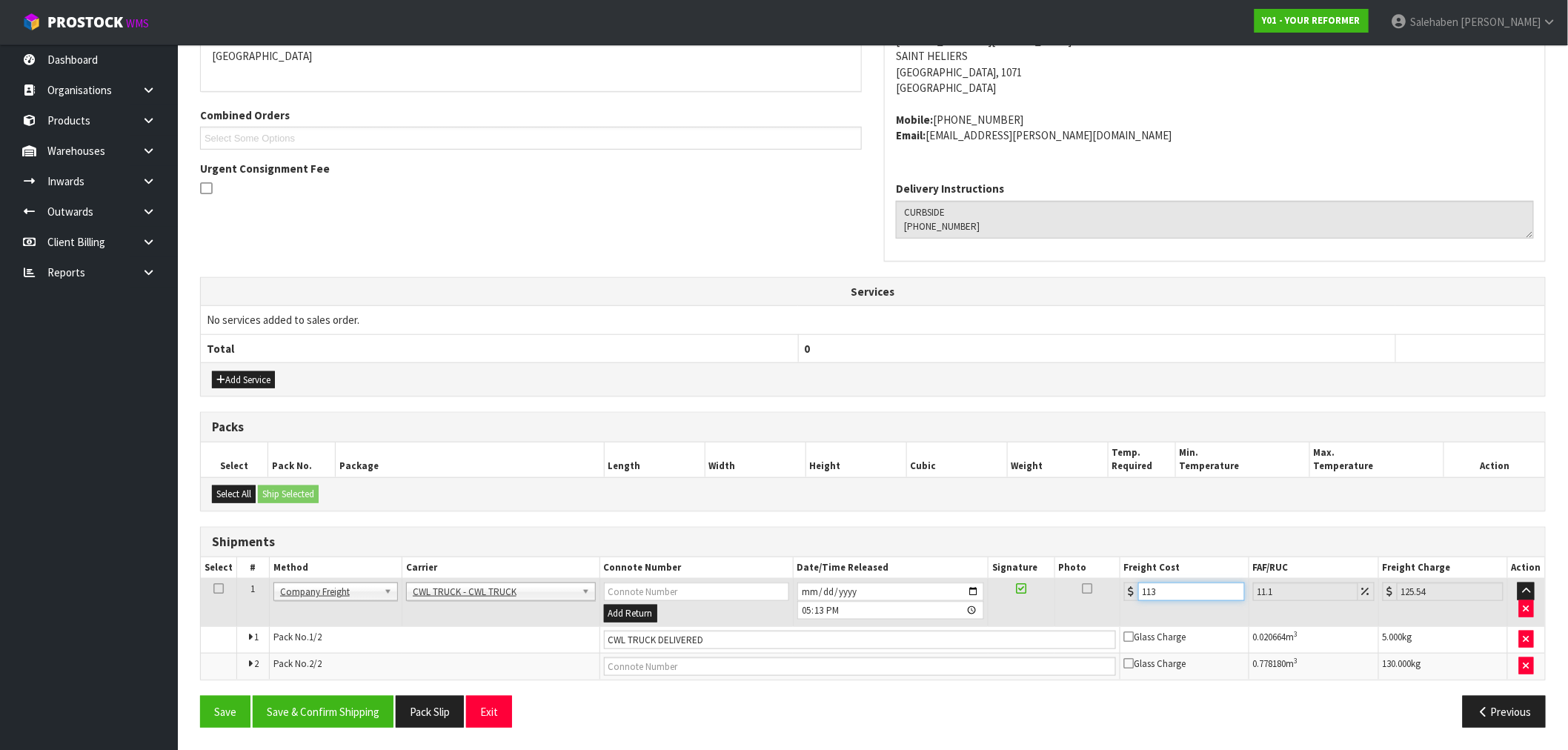
type input "113.5"
type input "126.1"
type input "113.5"
click at [309, 707] on button "Save & Confirm Shipping" at bounding box center [323, 711] width 140 height 32
